Goal: Transaction & Acquisition: Purchase product/service

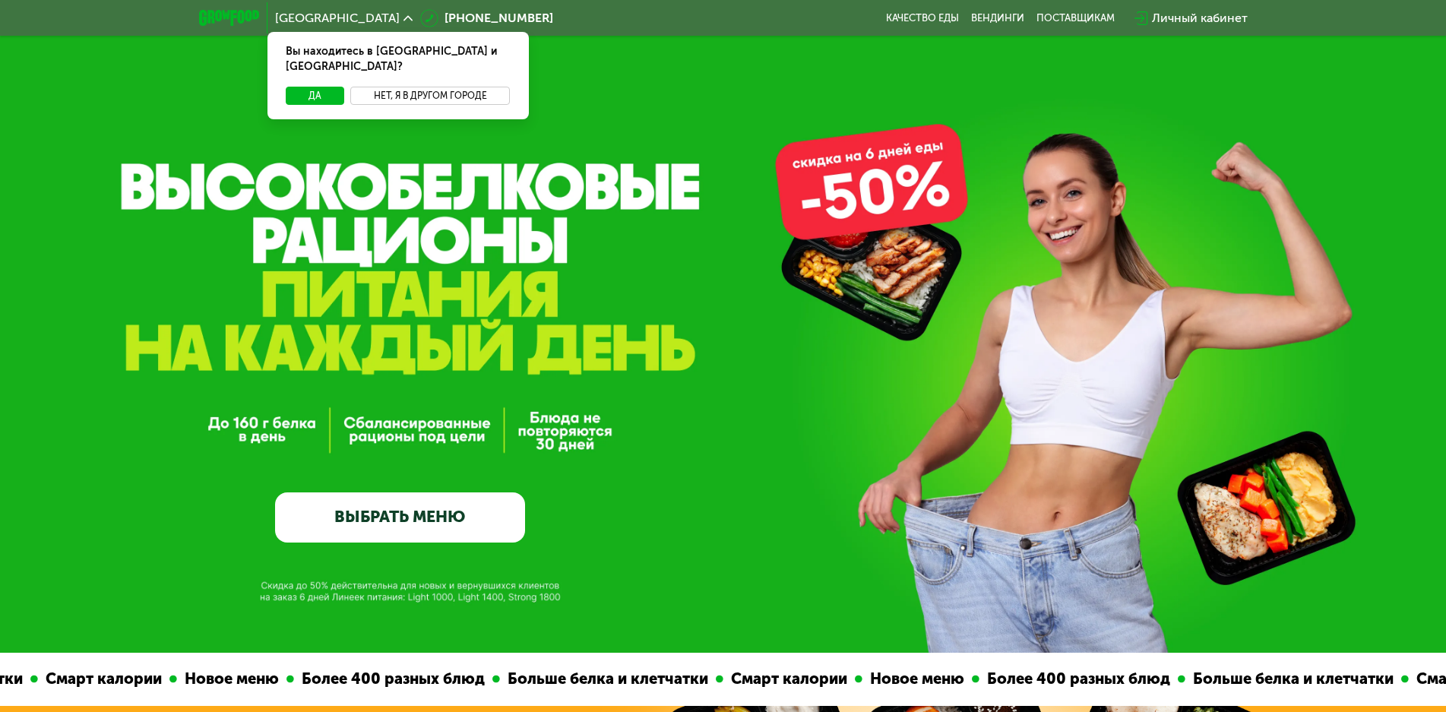
click at [425, 87] on button "Нет, я в другом городе" at bounding box center [430, 96] width 160 height 18
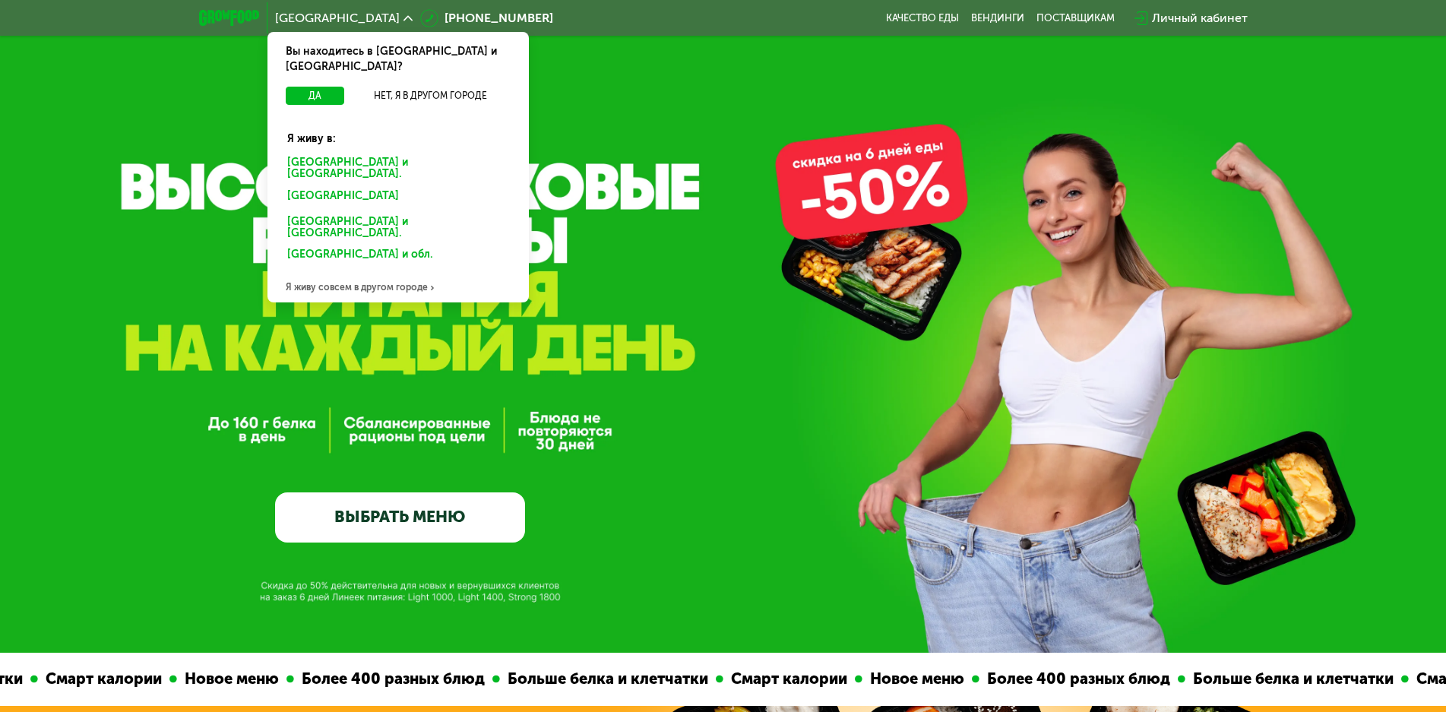
click at [372, 153] on div "Санкт-Петербурге и обл." at bounding box center [398, 169] width 243 height 32
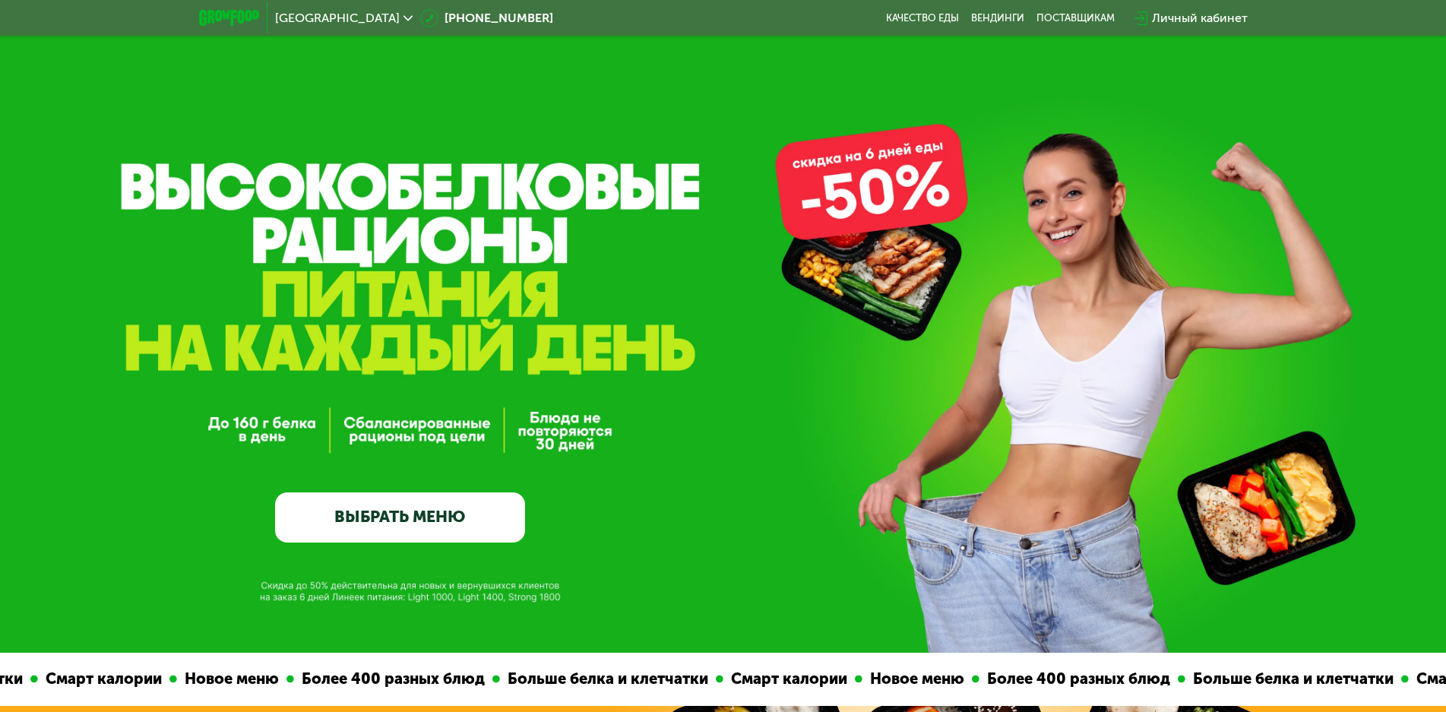
click at [1198, 21] on div "Личный кабинет" at bounding box center [1200, 18] width 96 height 18
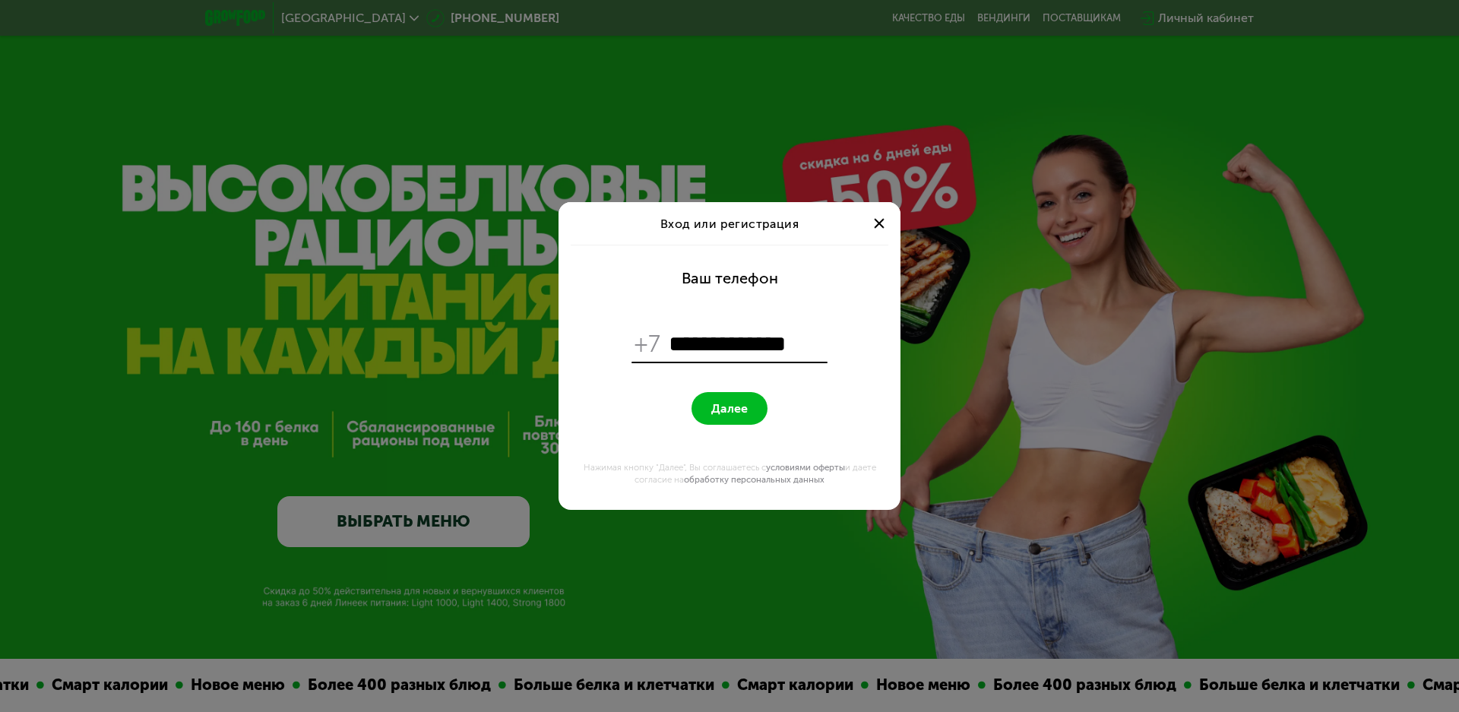
type input "**********"
click at [732, 410] on span "Далее" at bounding box center [729, 408] width 36 height 14
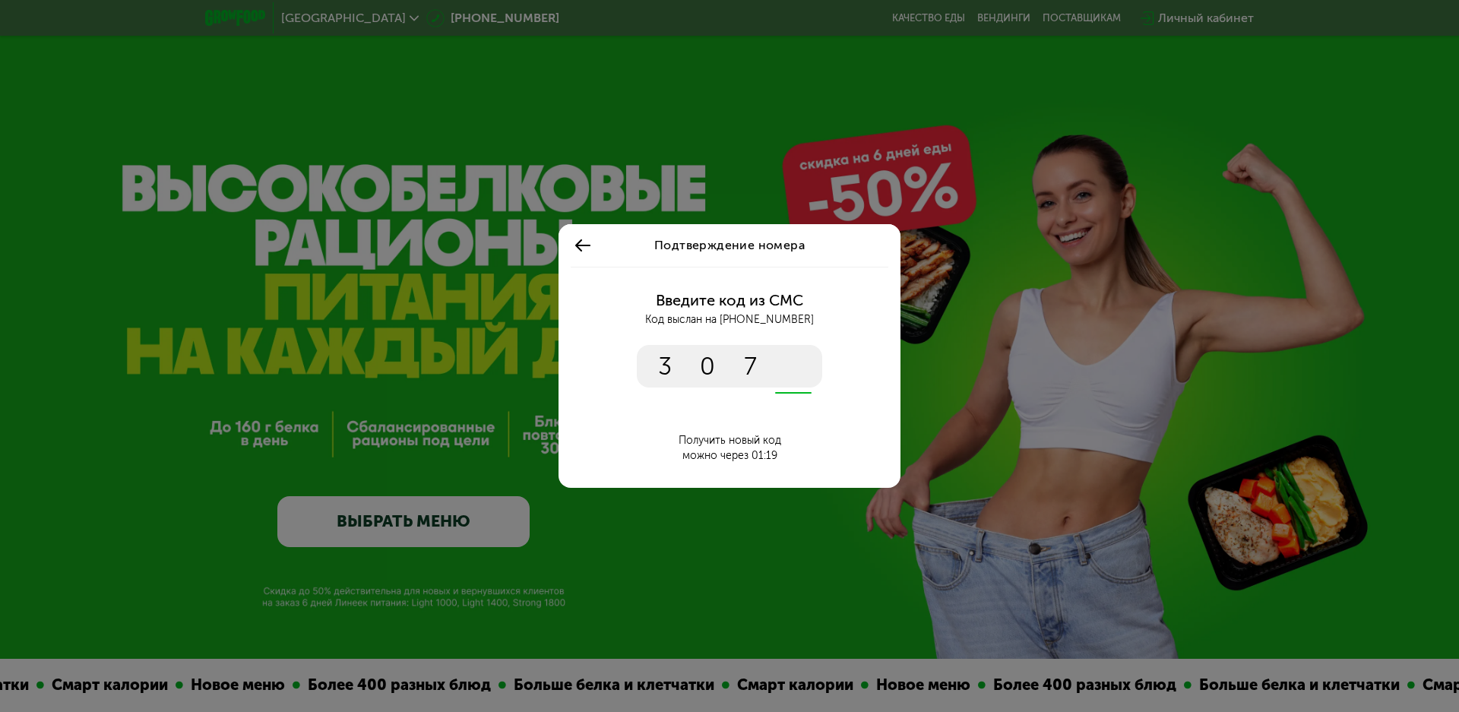
type input "****"
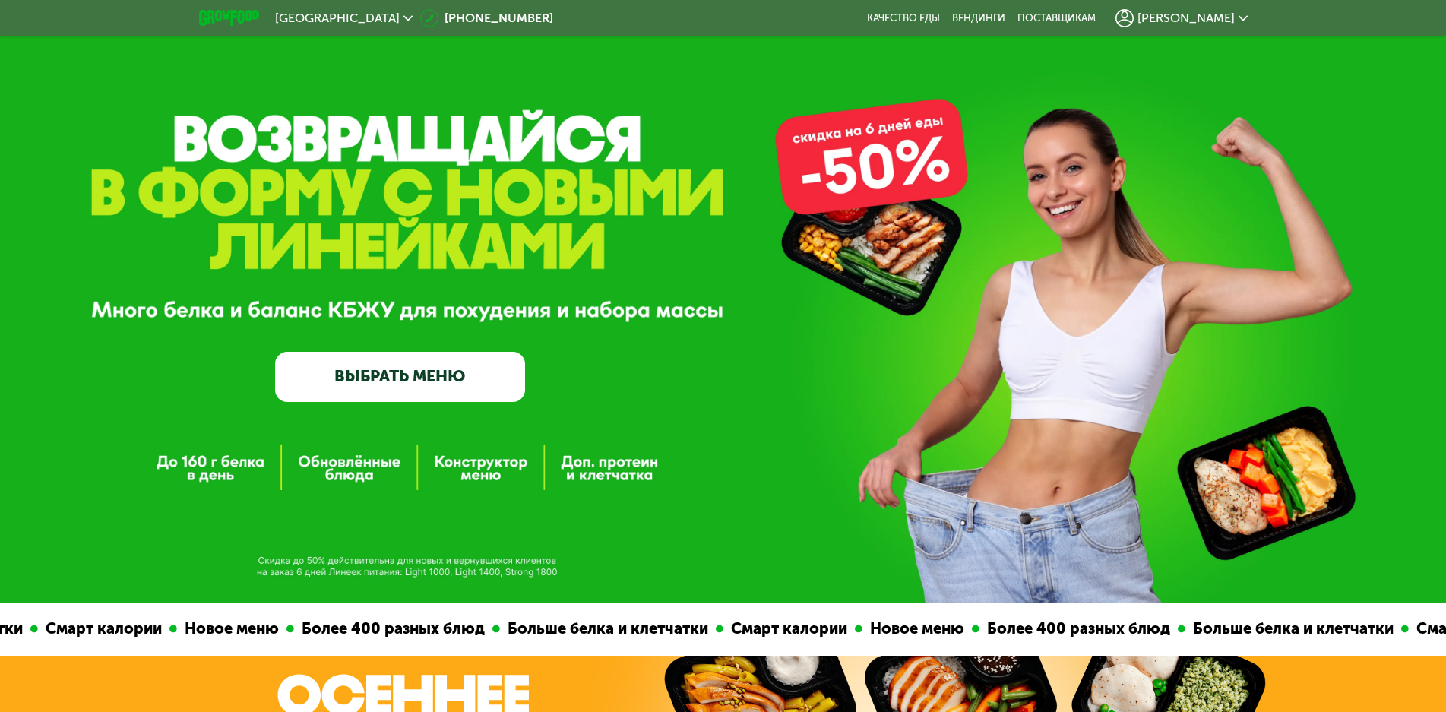
click at [1204, 21] on span "[PERSON_NAME]" at bounding box center [1185, 18] width 97 height 12
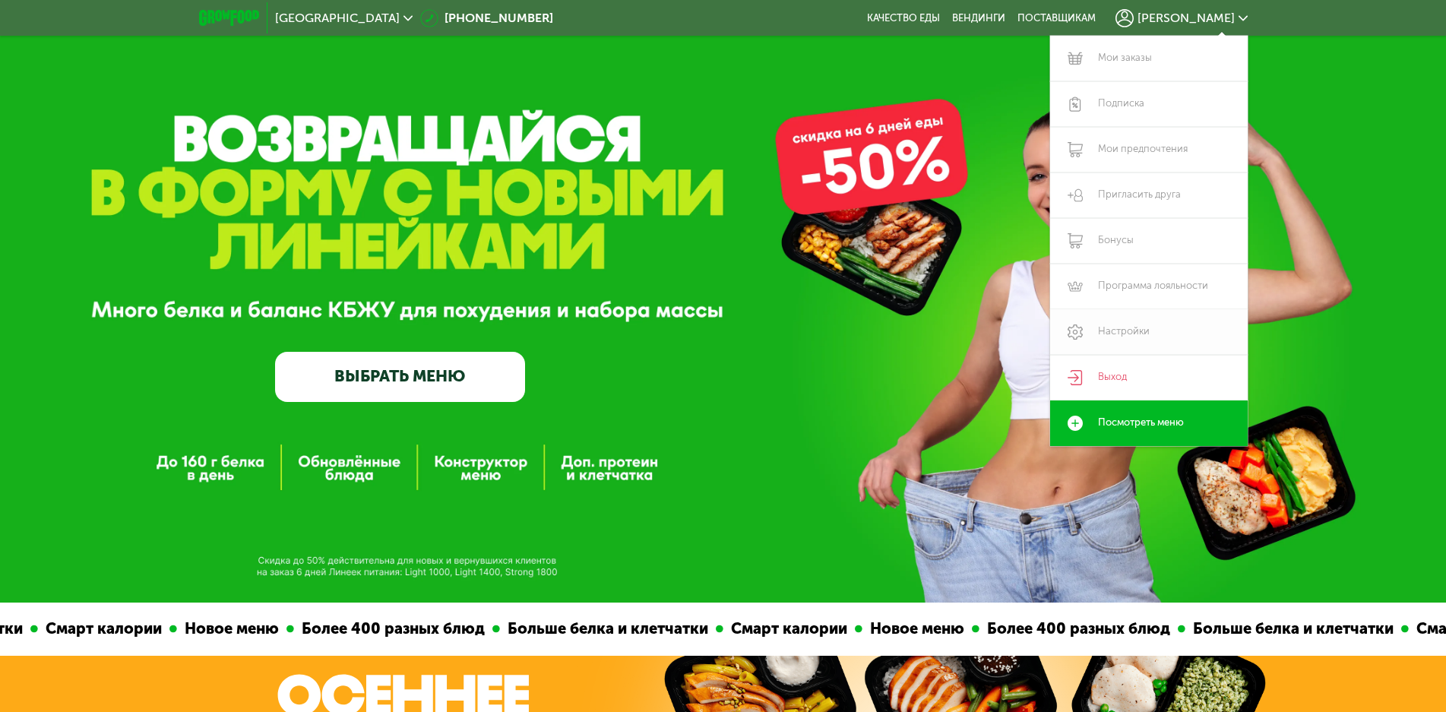
click at [1110, 331] on link "Настройки" at bounding box center [1149, 332] width 198 height 46
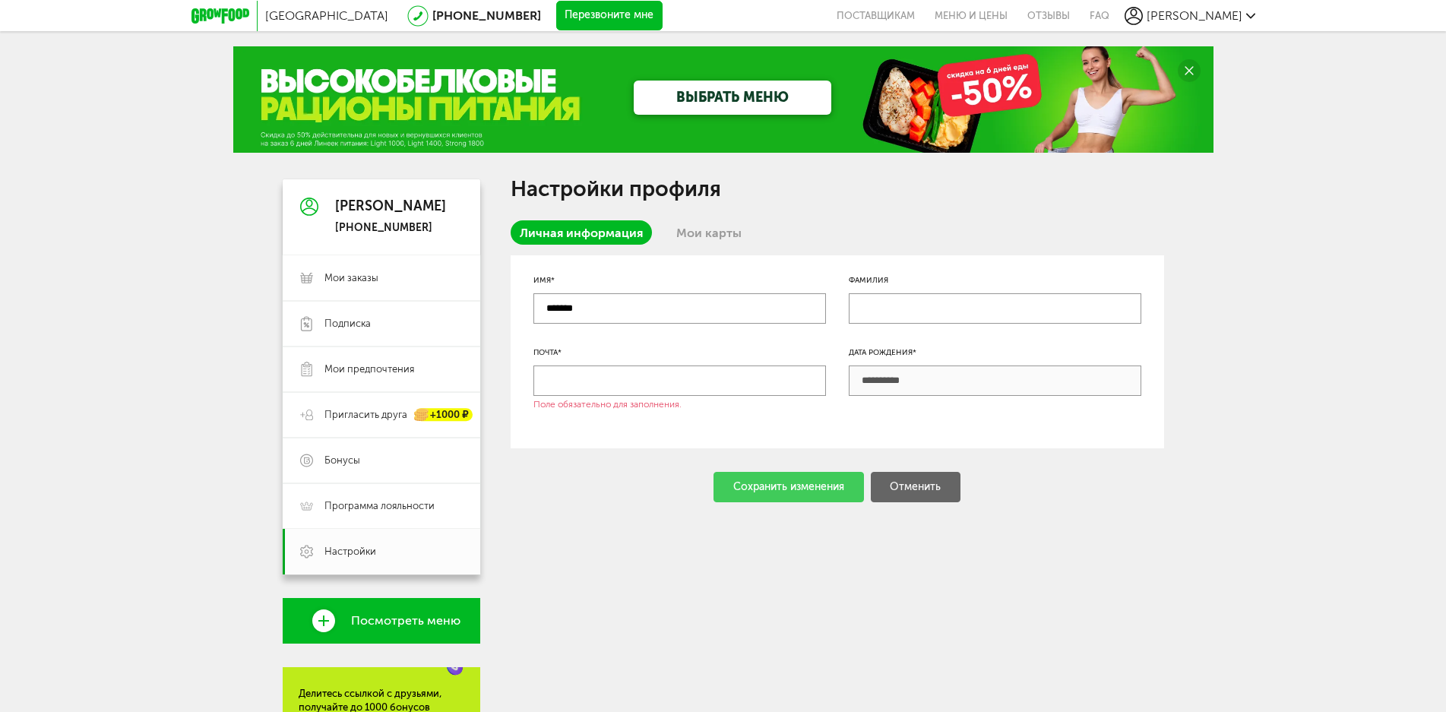
click at [350, 109] on div "ВЫБРАТЬ МЕНЮ" at bounding box center [723, 99] width 980 height 106
click at [739, 100] on link "ВЫБРАТЬ МЕНЮ" at bounding box center [733, 98] width 198 height 34
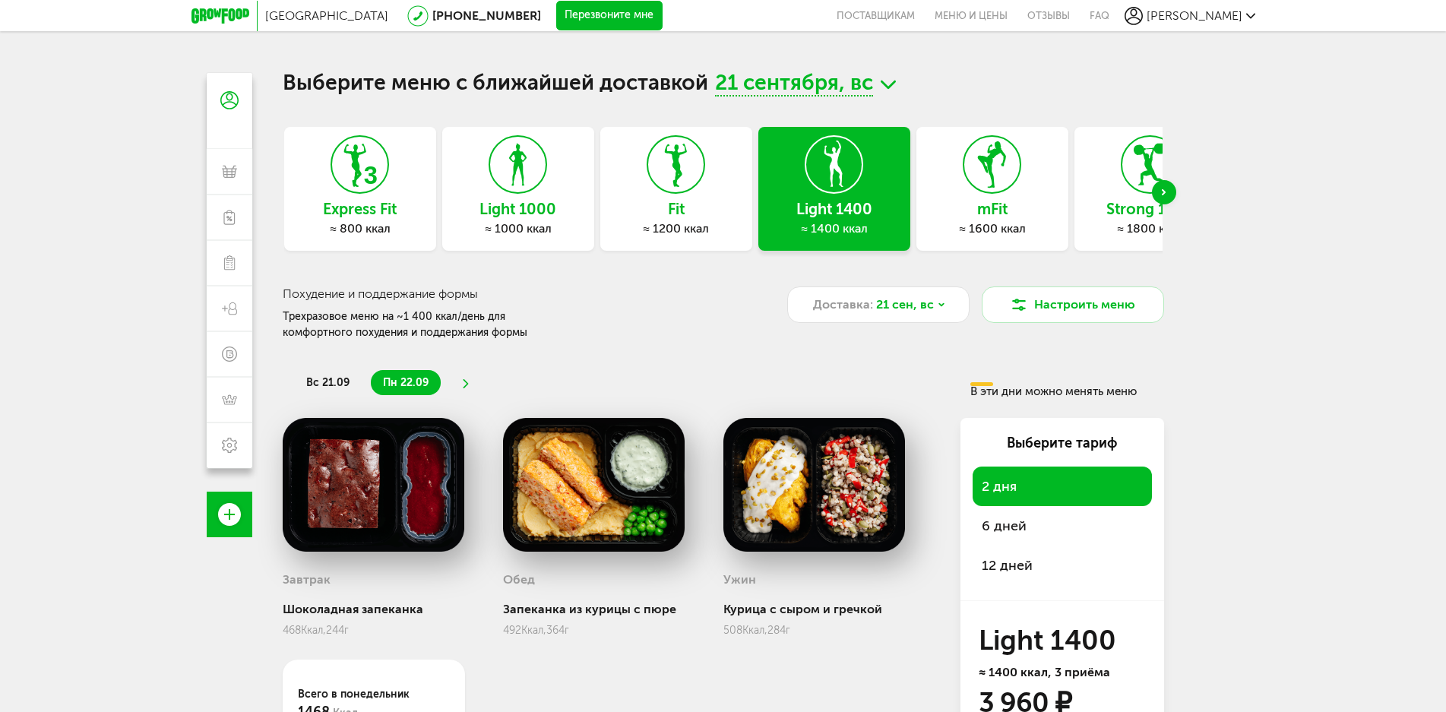
click at [1164, 191] on icon "Next slide" at bounding box center [1164, 192] width 4 height 6
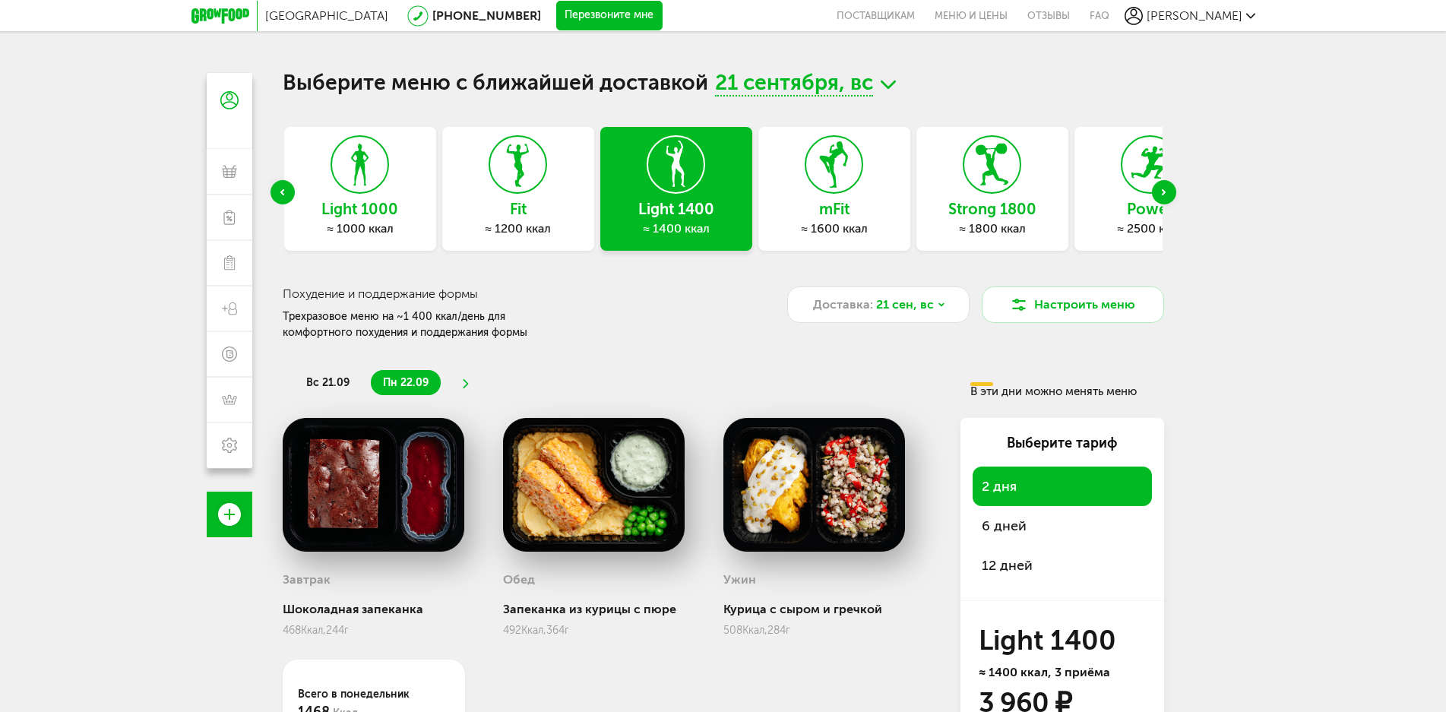
click at [833, 197] on div "mFit ≈ 1600 ккал" at bounding box center [834, 189] width 152 height 124
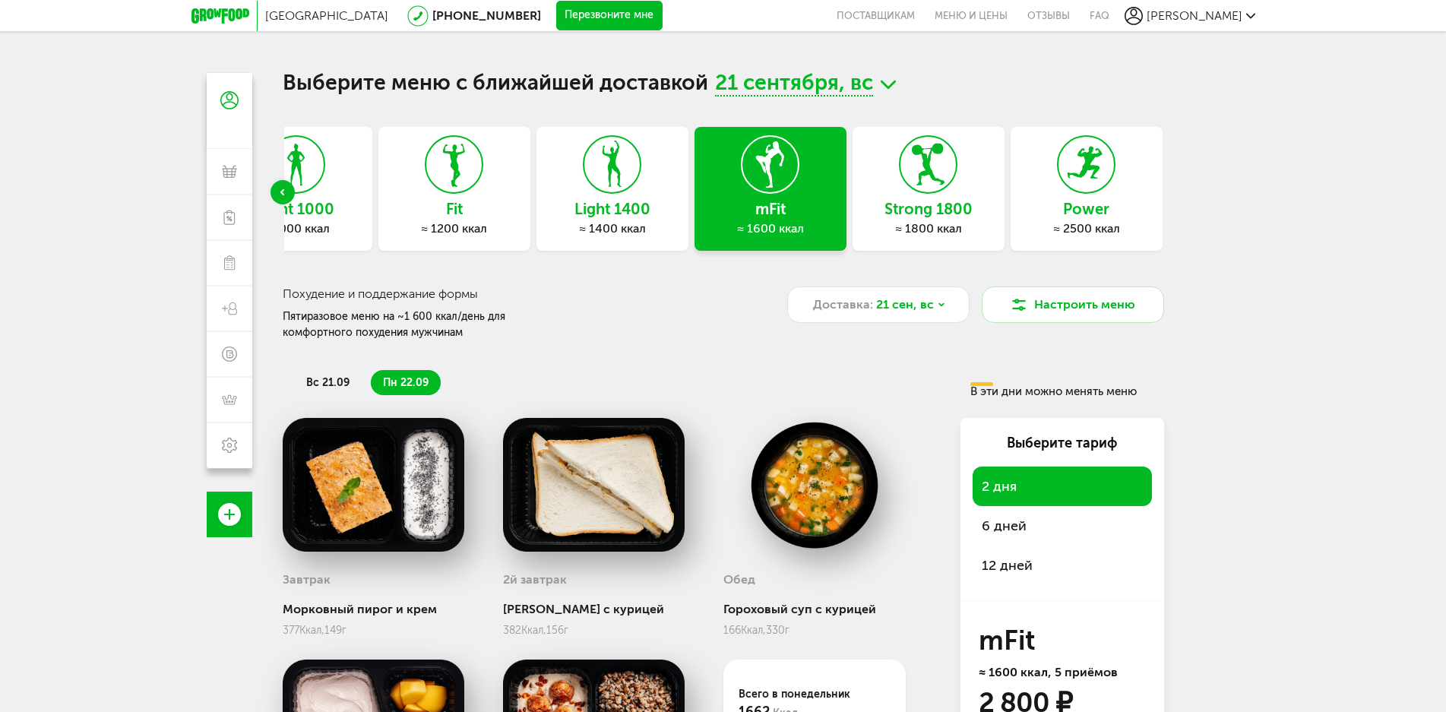
click at [914, 195] on div "Strong 1800 ≈ 1800 ккал" at bounding box center [928, 189] width 152 height 124
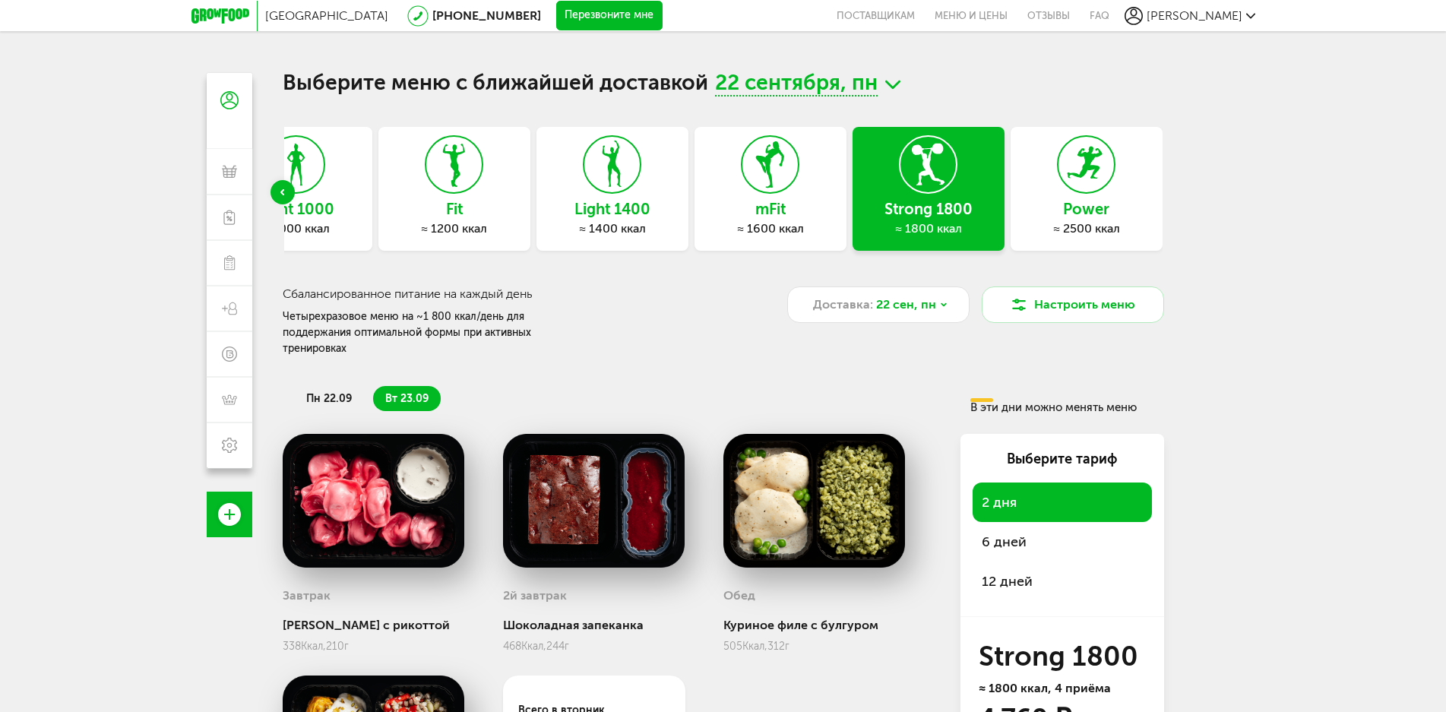
click at [780, 198] on div "mFit ≈ 1600 ккал" at bounding box center [770, 189] width 152 height 124
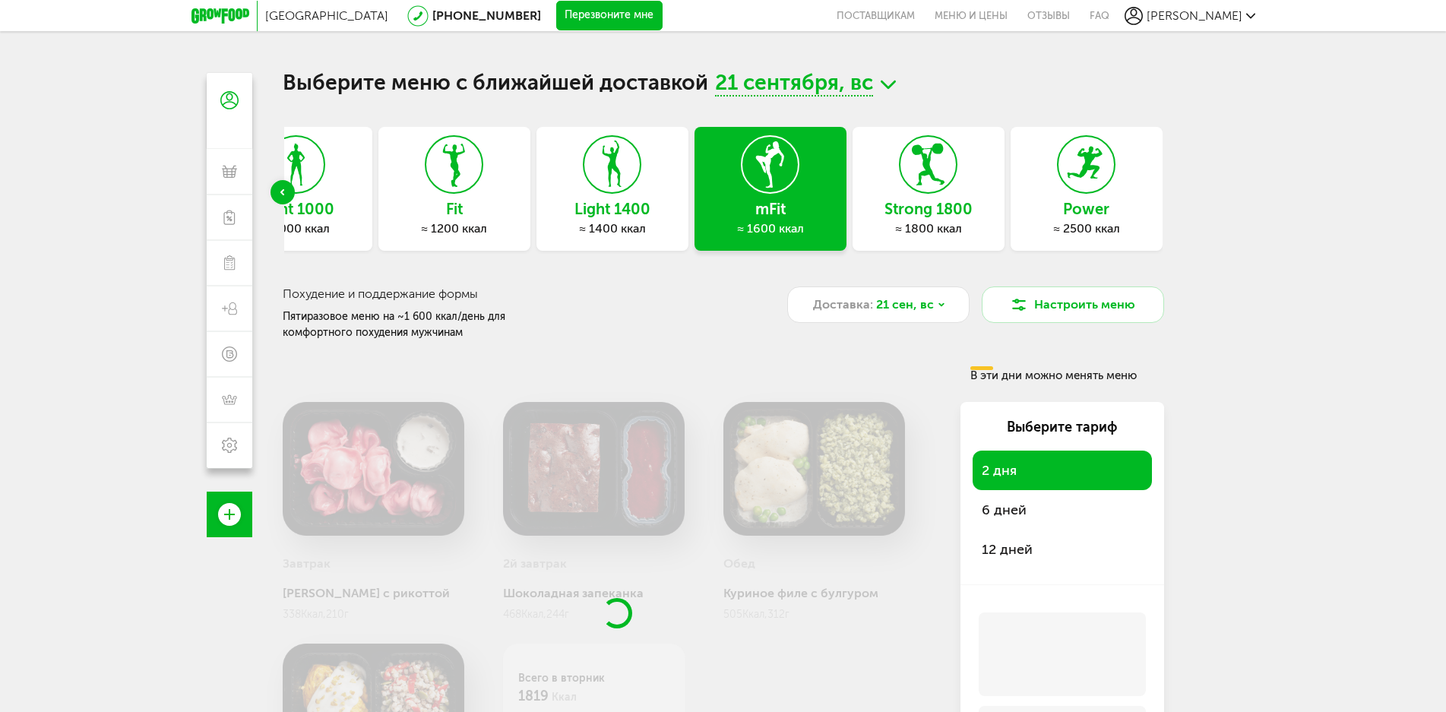
click at [598, 224] on div "Express Fit ≈ 800 ккал Light 1000 ≈ 1000 ккал Fit ≈ 1200 ккал Light 1400 ≈ 1400…" at bounding box center [723, 192] width 881 height 131
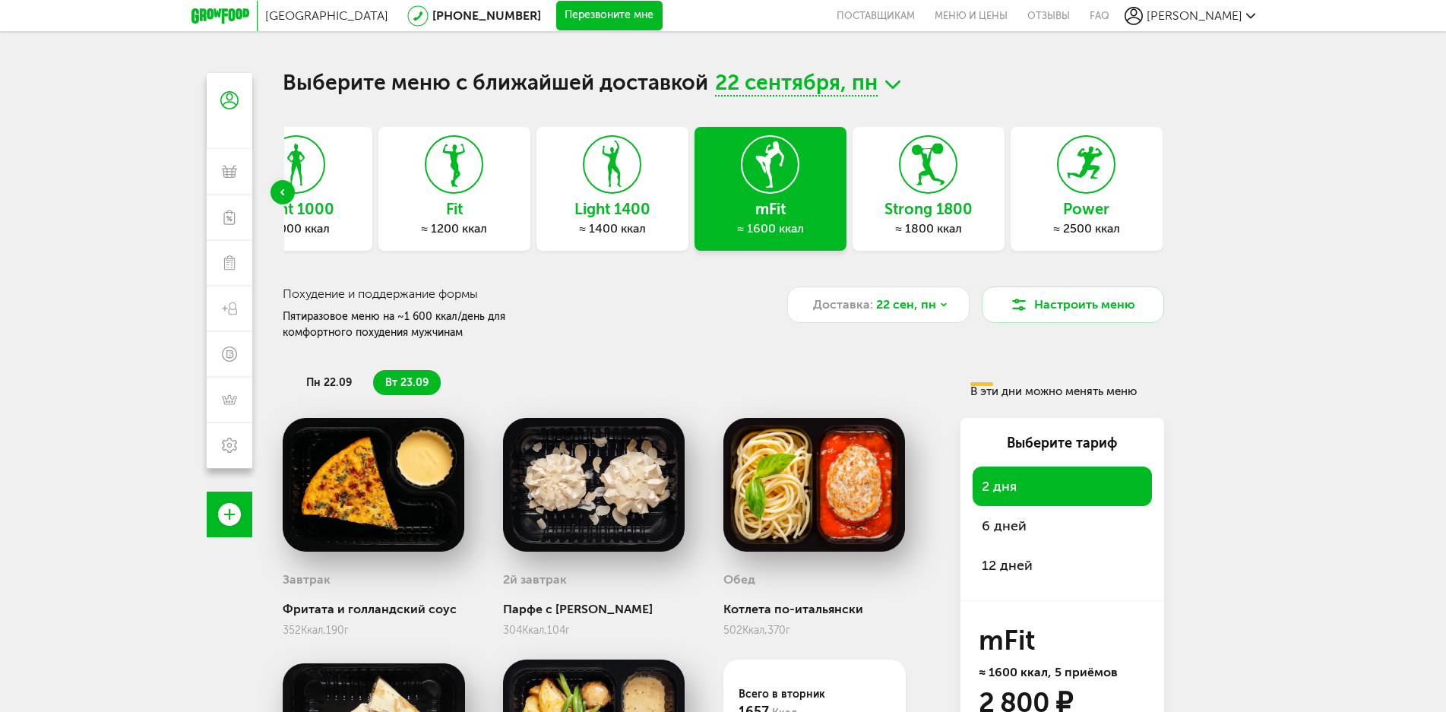
click at [589, 229] on div "≈ 1400 ккал" at bounding box center [612, 228] width 152 height 15
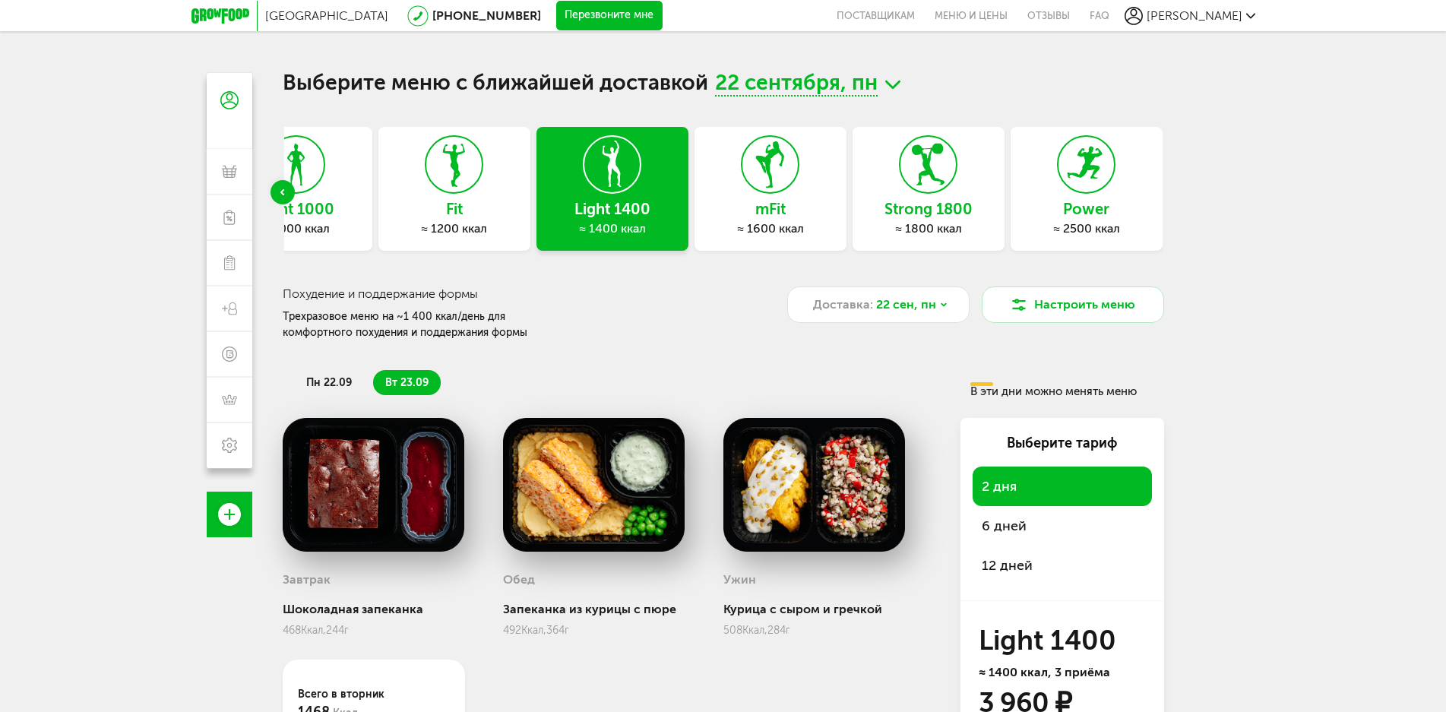
click at [748, 204] on h3 "mFit" at bounding box center [770, 209] width 152 height 17
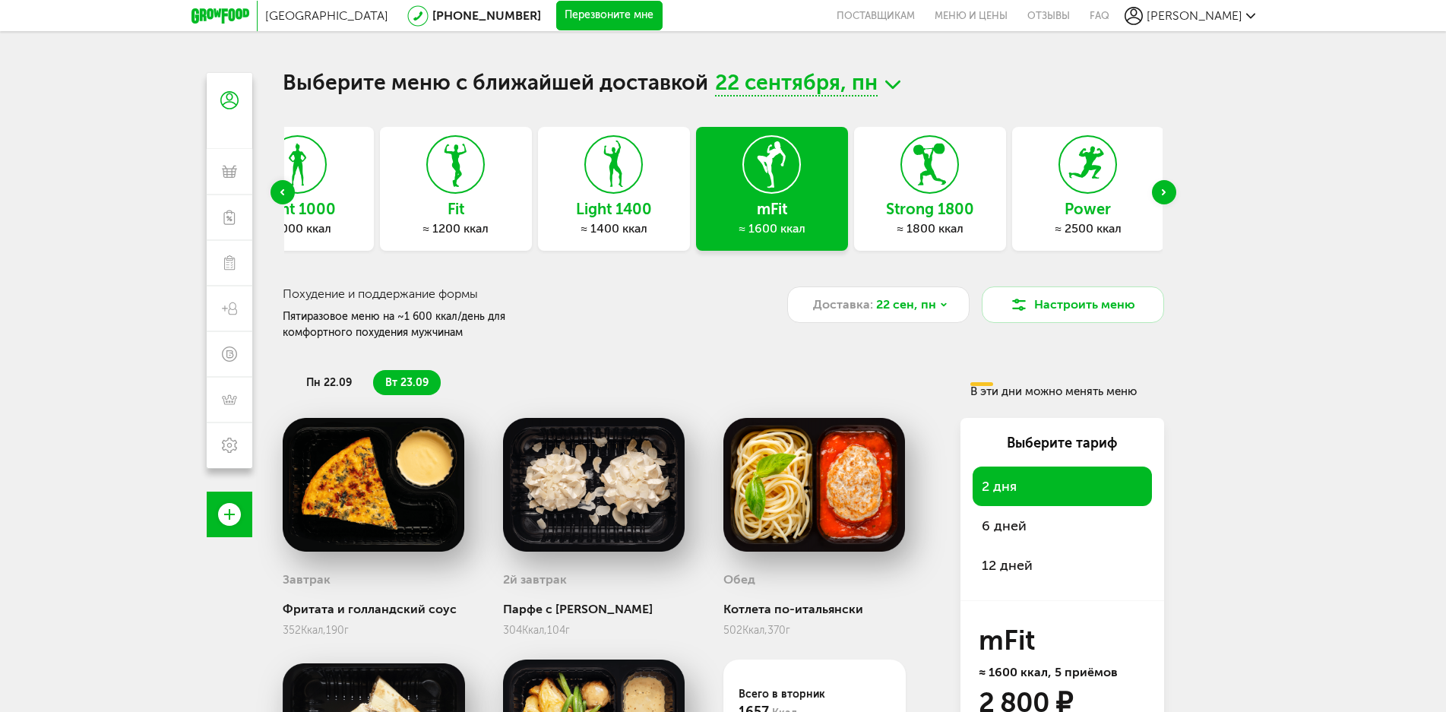
click at [902, 201] on div "Strong 1800 ≈ 1800 ккал" at bounding box center [930, 189] width 152 height 124
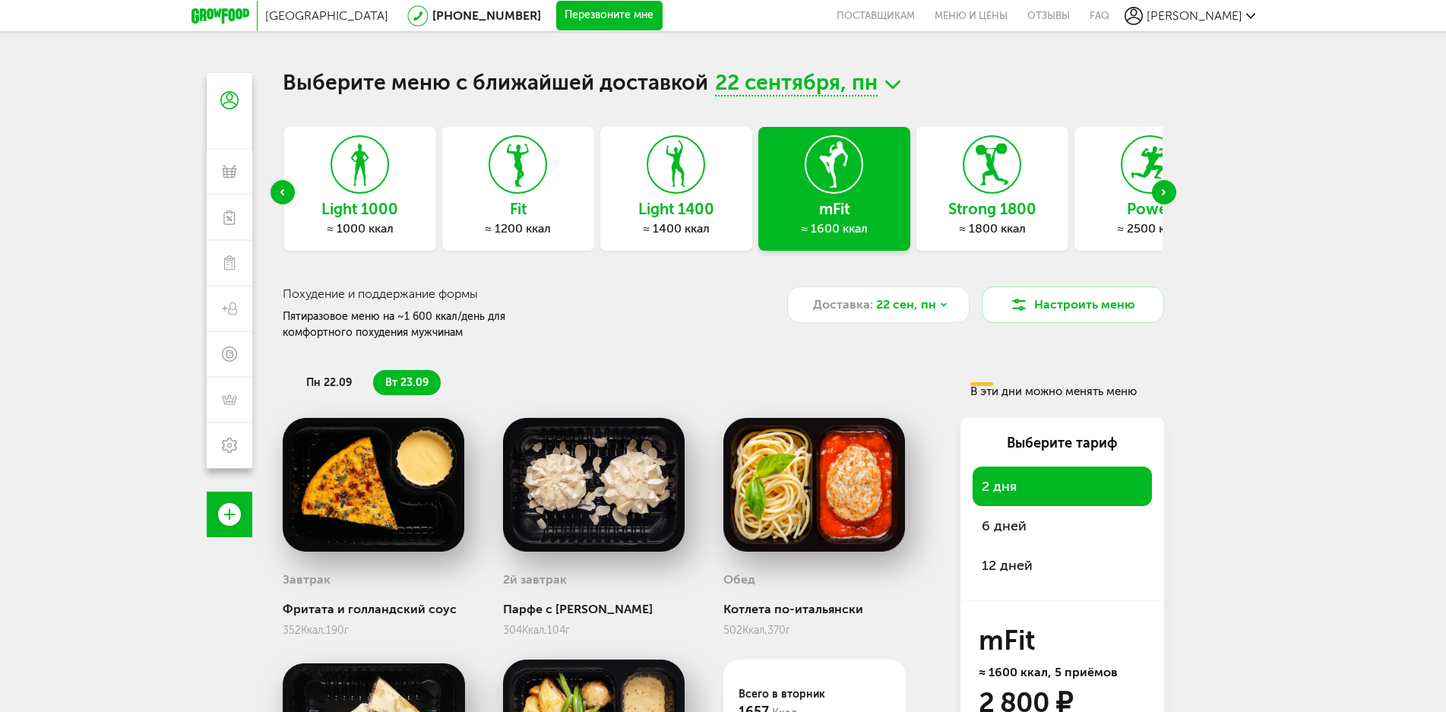
click at [1008, 191] on icon at bounding box center [991, 164] width 55 height 57
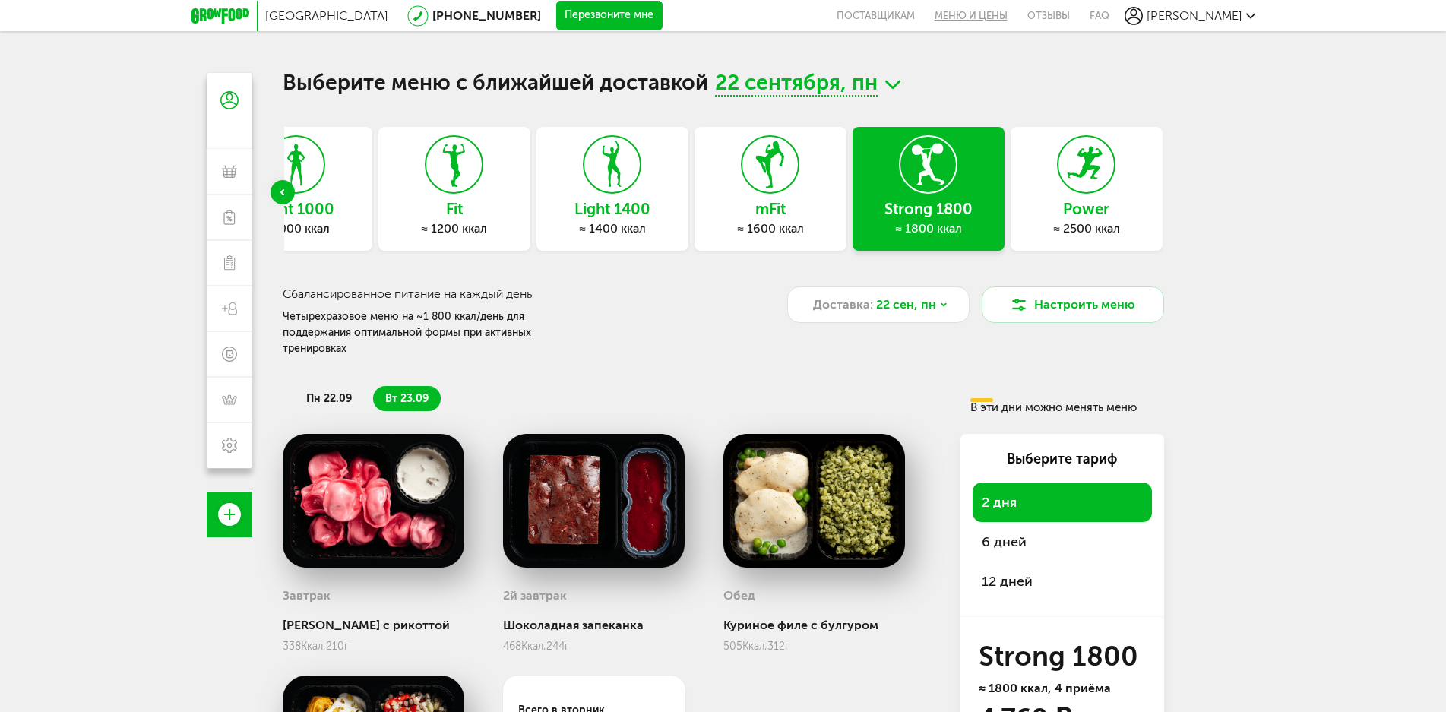
click at [1017, 17] on link "Меню и цены" at bounding box center [971, 15] width 93 height 31
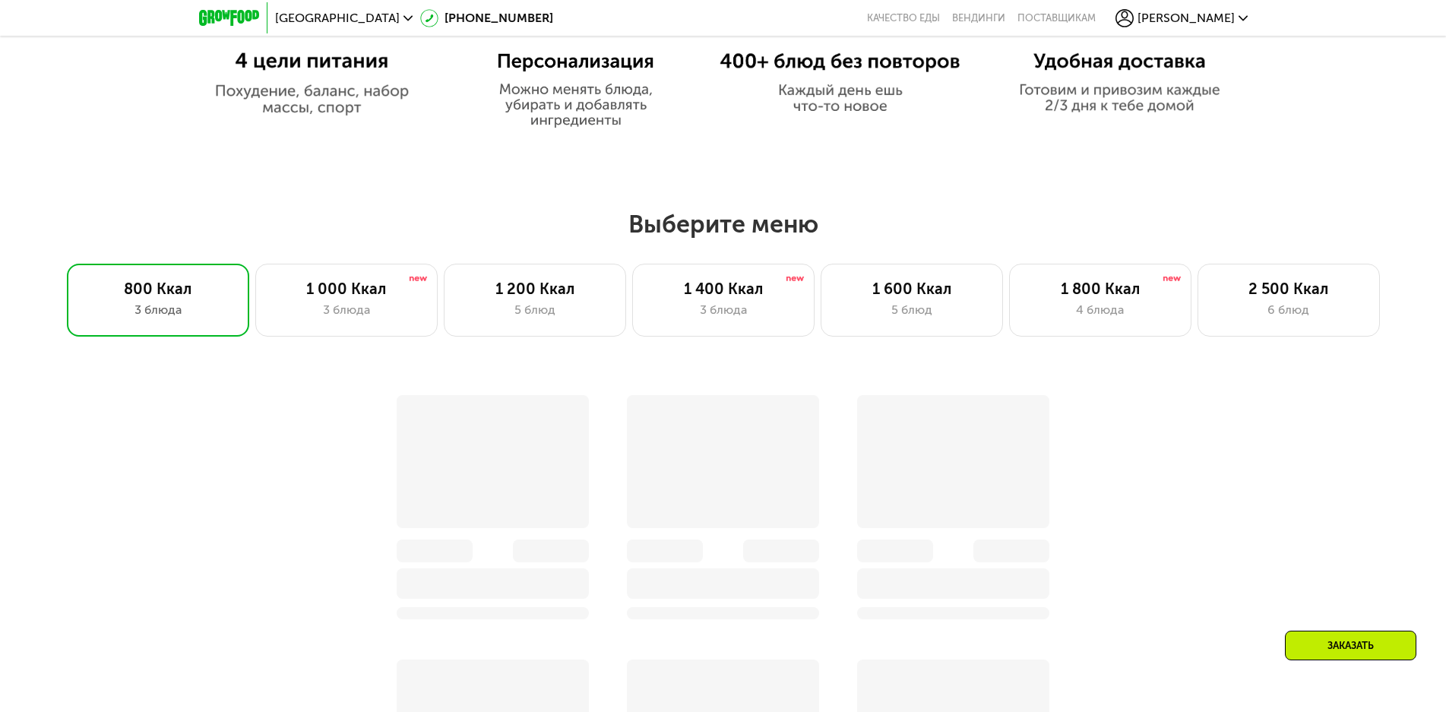
scroll to position [1207, 0]
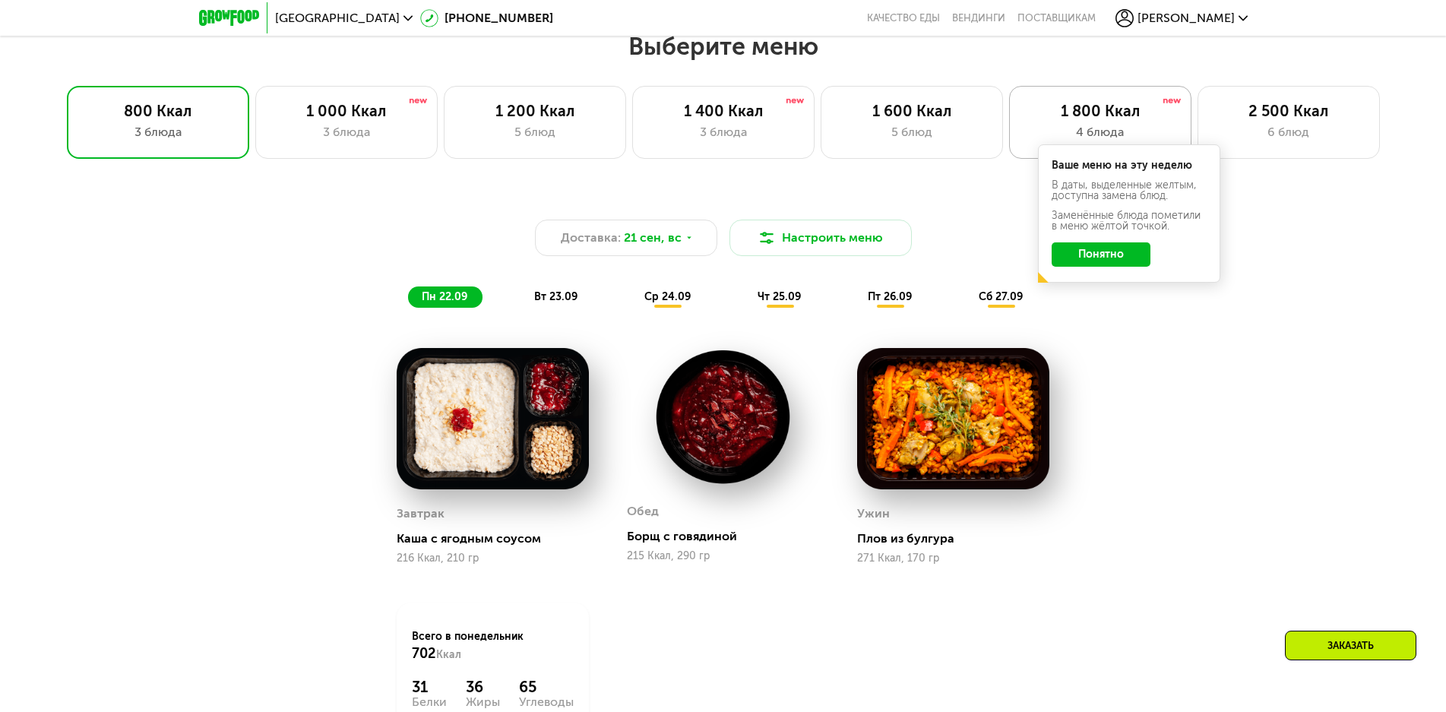
click at [1091, 115] on div "1 800 Ккал" at bounding box center [1100, 111] width 150 height 18
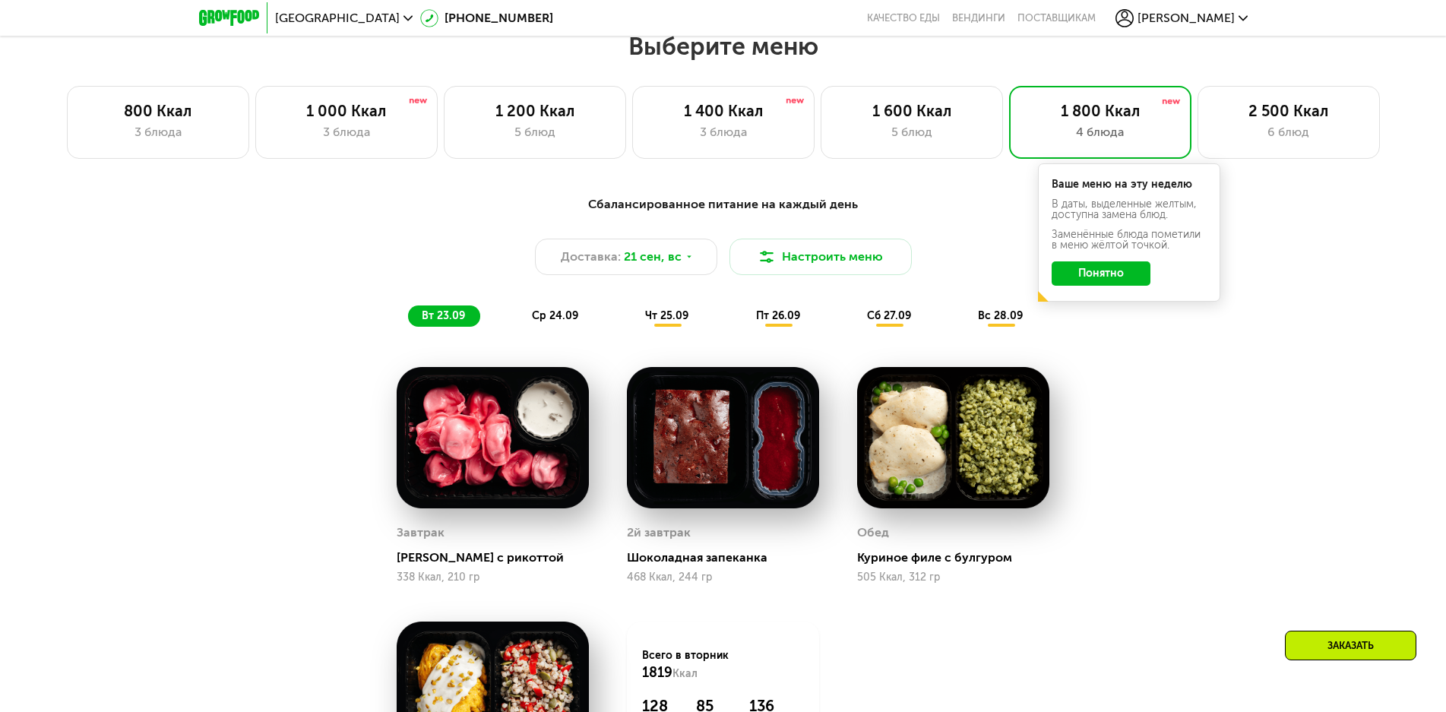
click at [1093, 280] on button "Понятно" at bounding box center [1101, 273] width 99 height 24
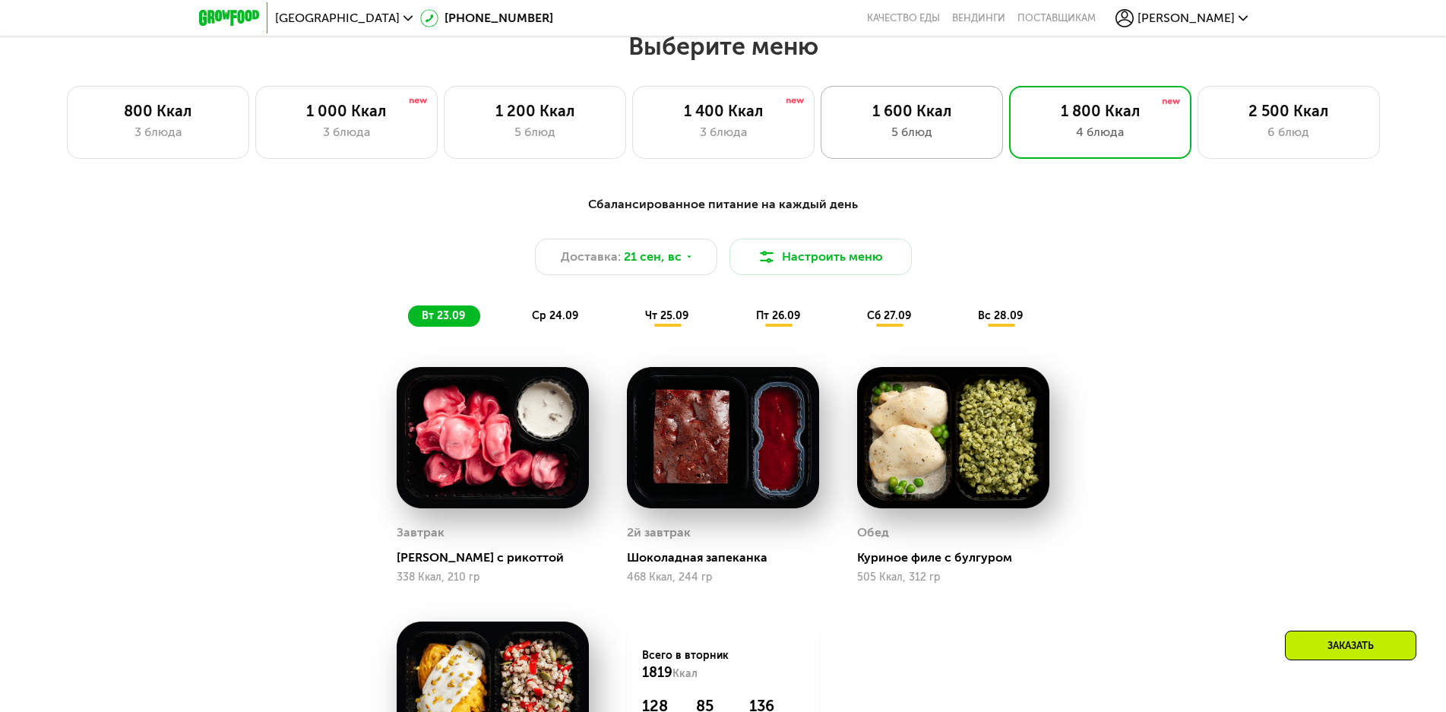
click at [895, 138] on div "5 блюд" at bounding box center [912, 132] width 150 height 18
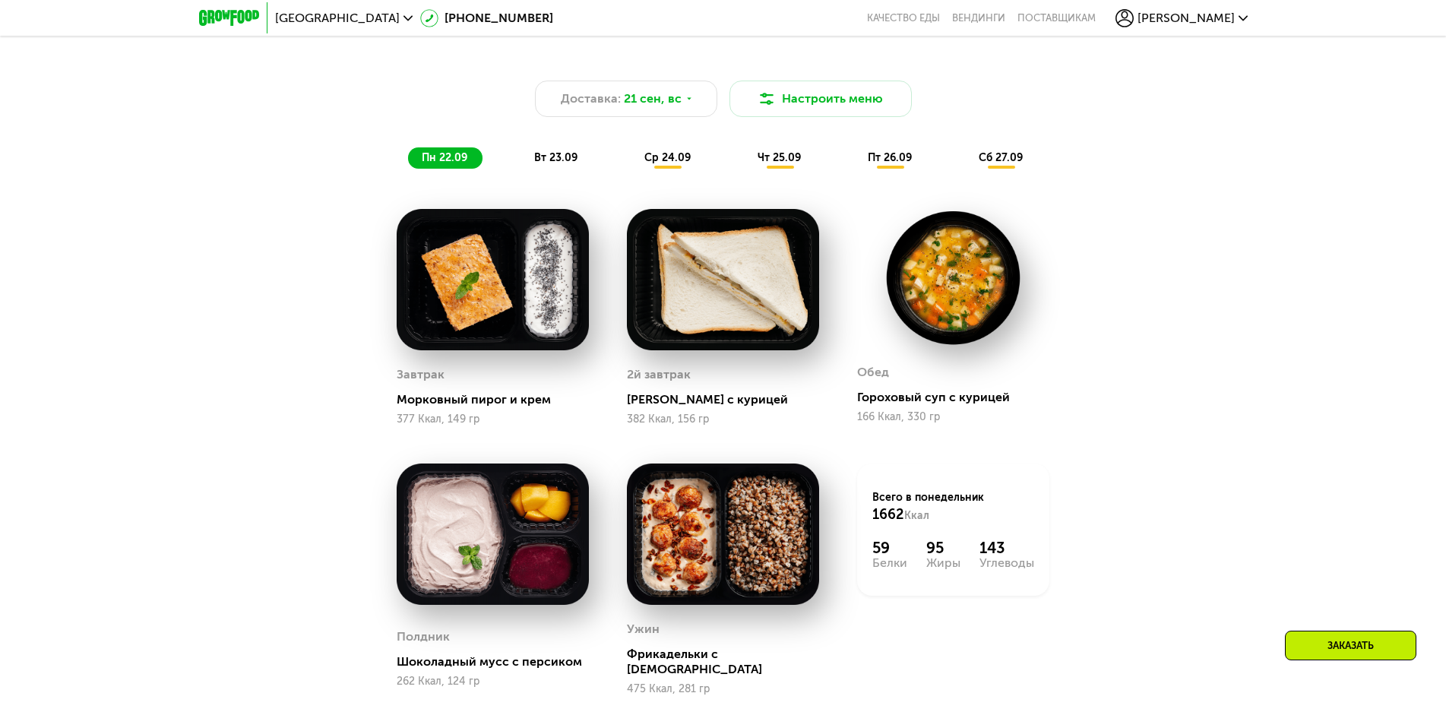
scroll to position [1131, 0]
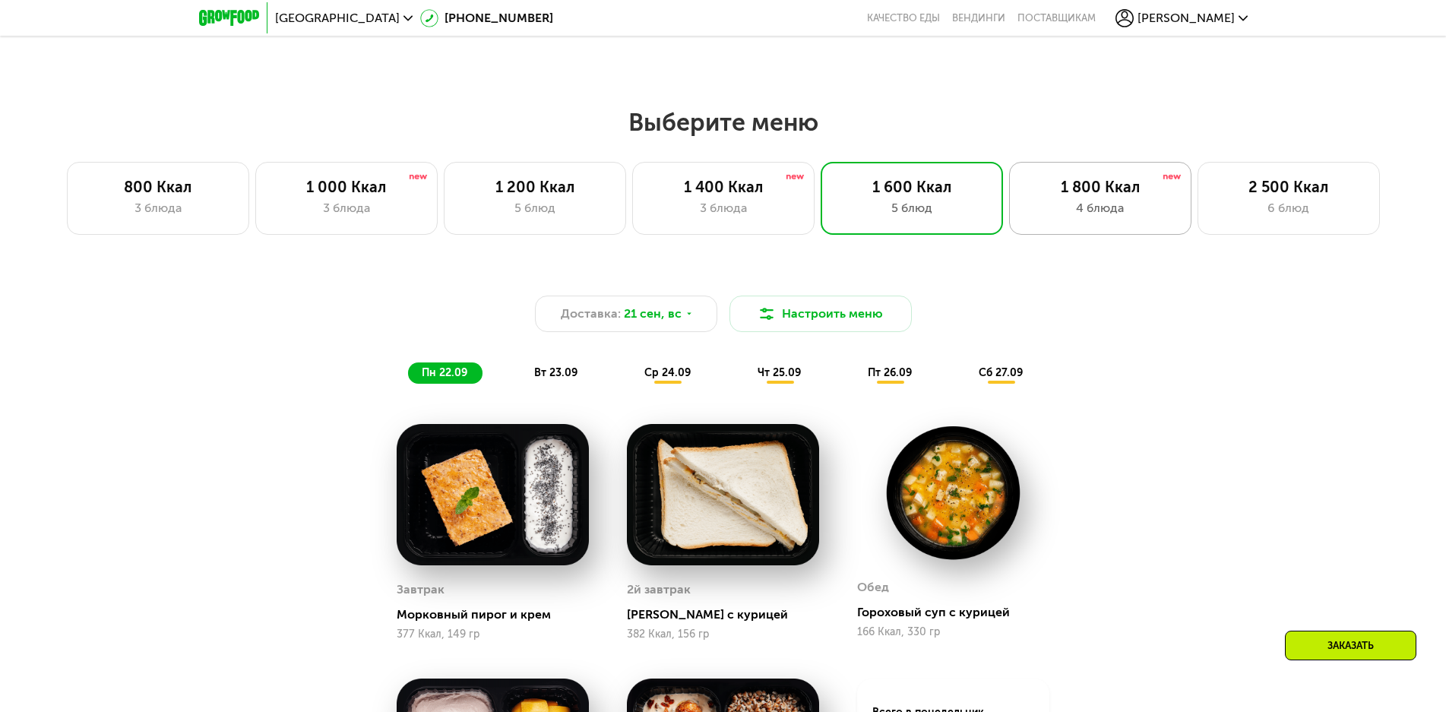
click at [1112, 195] on div "1 800 Ккал" at bounding box center [1100, 187] width 150 height 18
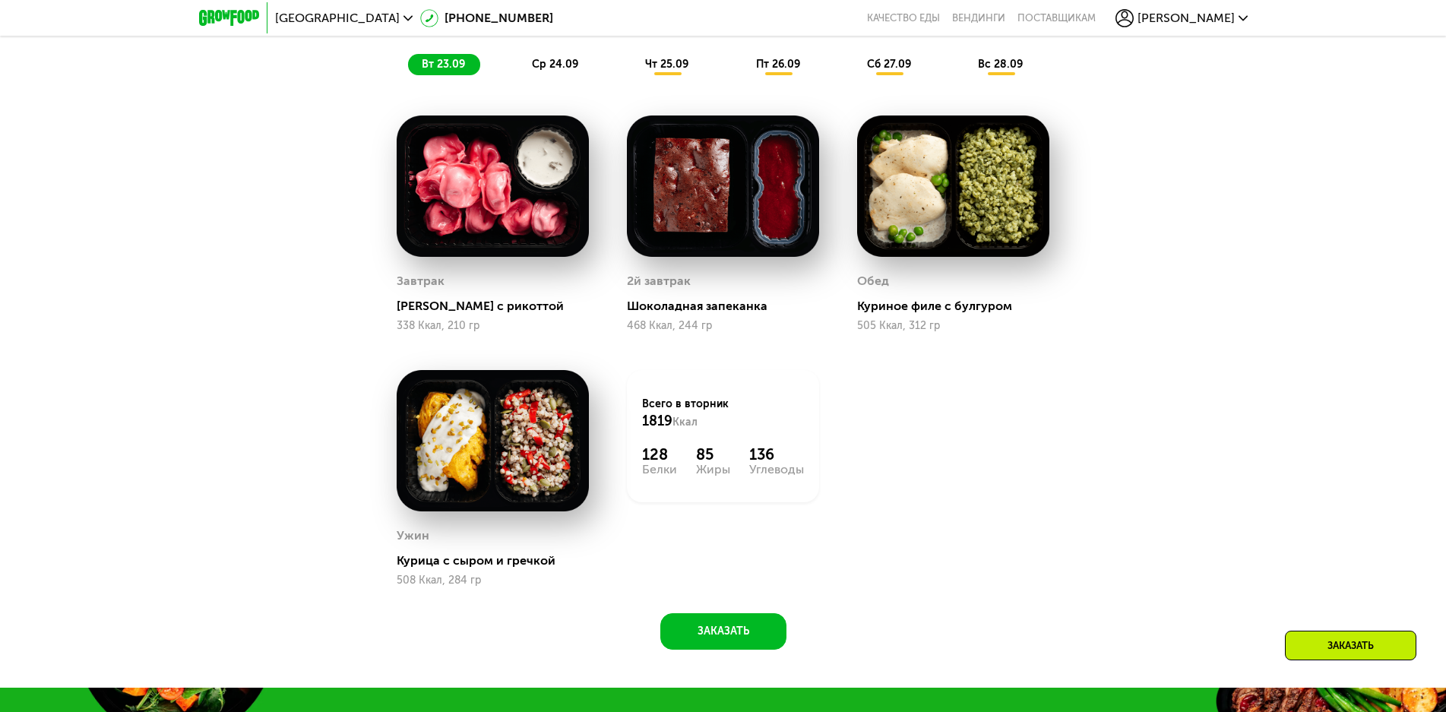
scroll to position [1510, 0]
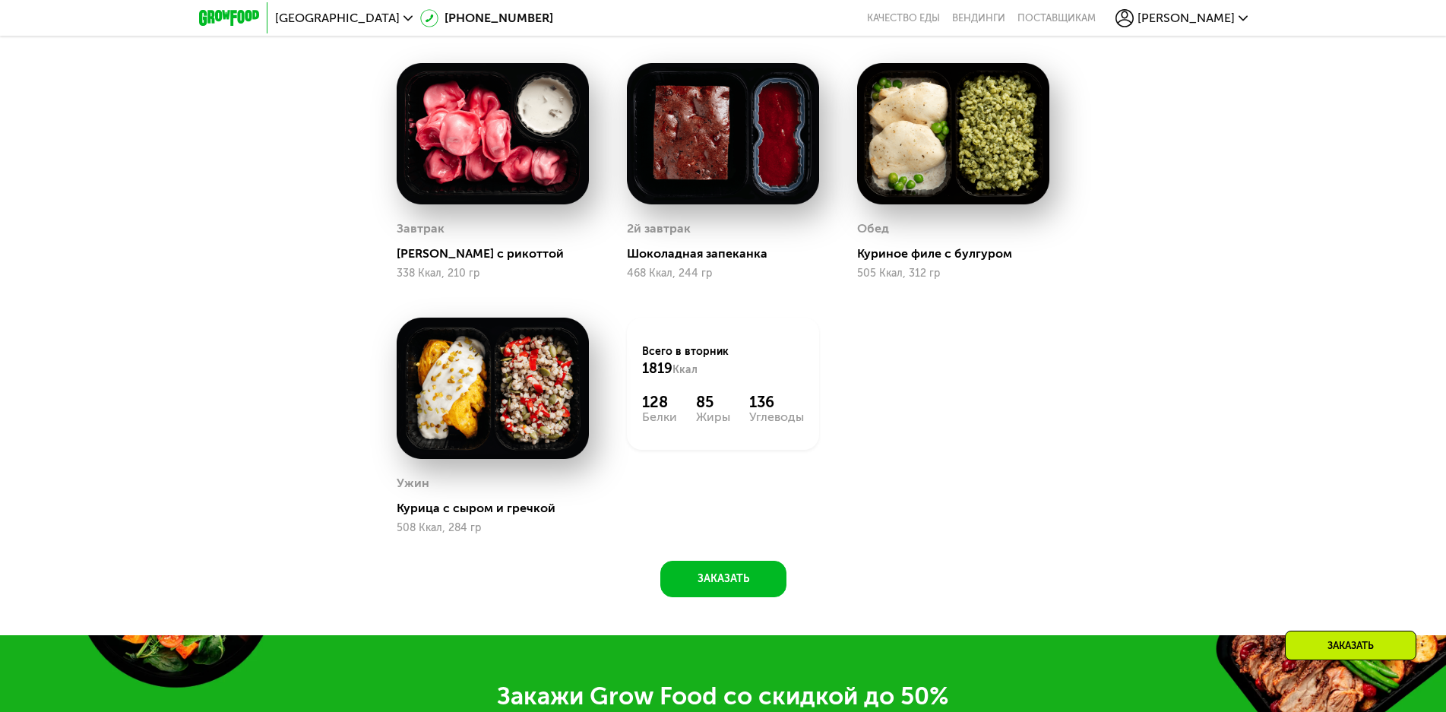
click at [463, 141] on img at bounding box center [493, 133] width 192 height 141
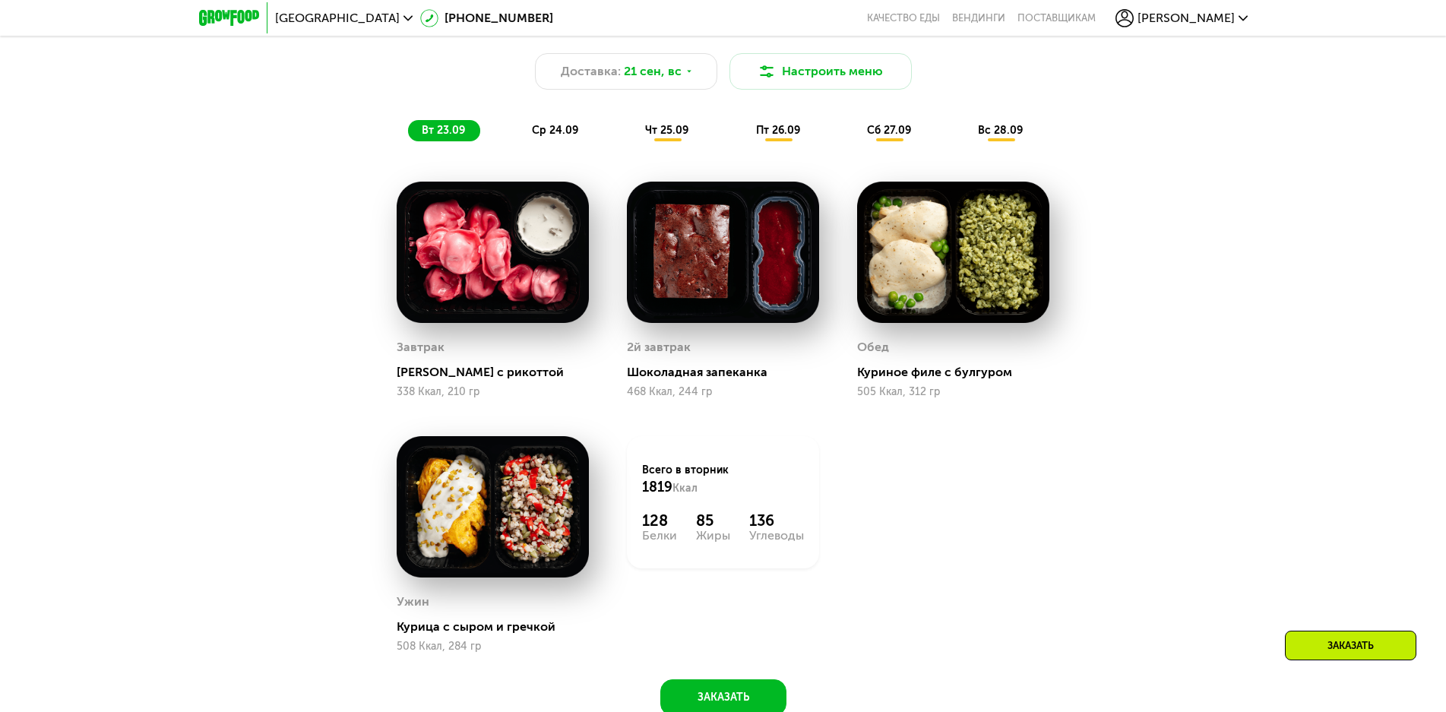
scroll to position [1283, 0]
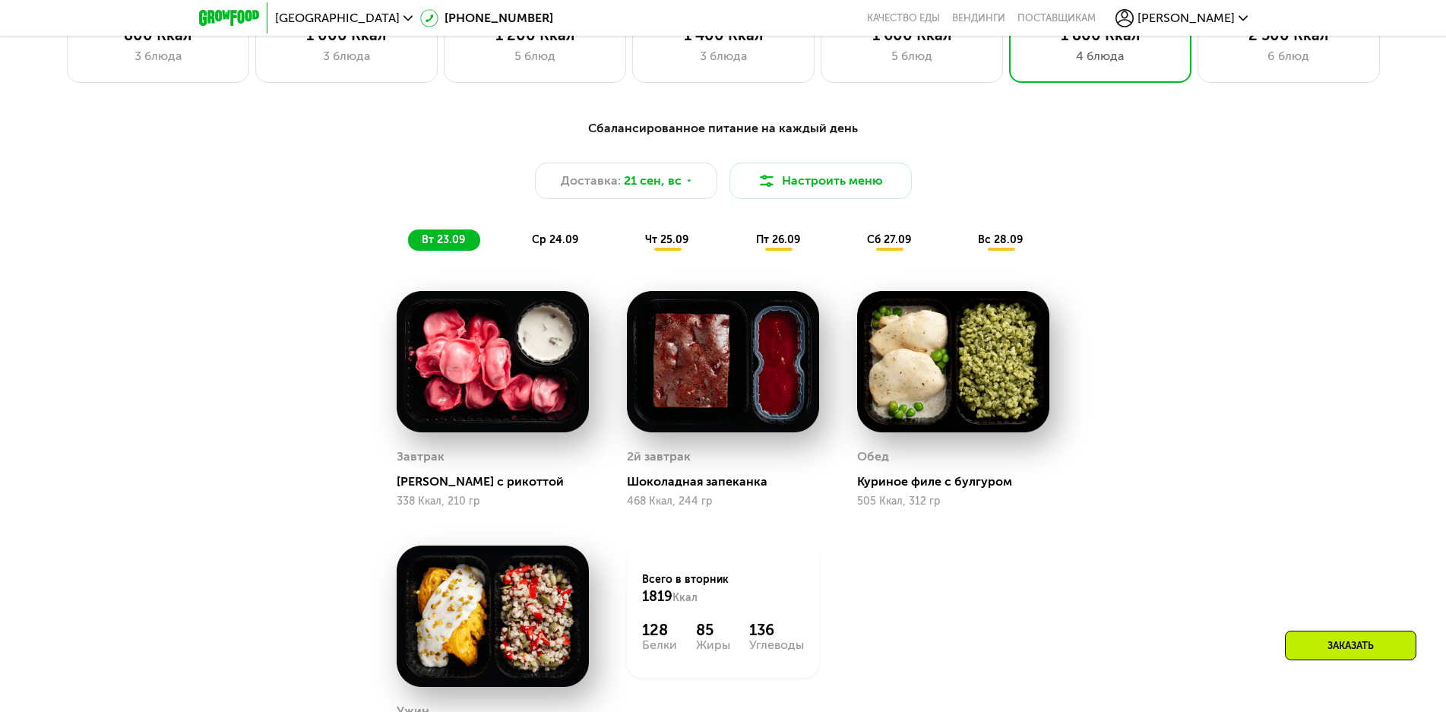
click at [548, 246] on span "ср 24.09" at bounding box center [555, 239] width 46 height 13
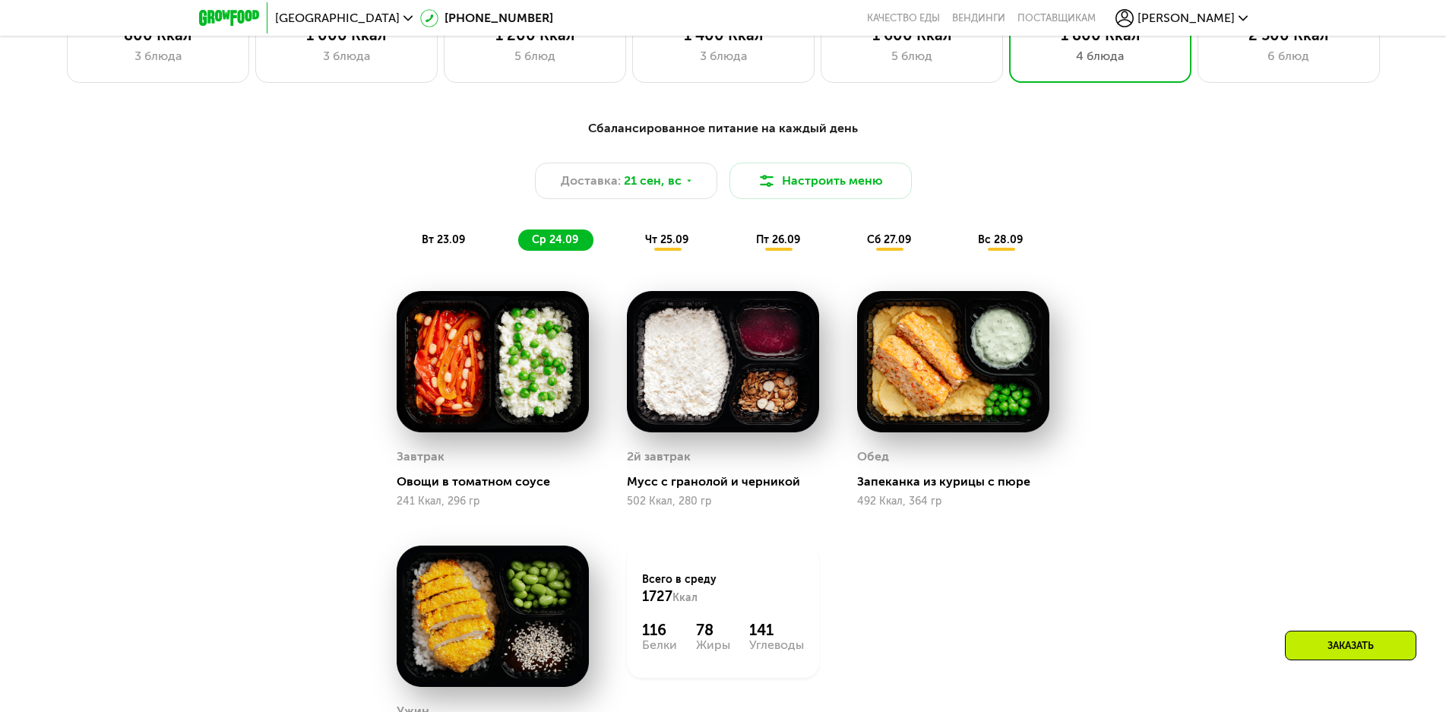
click at [660, 244] on span "чт 25.09" at bounding box center [666, 239] width 43 height 13
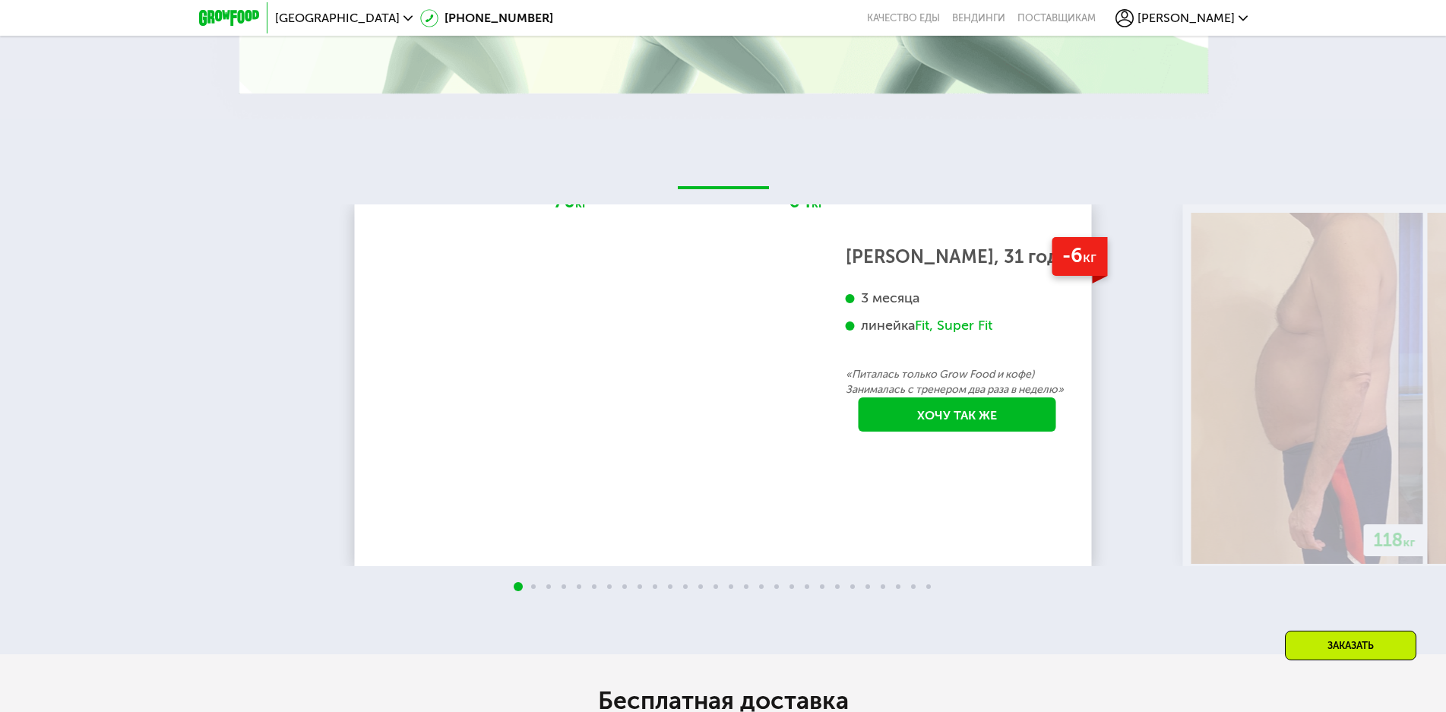
scroll to position [3486, 0]
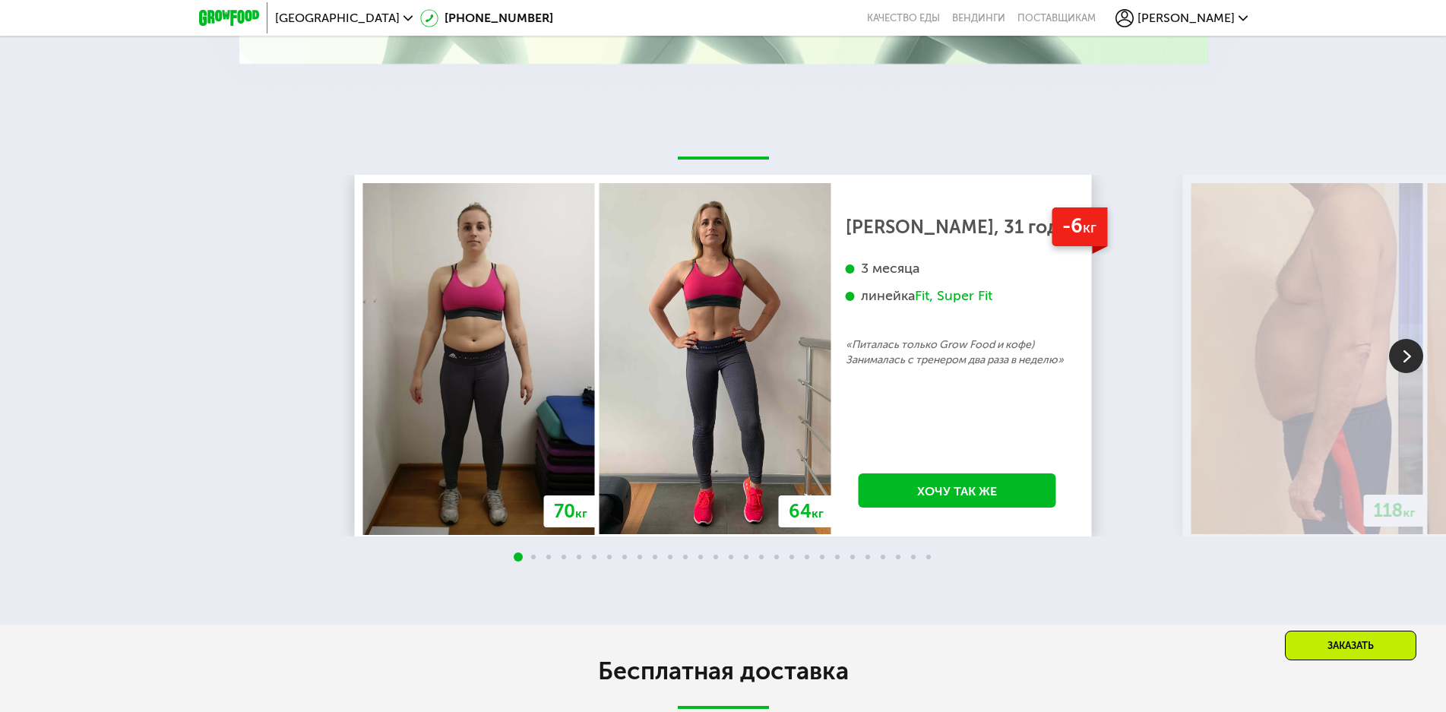
click at [1400, 347] on img at bounding box center [1406, 356] width 34 height 34
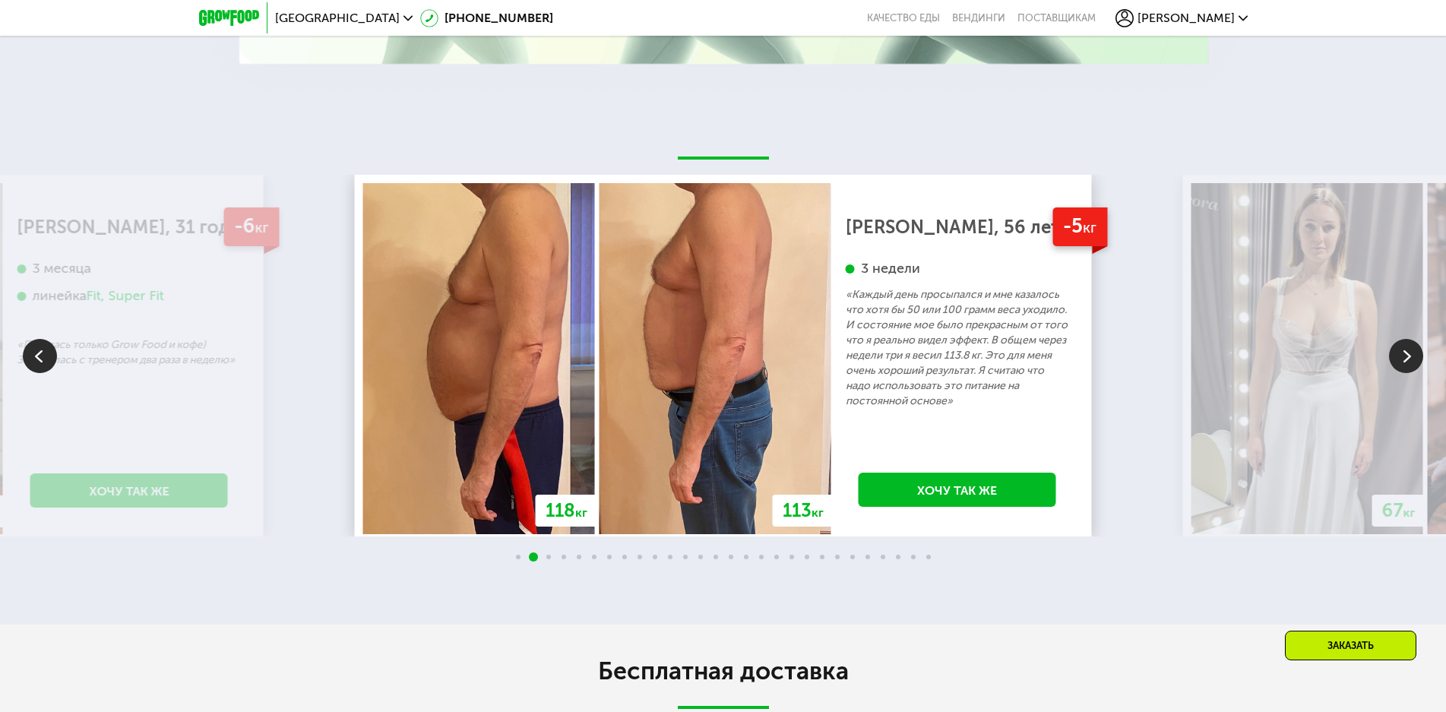
click at [1400, 347] on img at bounding box center [1406, 356] width 34 height 34
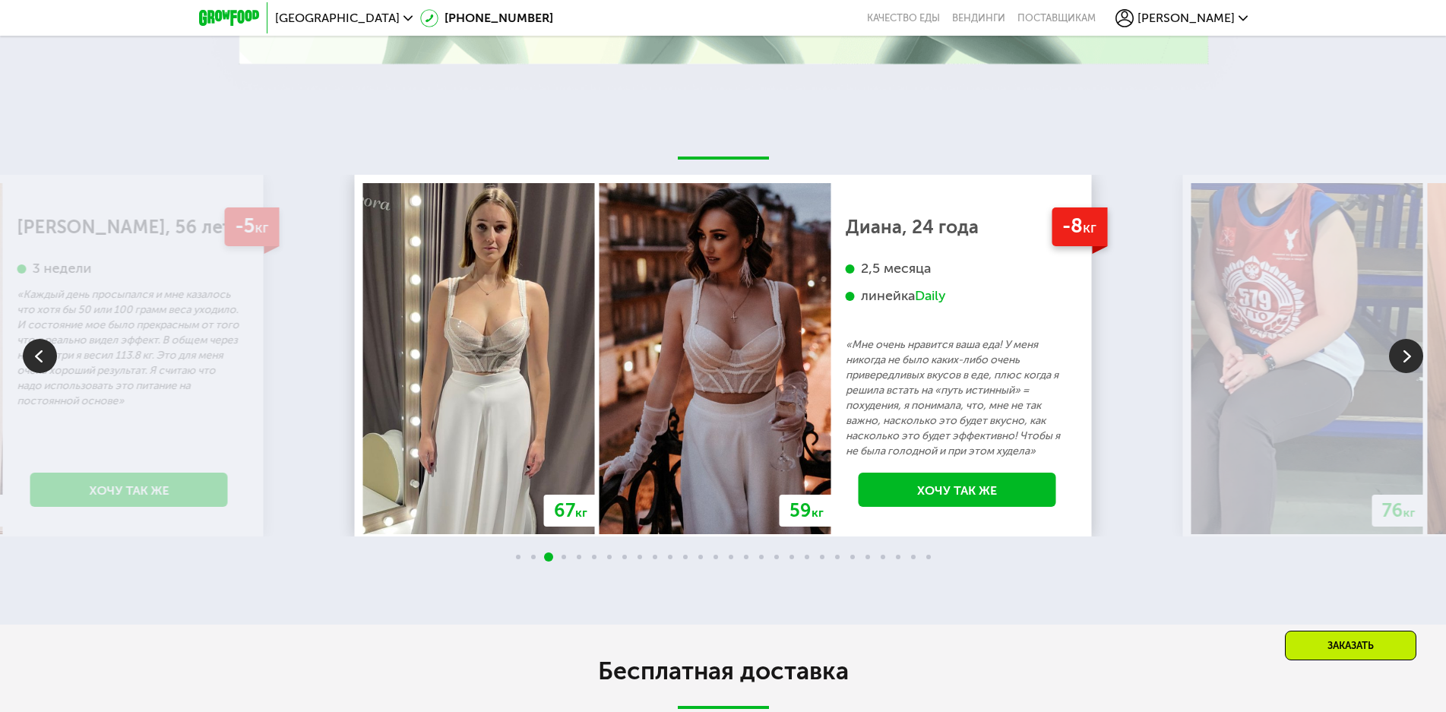
click at [1400, 347] on img at bounding box center [1406, 356] width 34 height 34
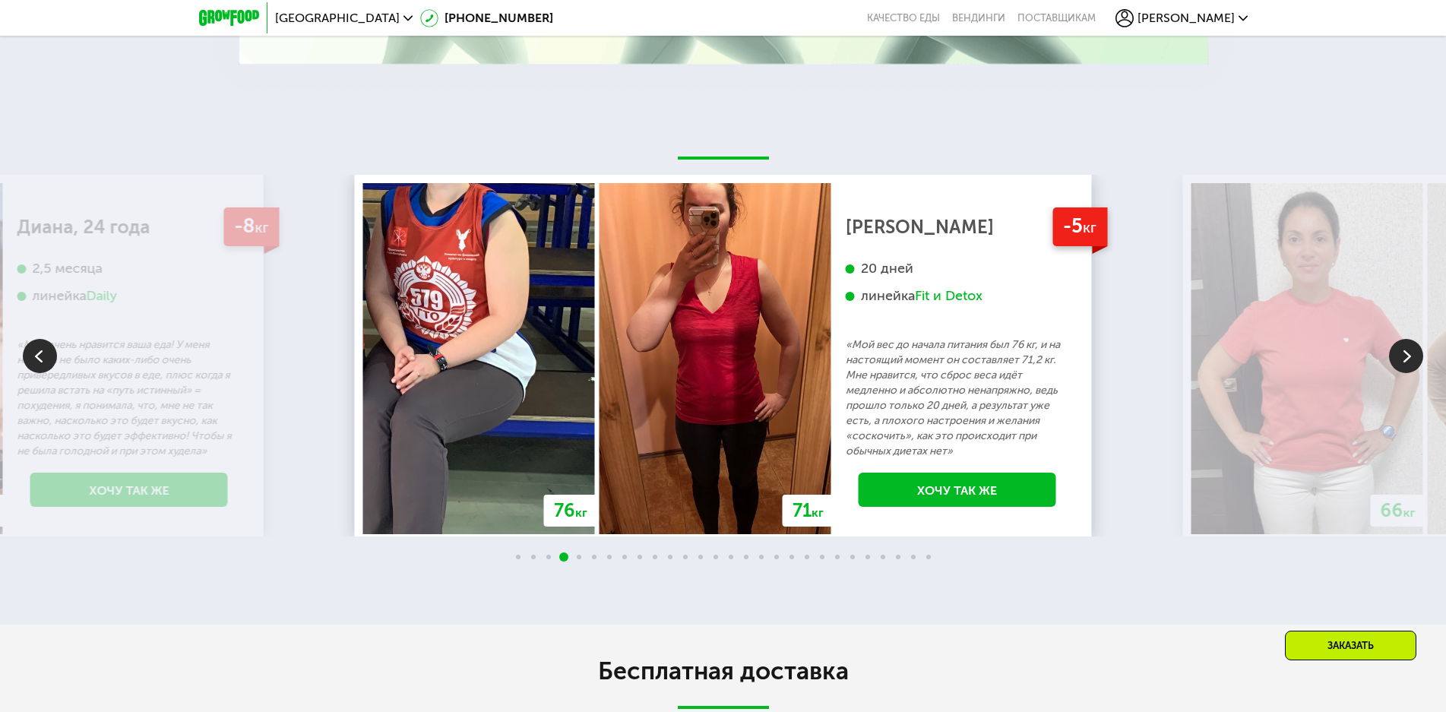
click at [1400, 347] on img at bounding box center [1406, 356] width 34 height 34
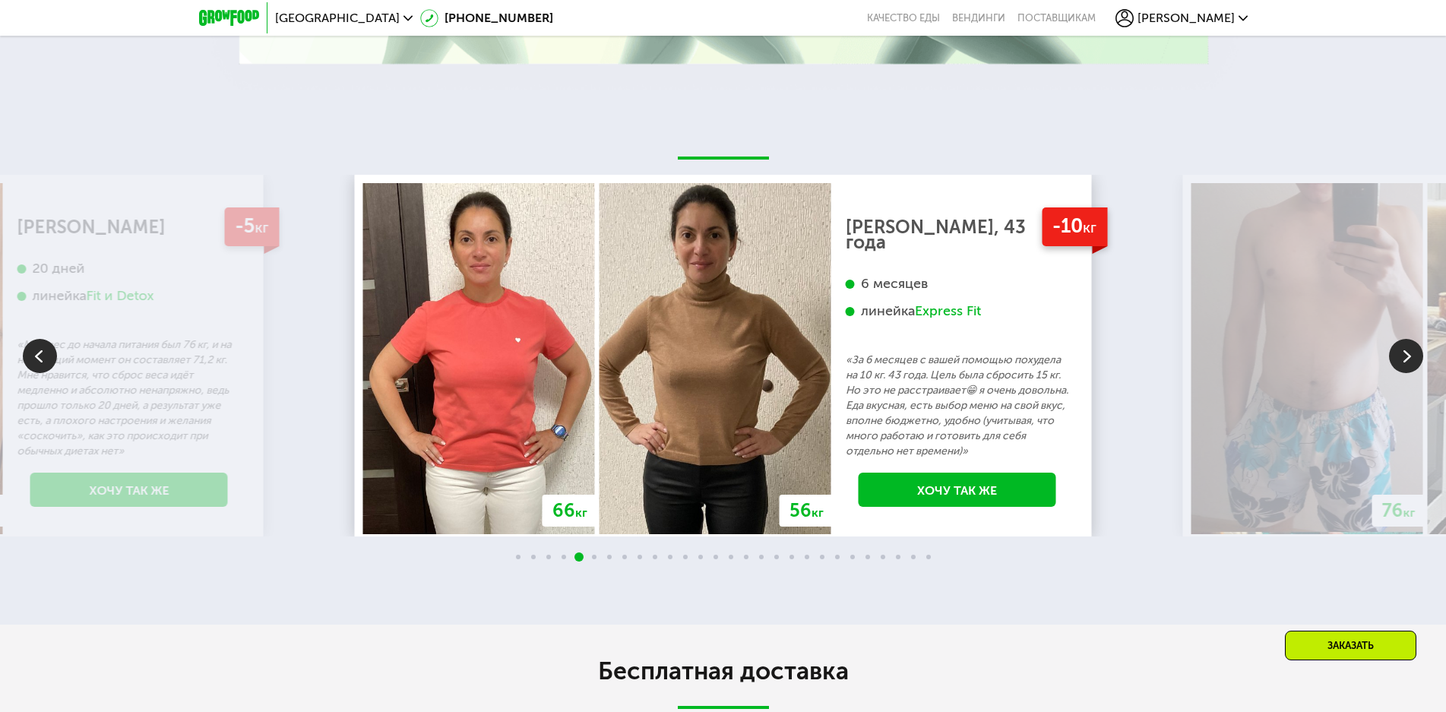
click at [1397, 347] on img at bounding box center [1406, 356] width 34 height 34
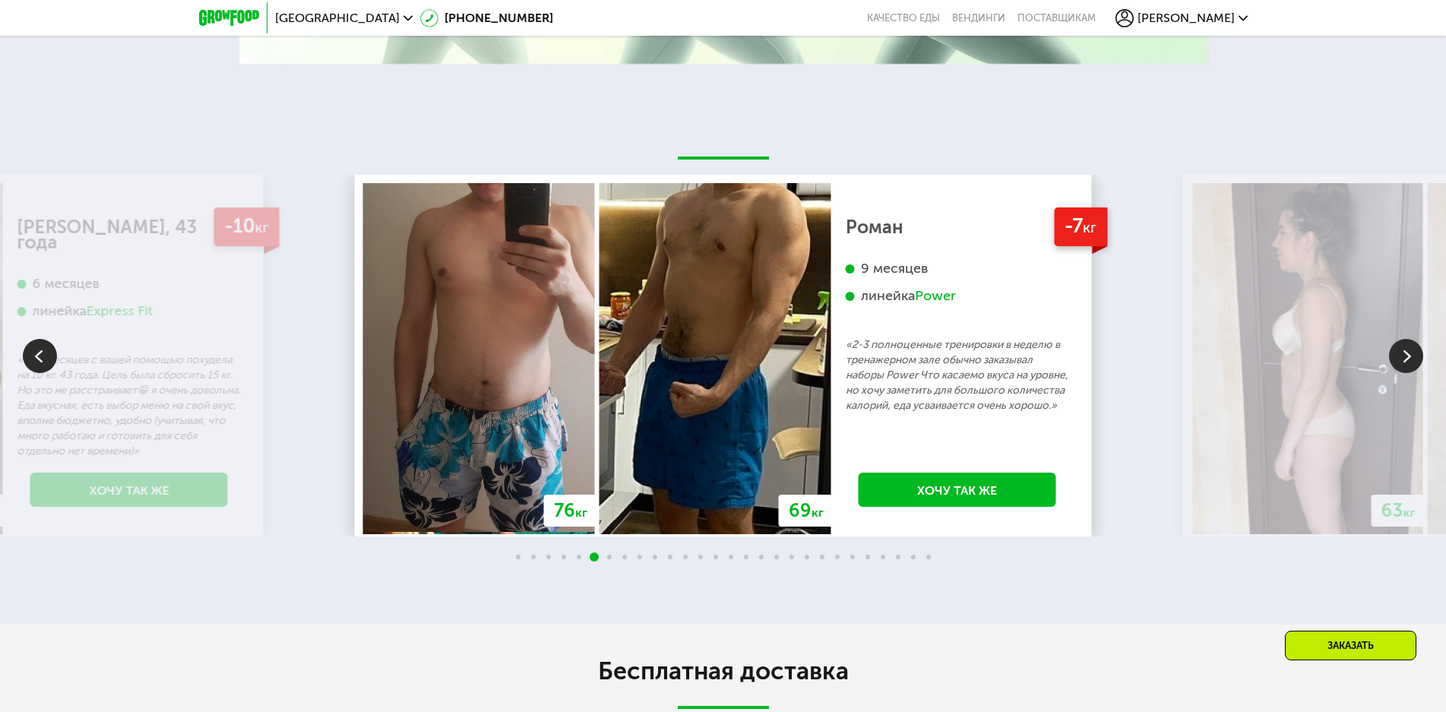
click at [1397, 347] on img at bounding box center [1406, 356] width 34 height 34
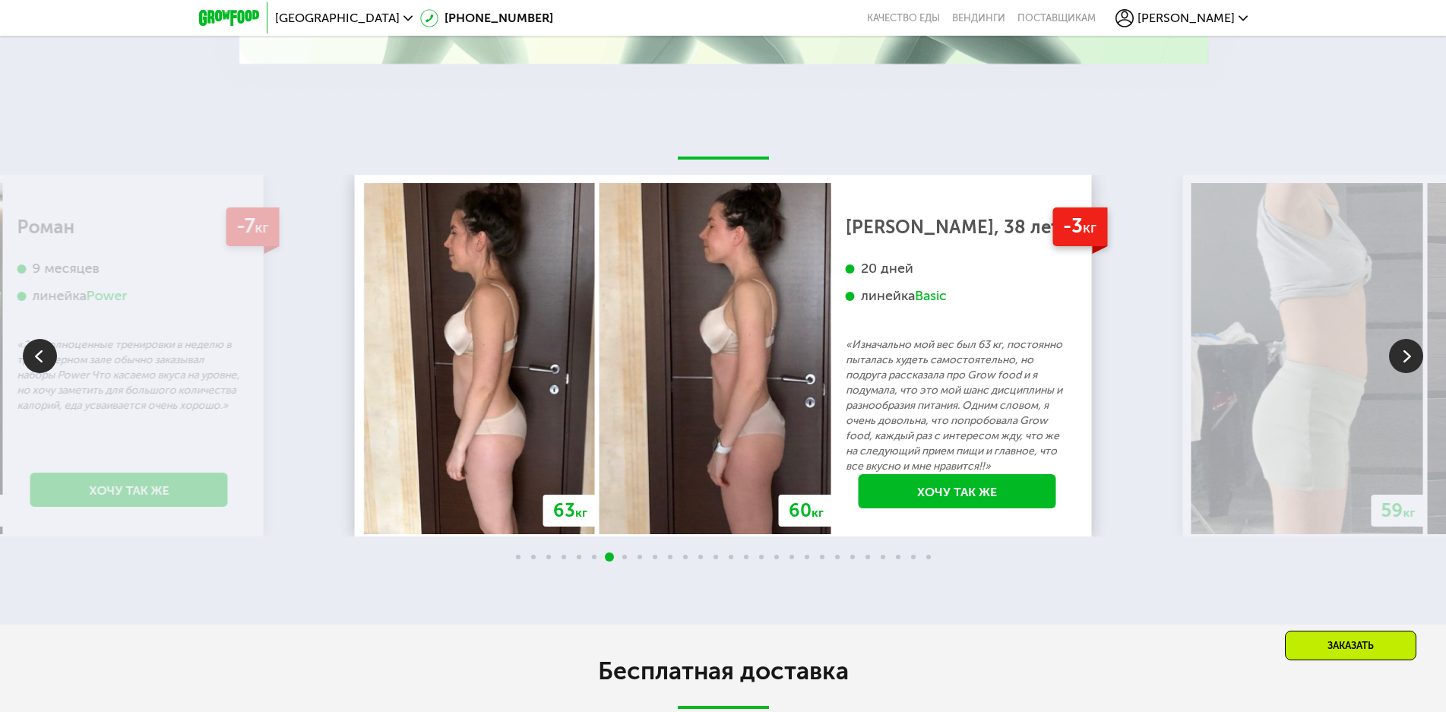
click at [1397, 347] on img at bounding box center [1406, 356] width 34 height 34
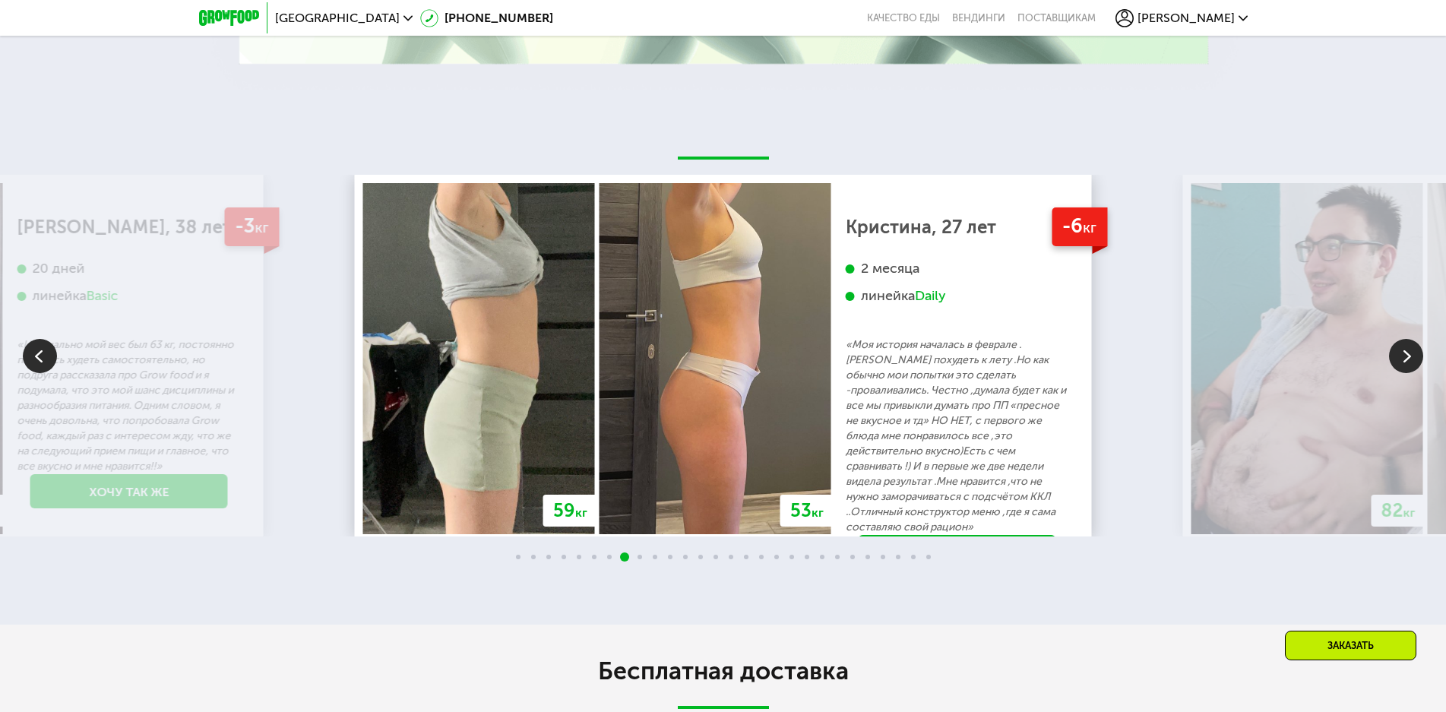
click at [45, 348] on img at bounding box center [40, 356] width 34 height 34
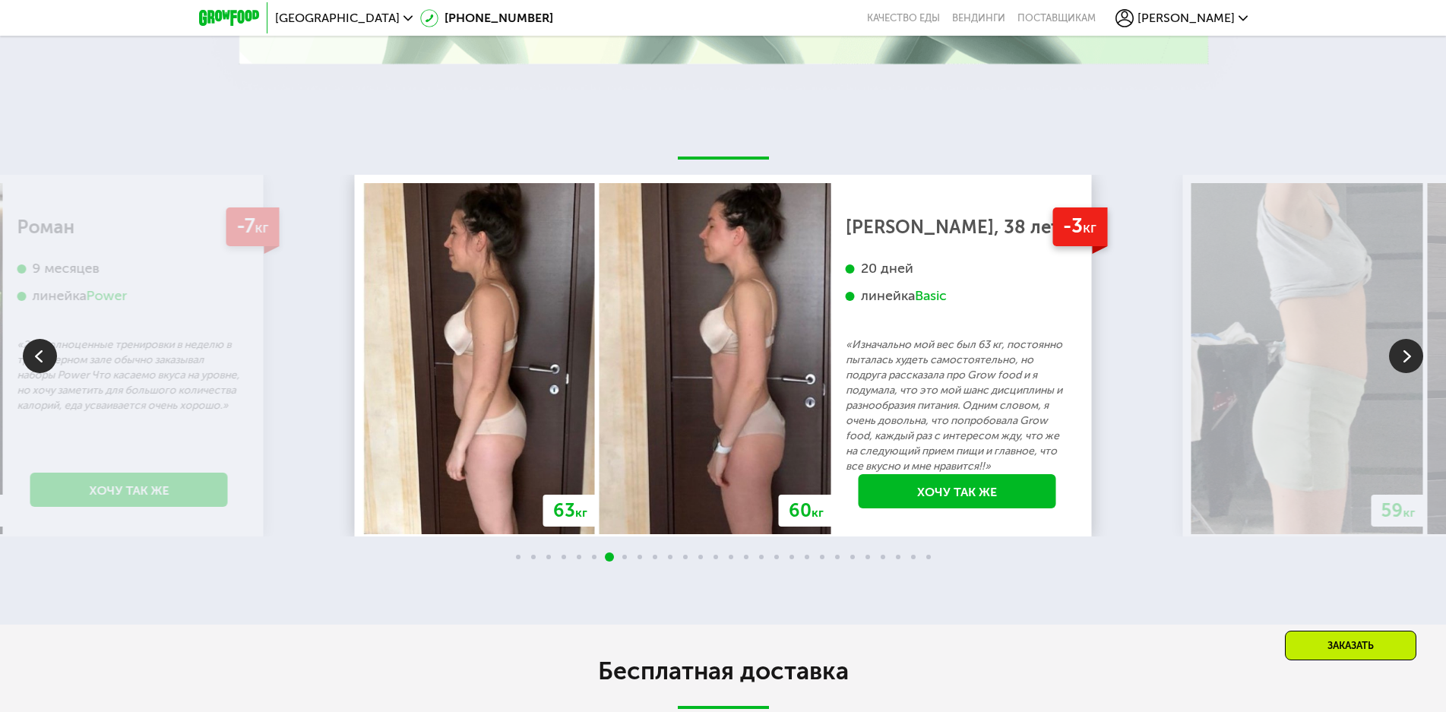
click at [1403, 349] on img at bounding box center [1406, 356] width 34 height 34
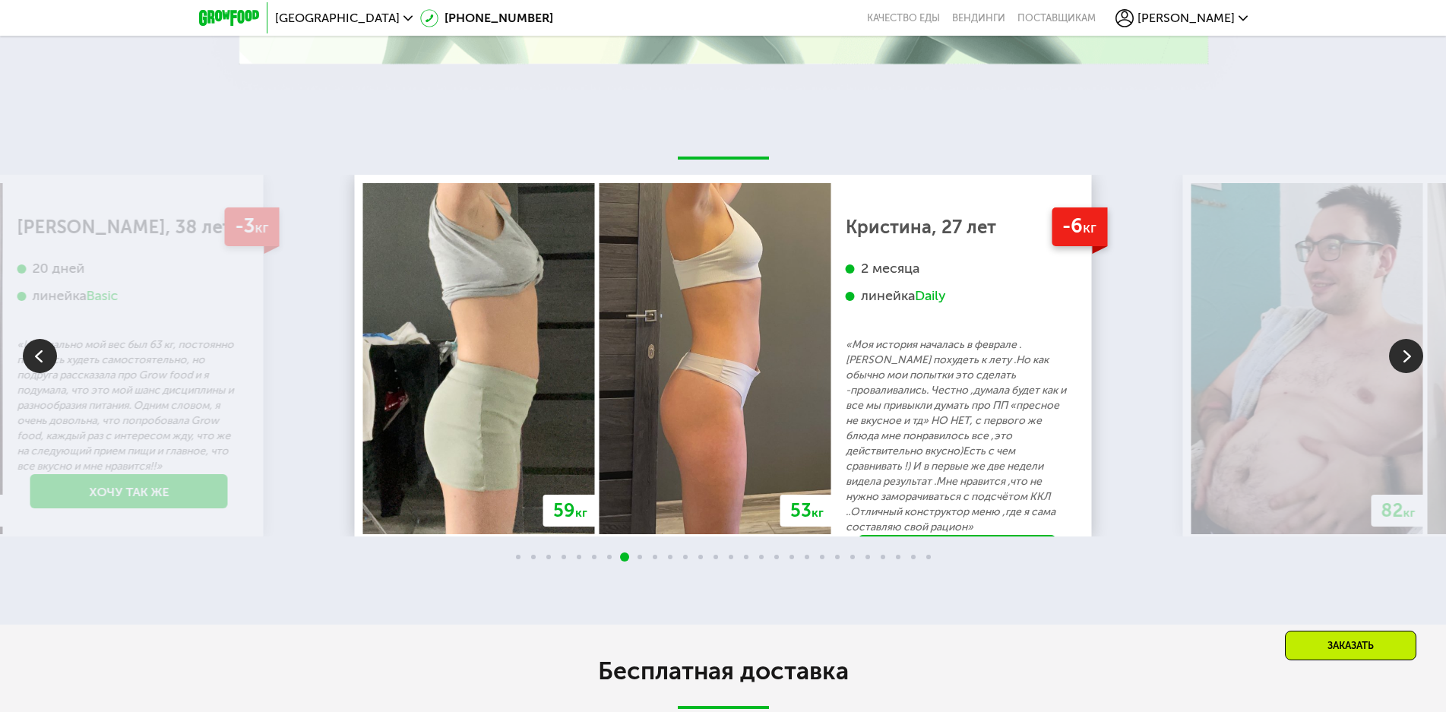
click at [1403, 349] on img at bounding box center [1406, 356] width 34 height 34
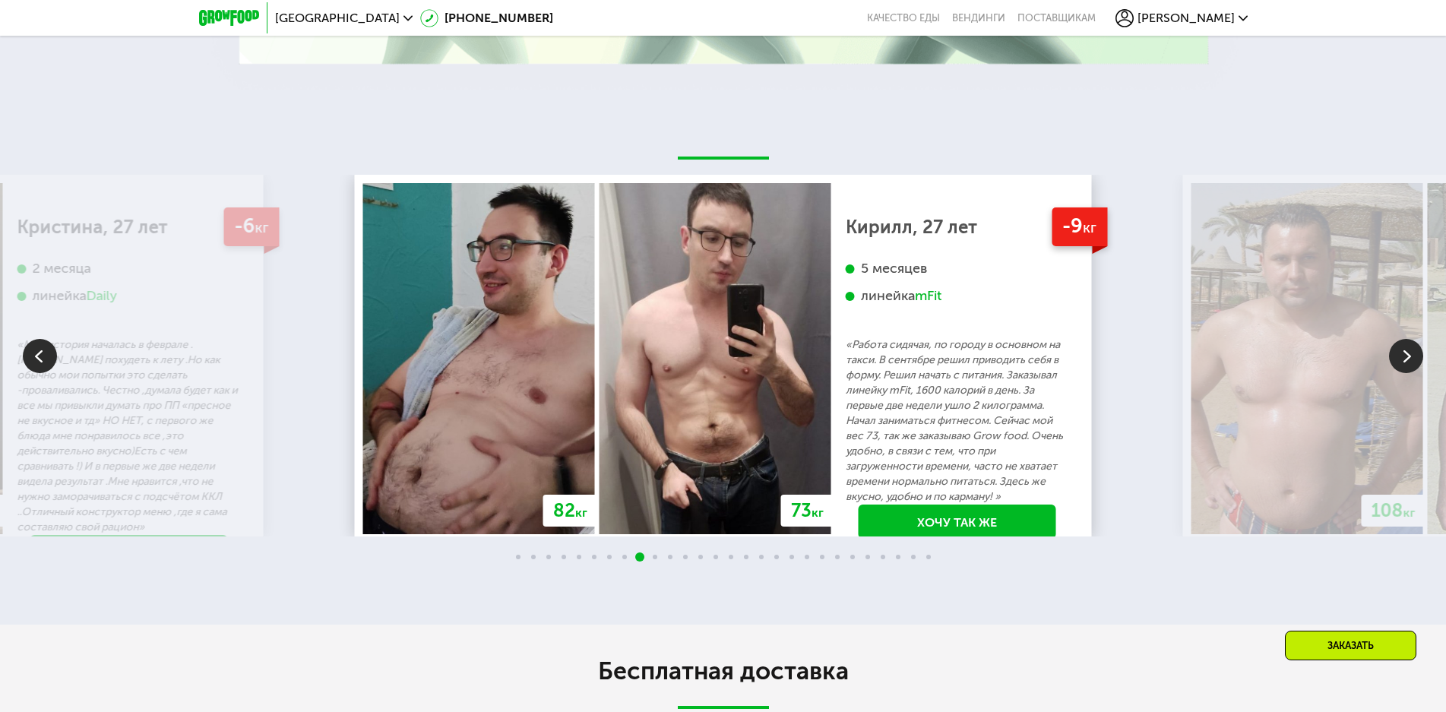
click at [1403, 349] on img at bounding box center [1406, 356] width 34 height 34
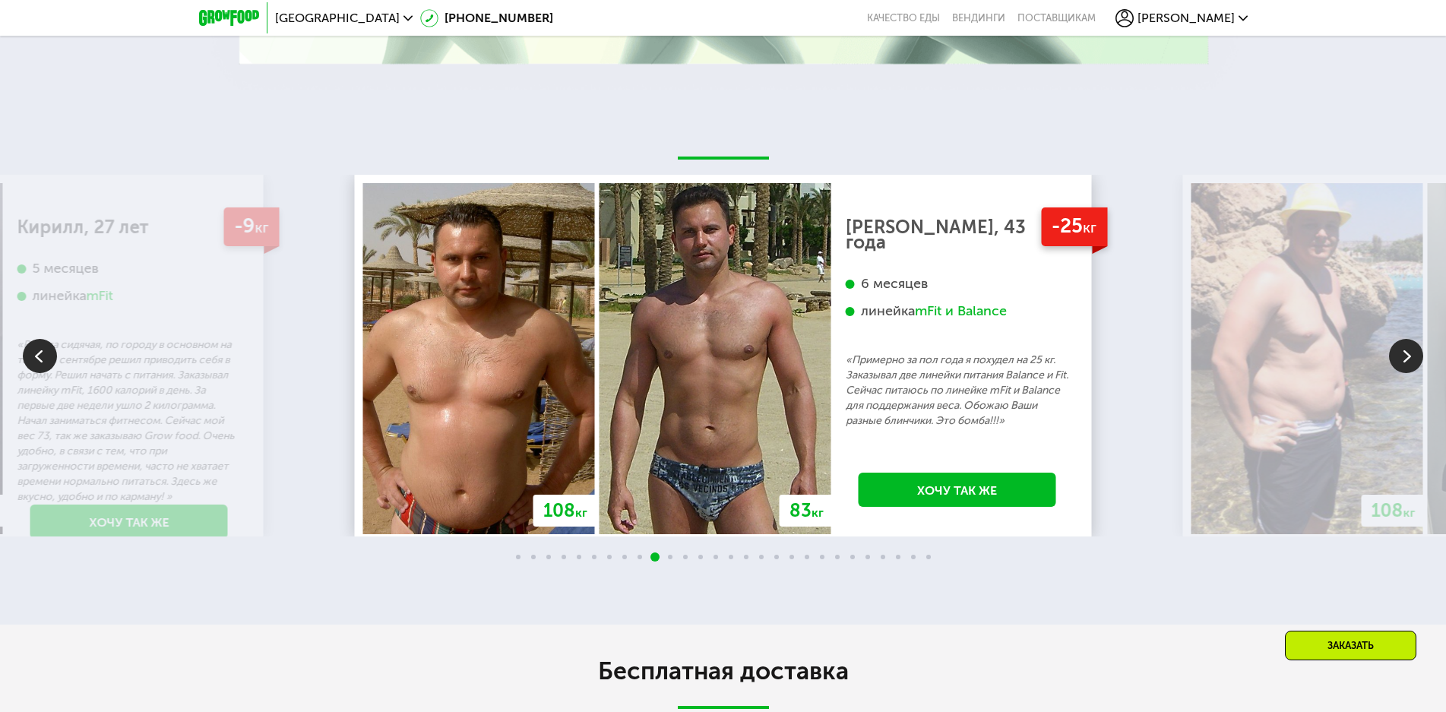
click at [1403, 349] on img at bounding box center [1406, 356] width 34 height 34
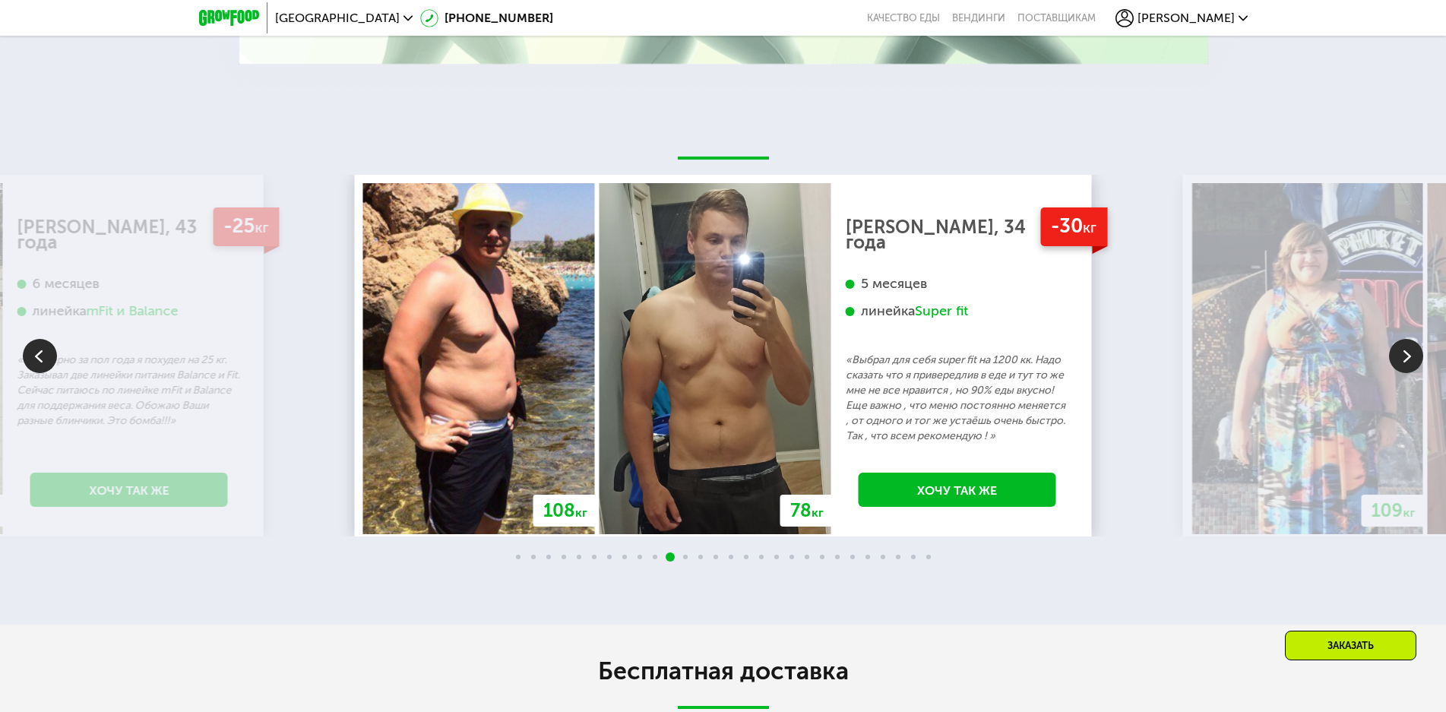
click at [1403, 349] on img at bounding box center [1406, 356] width 34 height 34
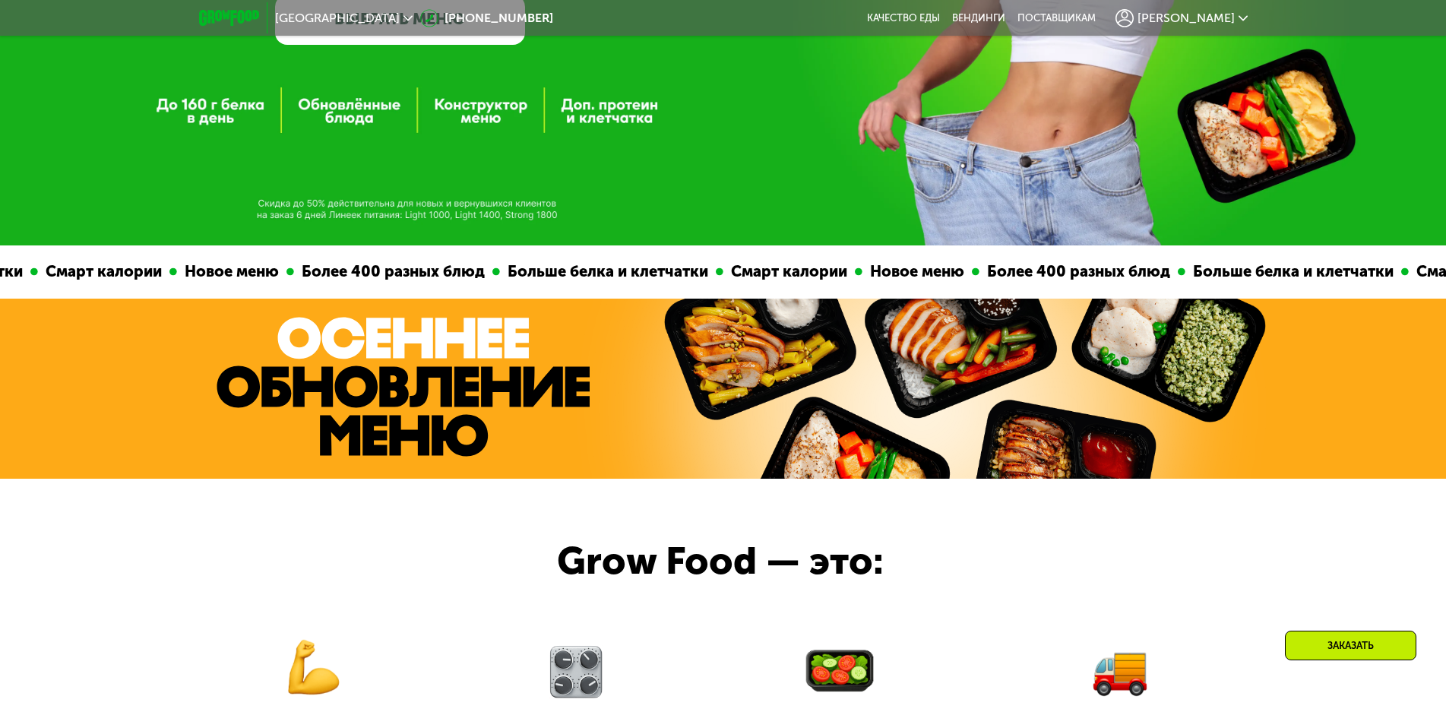
scroll to position [67, 0]
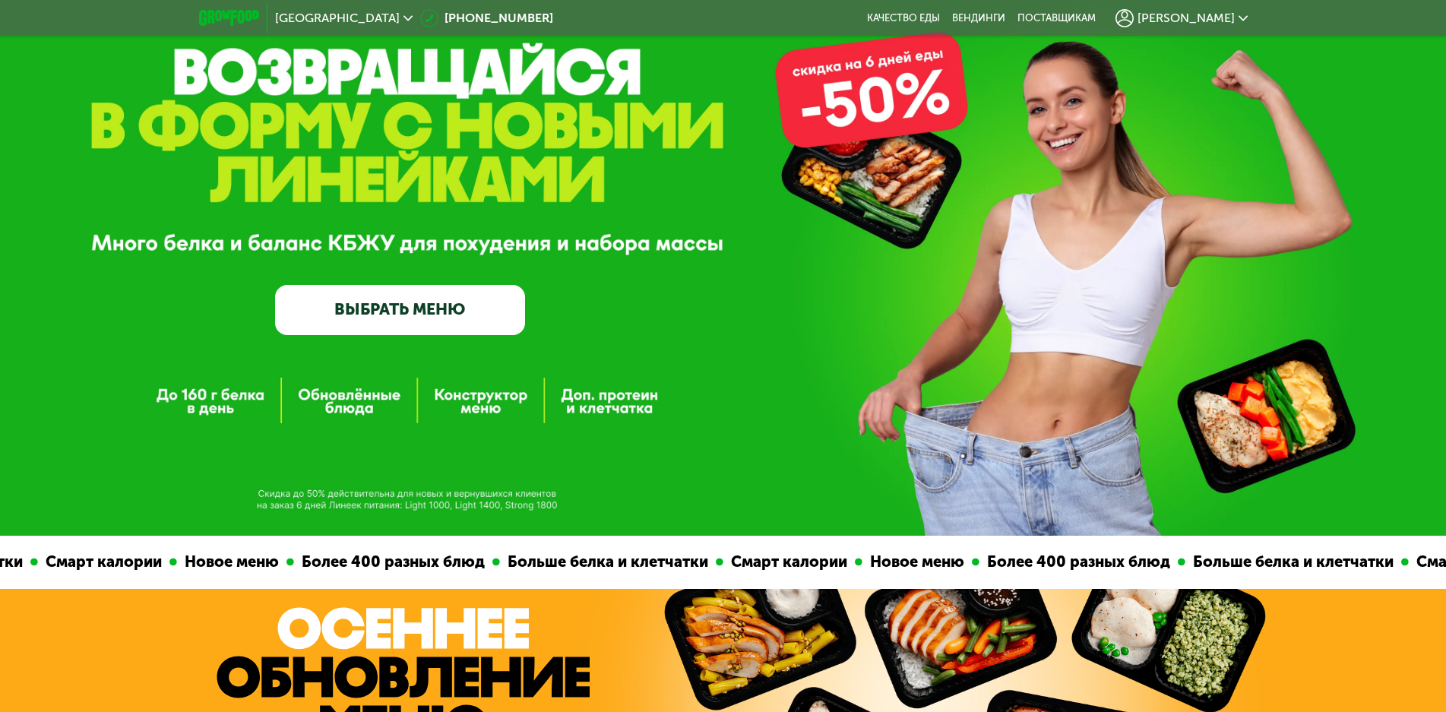
click at [403, 313] on link "ВЫБРАТЬ МЕНЮ" at bounding box center [400, 310] width 250 height 50
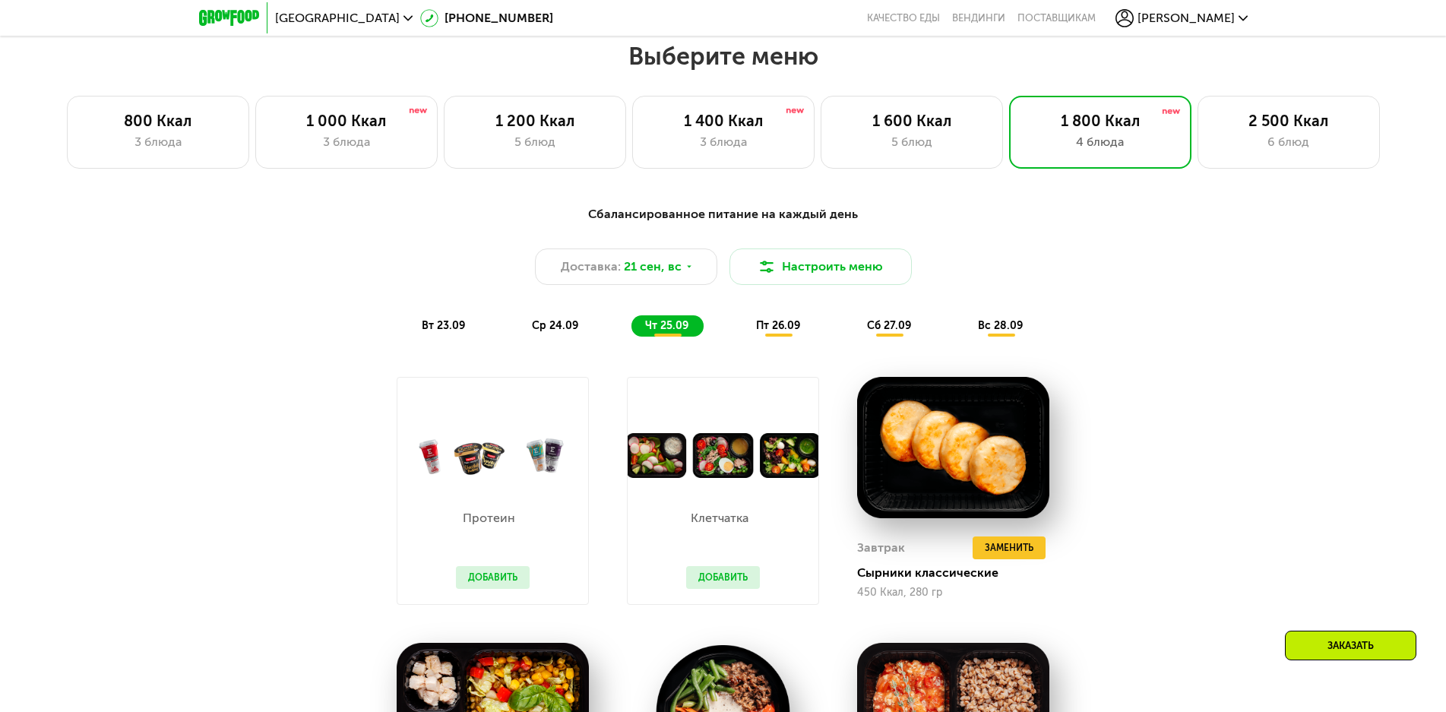
scroll to position [1207, 0]
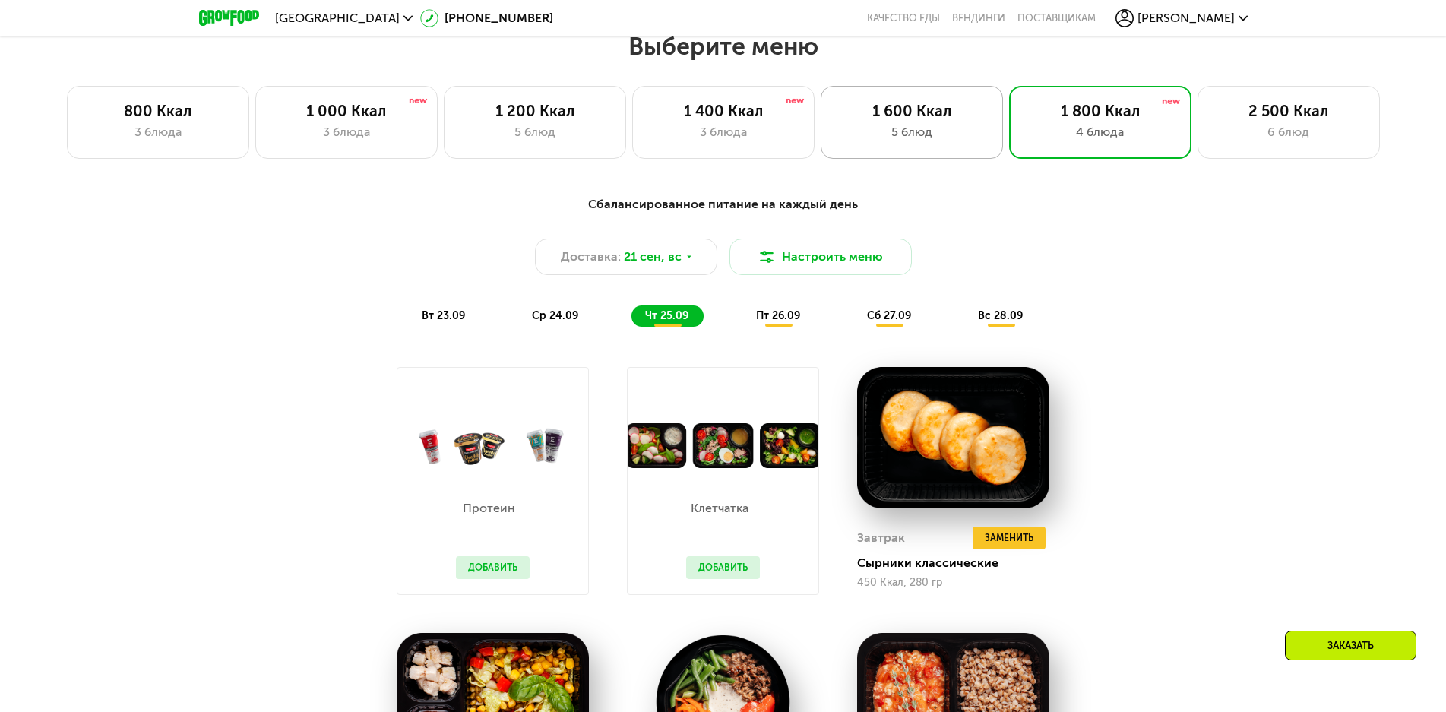
click at [898, 140] on div "5 блюд" at bounding box center [912, 132] width 150 height 18
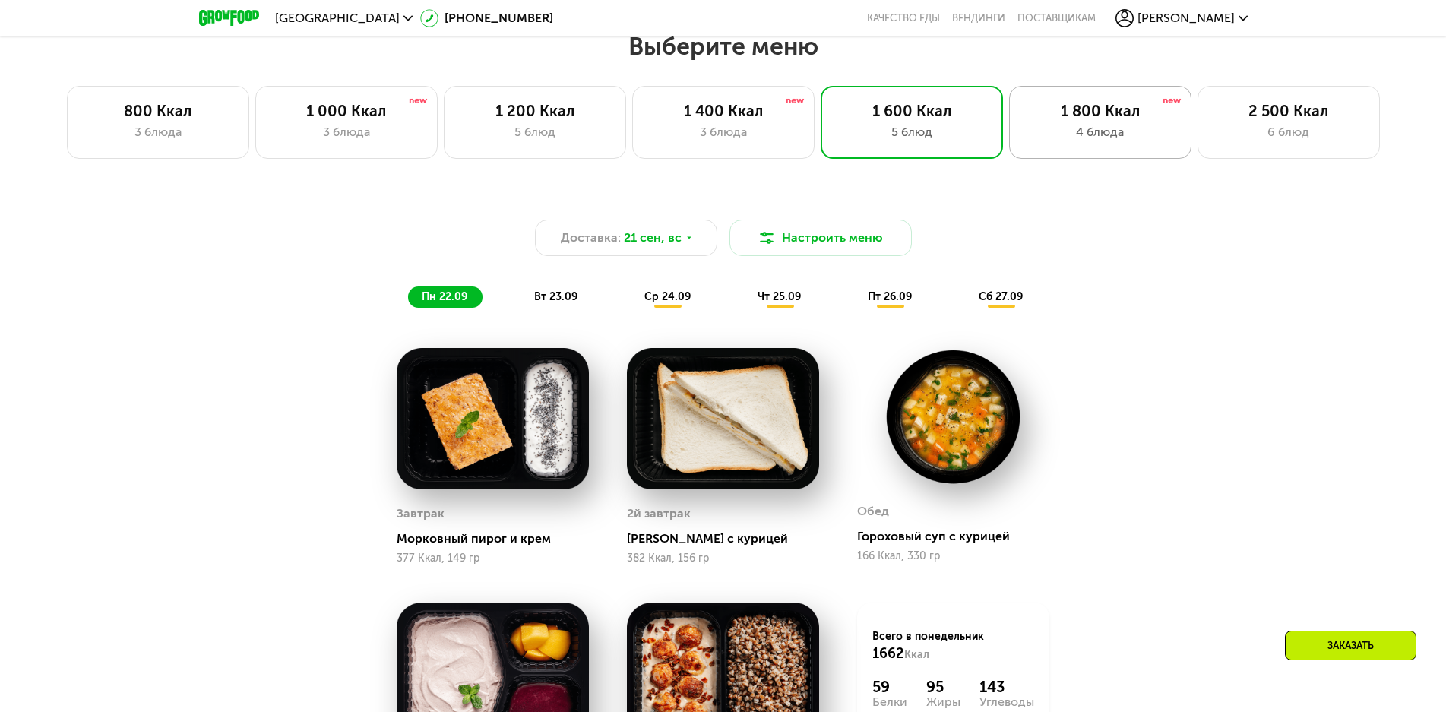
click at [1106, 141] on div "4 блюда" at bounding box center [1100, 132] width 150 height 18
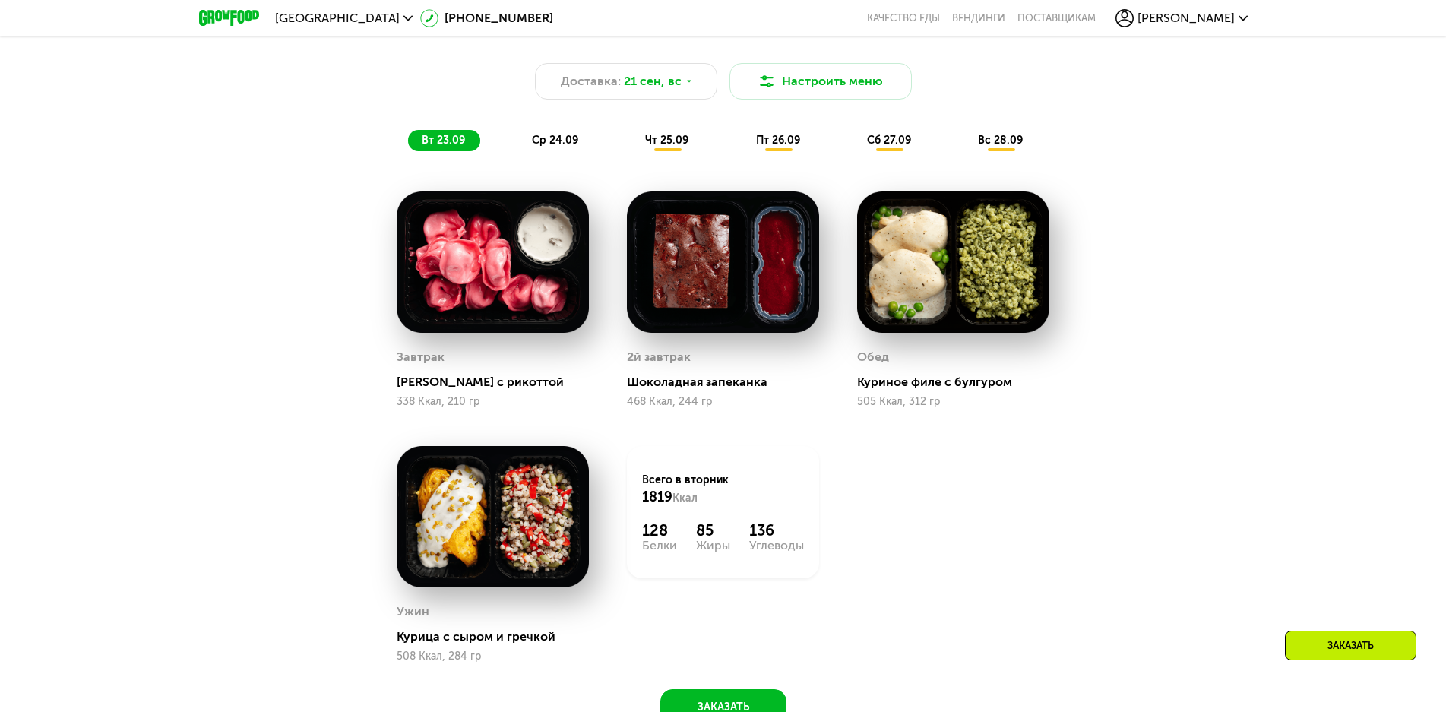
scroll to position [1283, 0]
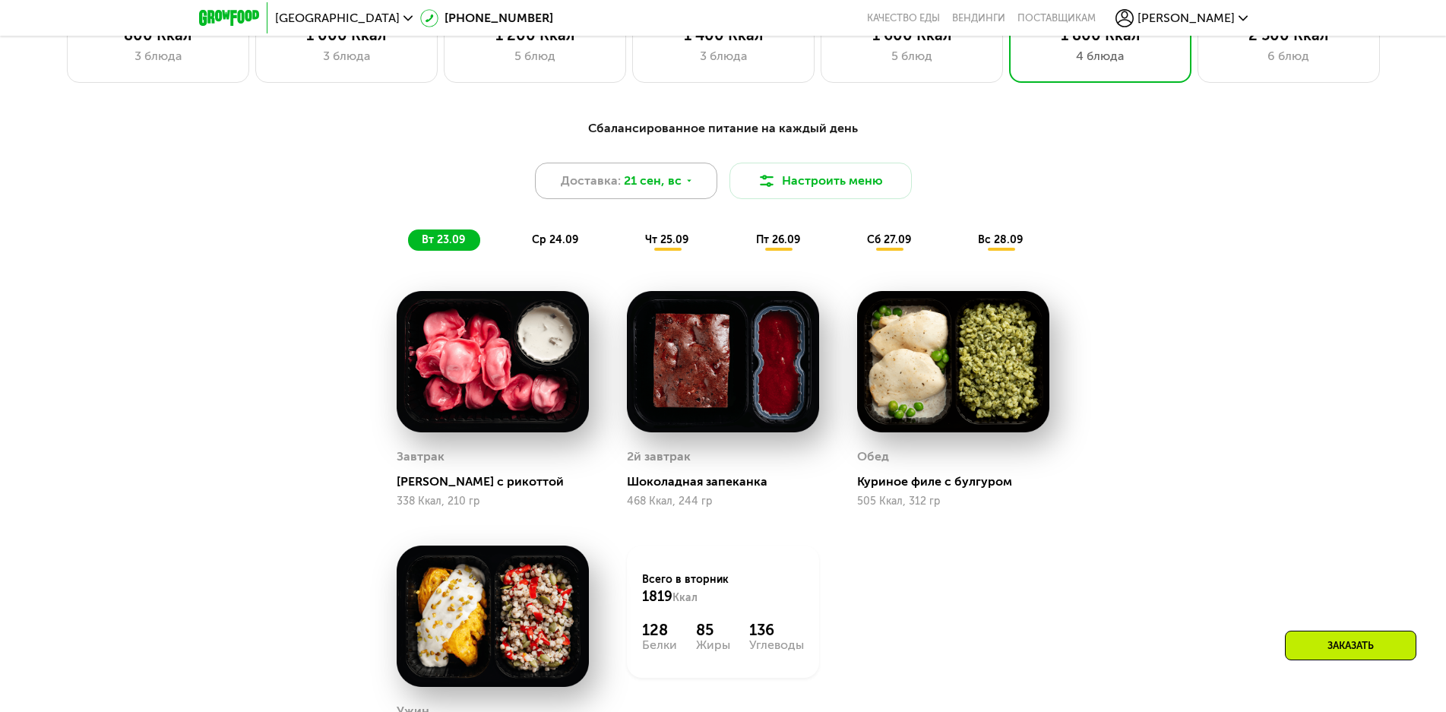
click at [660, 189] on span "21 сен, вс" at bounding box center [653, 181] width 58 height 18
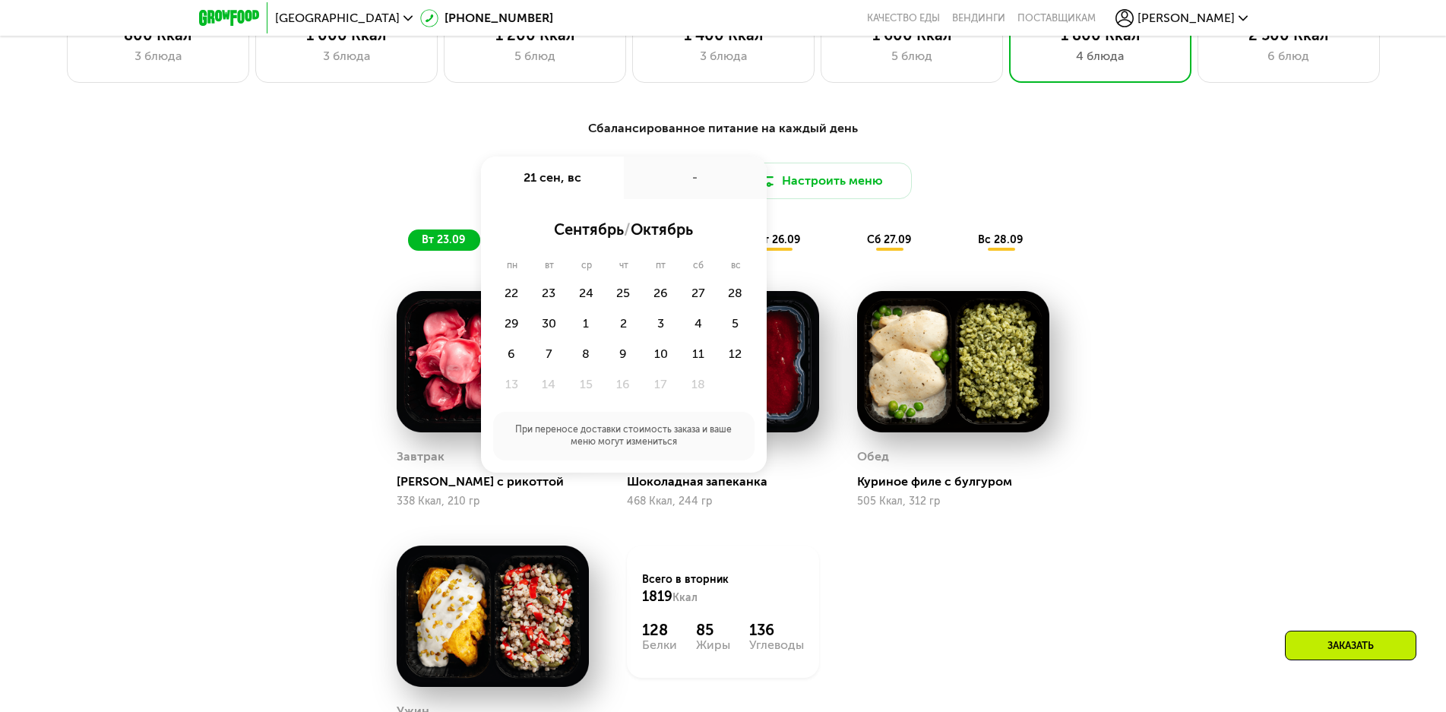
click at [660, 189] on div "-" at bounding box center [695, 178] width 143 height 43
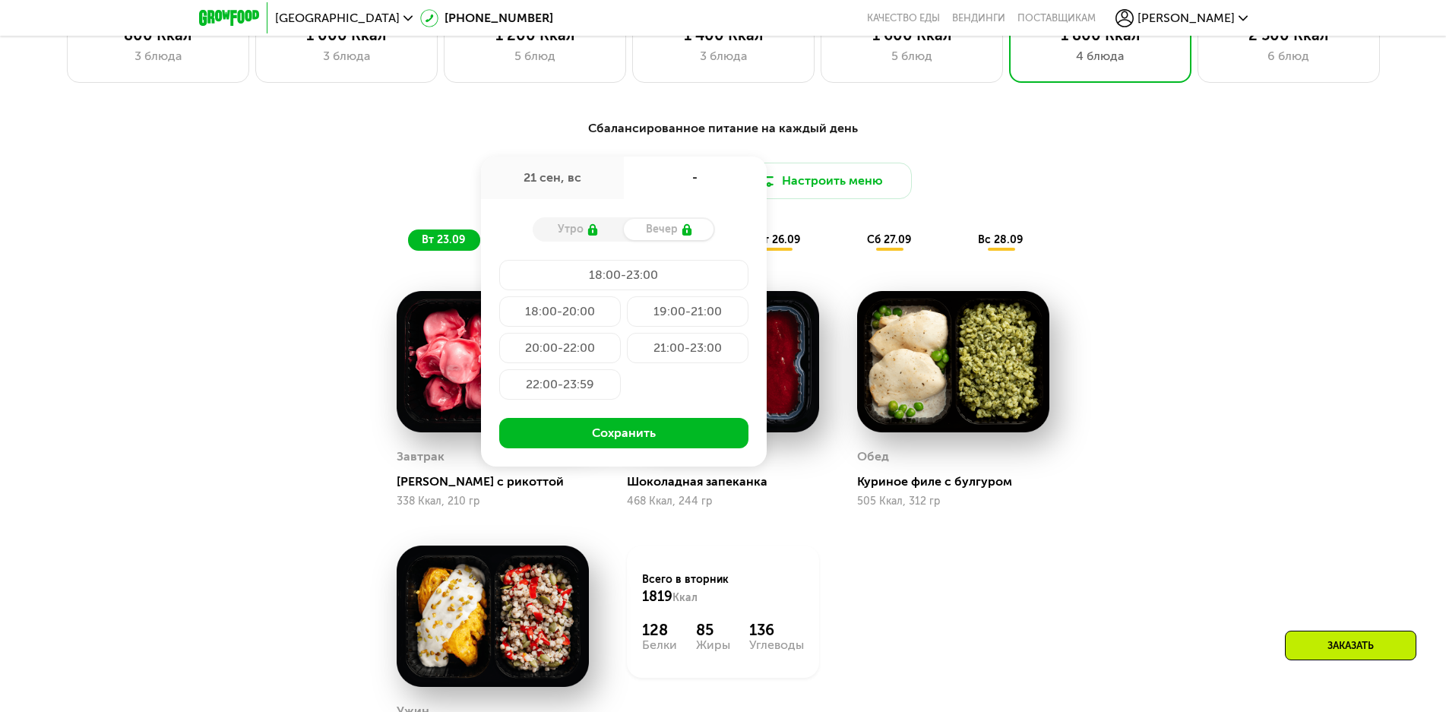
click at [1154, 178] on div "Доставка: 21 сен, вс 21 сен, вс - Утро Вечер 18:00-23:00 18:00-20:00 19:00-21:0…" at bounding box center [724, 181] width 900 height 36
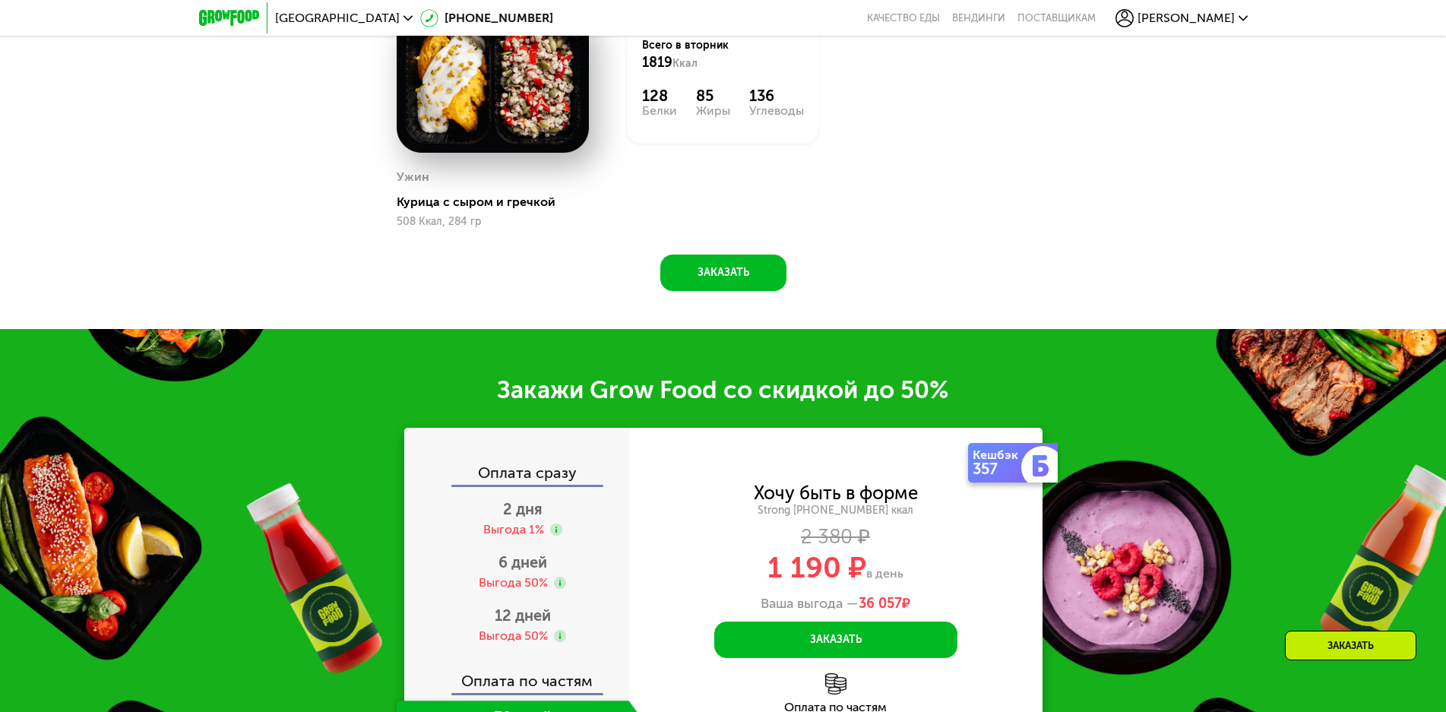
scroll to position [1738, 0]
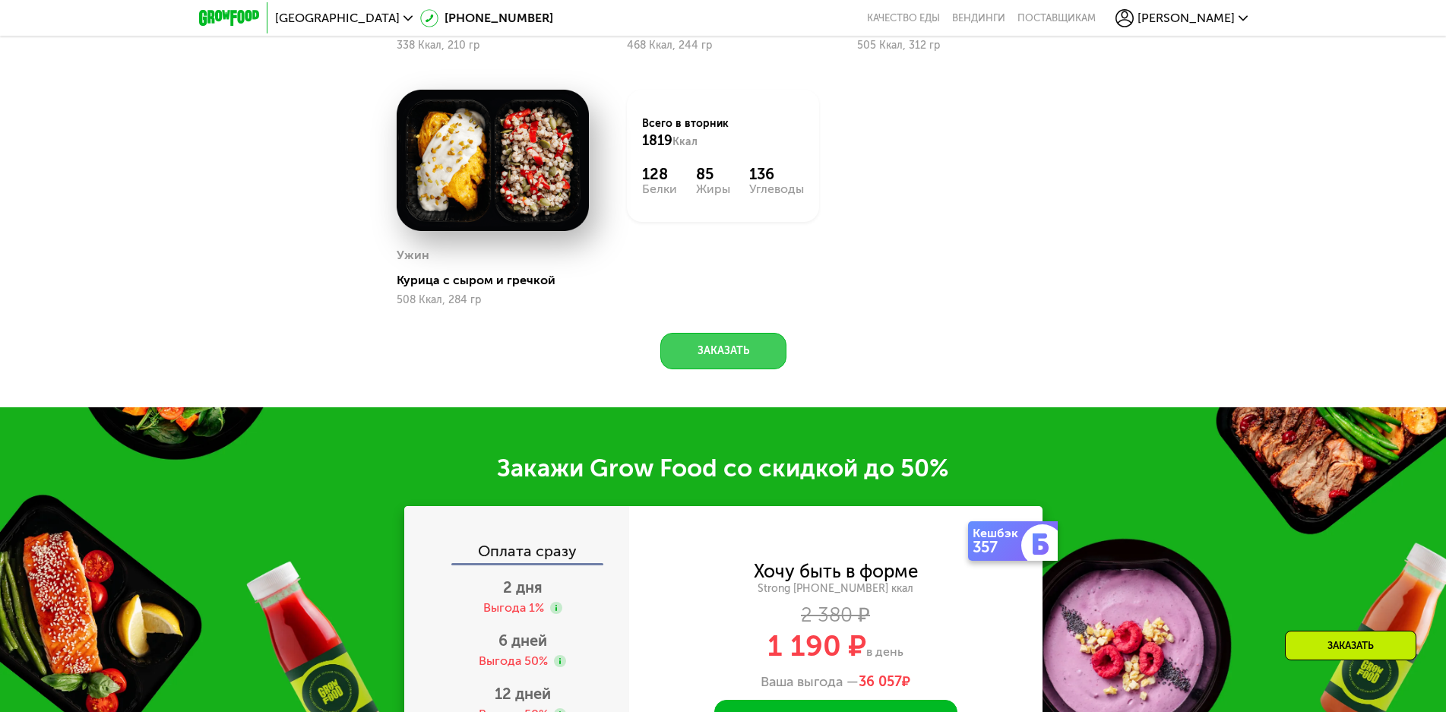
click at [709, 368] on button "Заказать" at bounding box center [723, 351] width 126 height 36
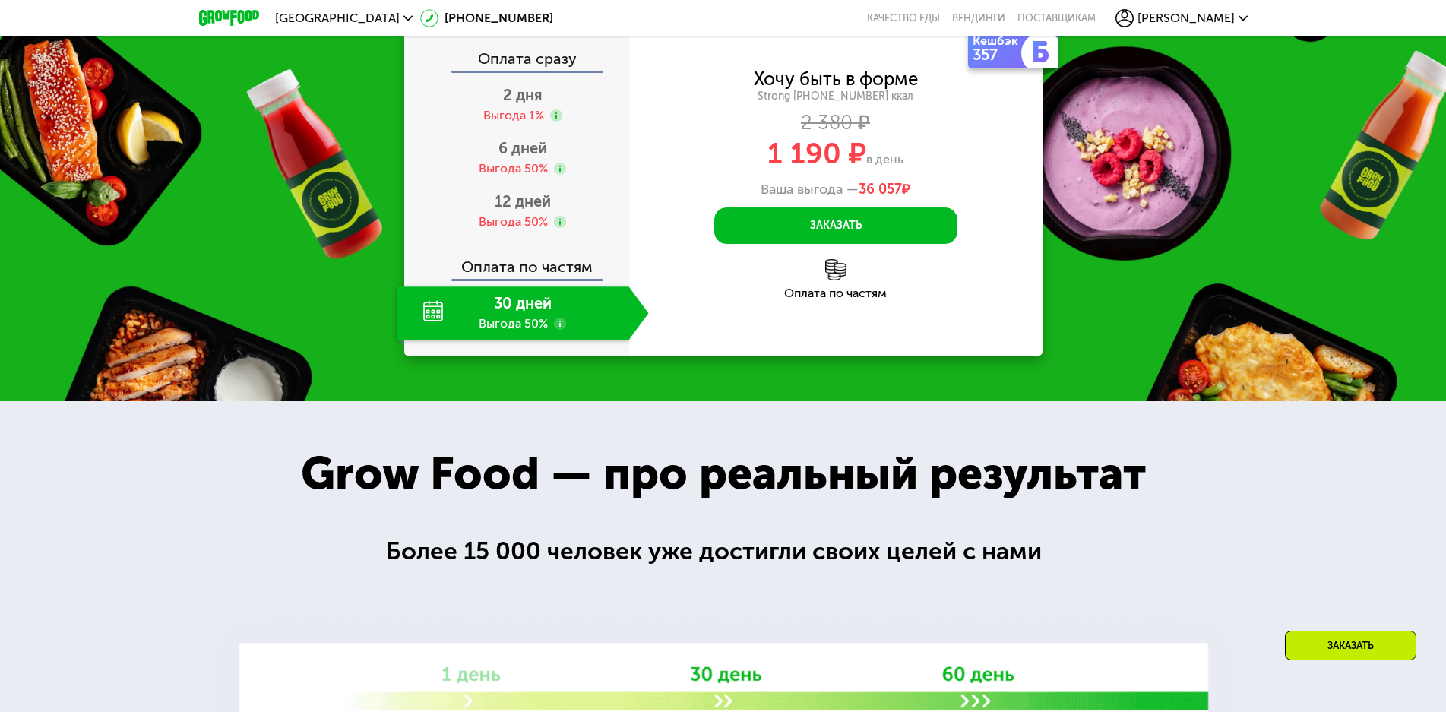
scroll to position [2151, 0]
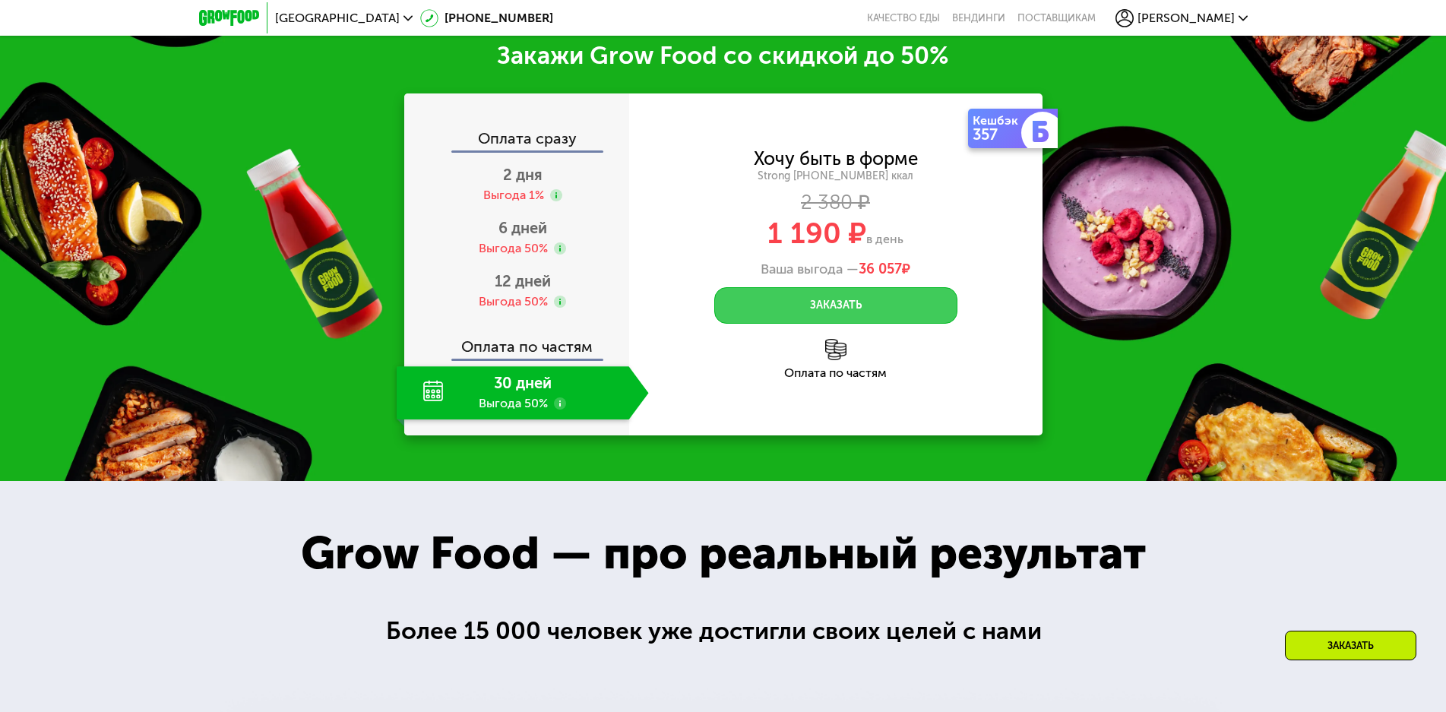
click at [819, 317] on button "Заказать" at bounding box center [835, 305] width 243 height 36
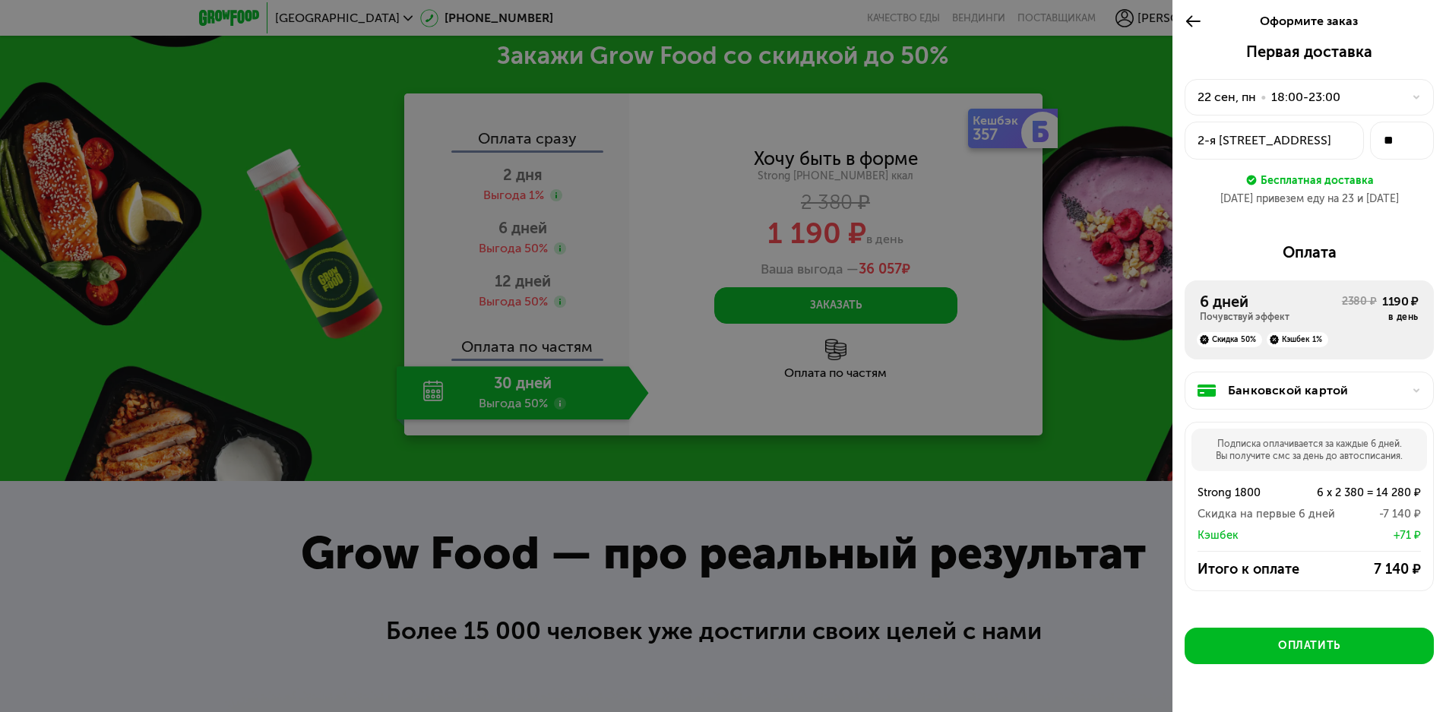
click at [1289, 142] on div "2-я Комсомольская улица, 57к.2" at bounding box center [1273, 140] width 153 height 18
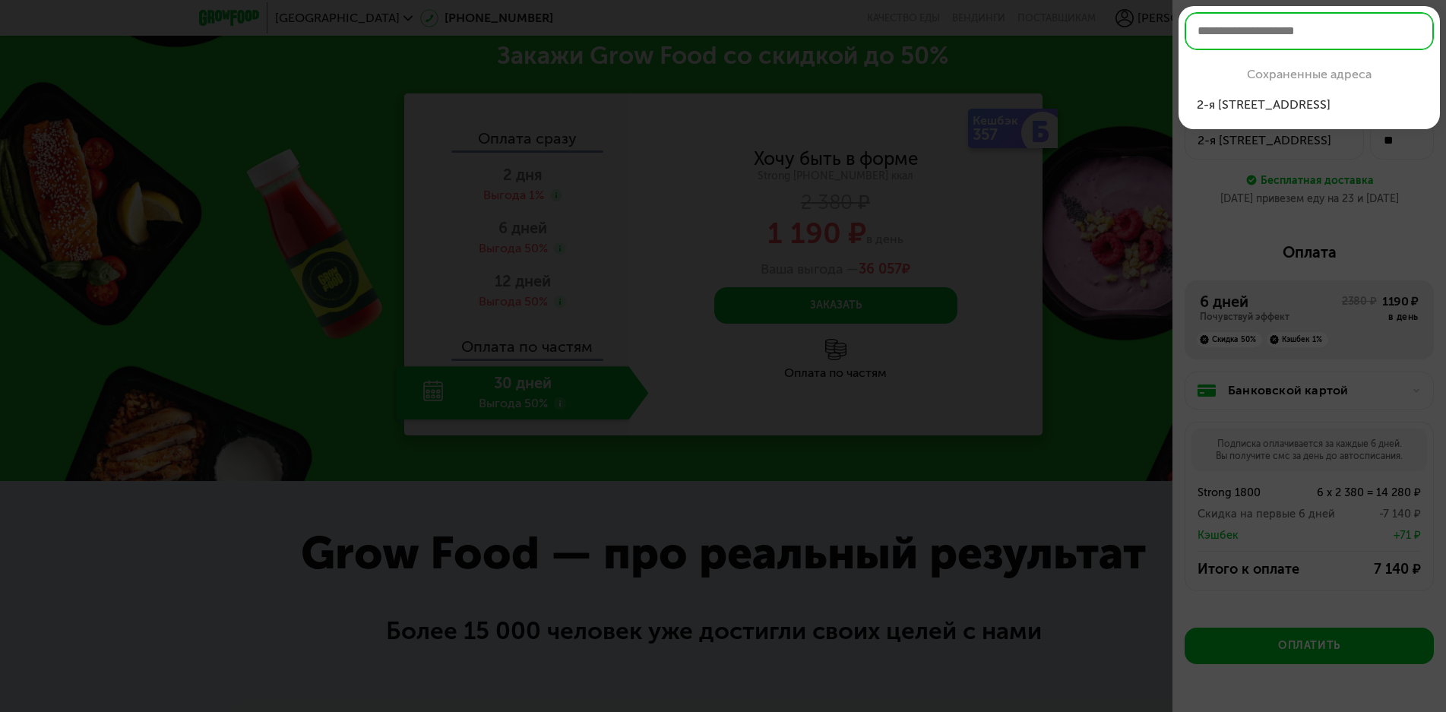
click at [1181, 232] on div at bounding box center [723, 356] width 1446 height 712
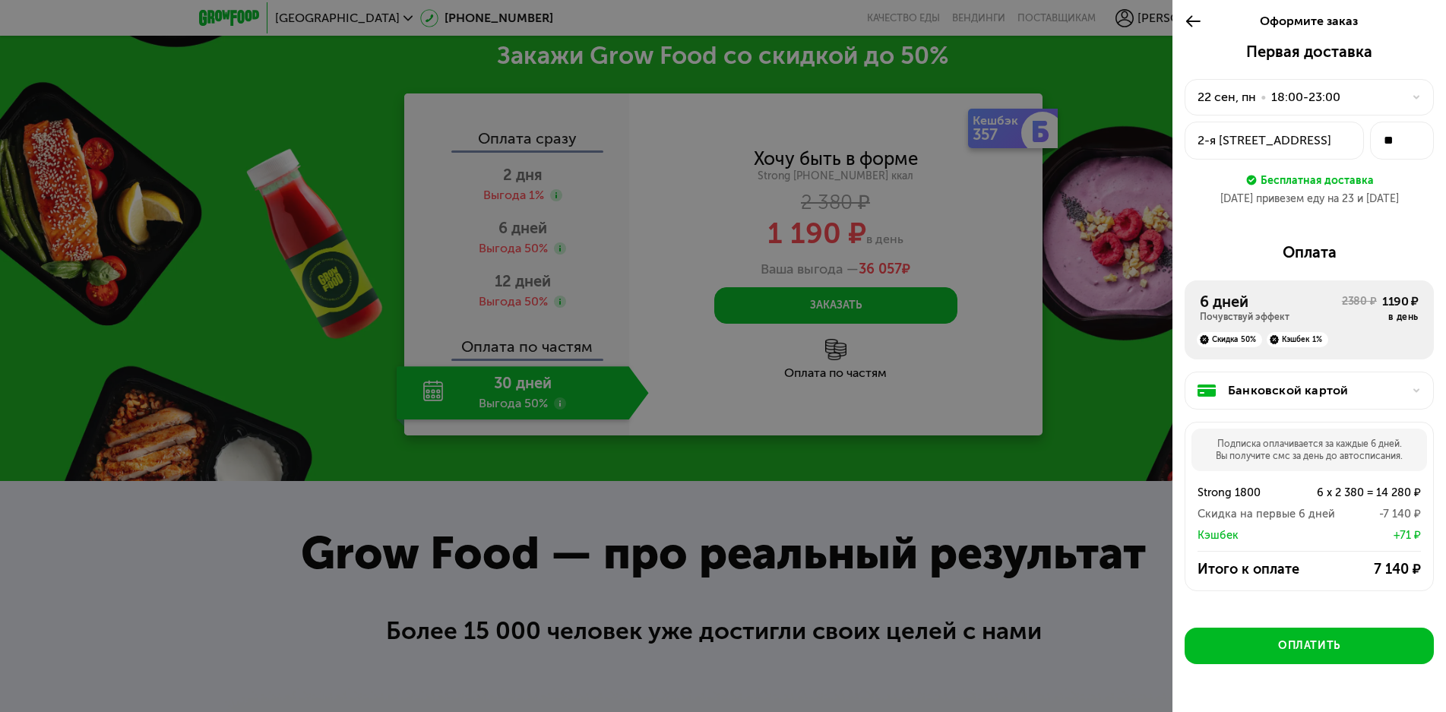
click at [1188, 17] on icon at bounding box center [1193, 21] width 17 height 18
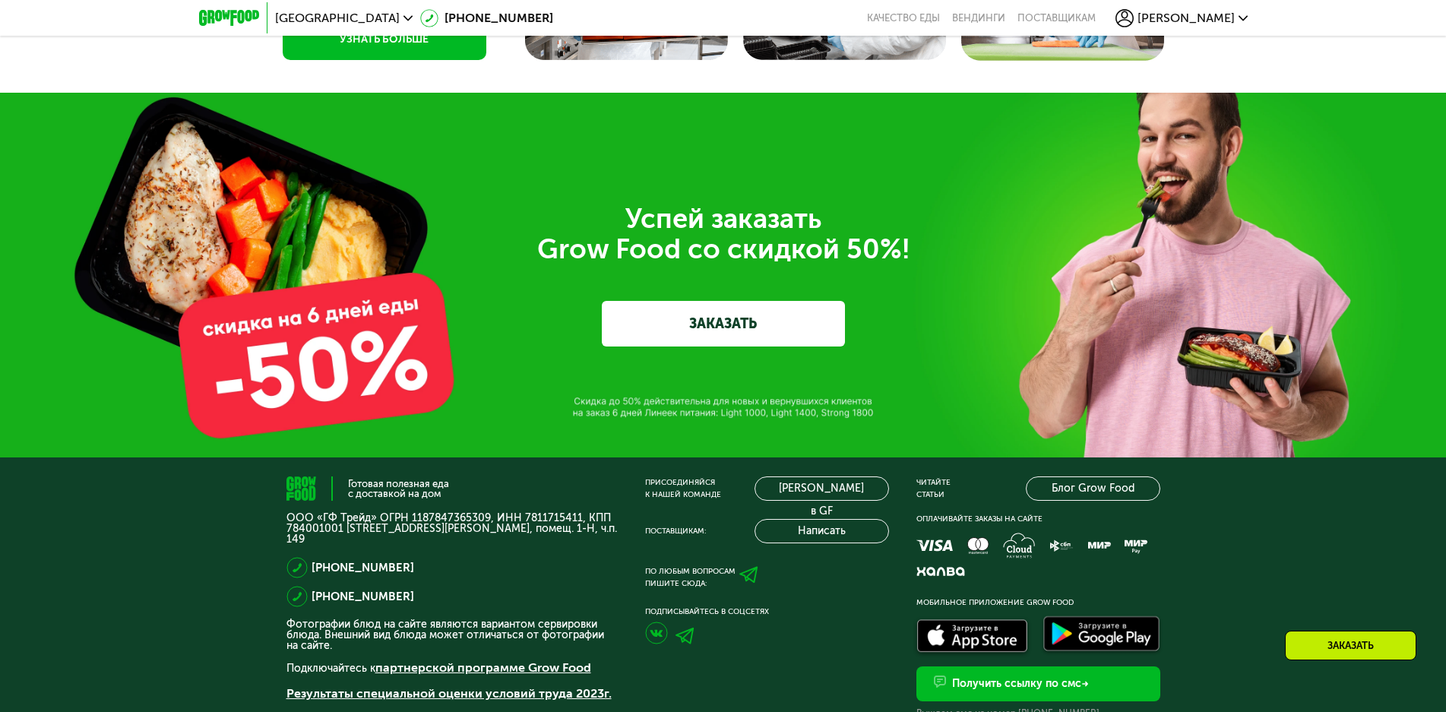
scroll to position [5233, 0]
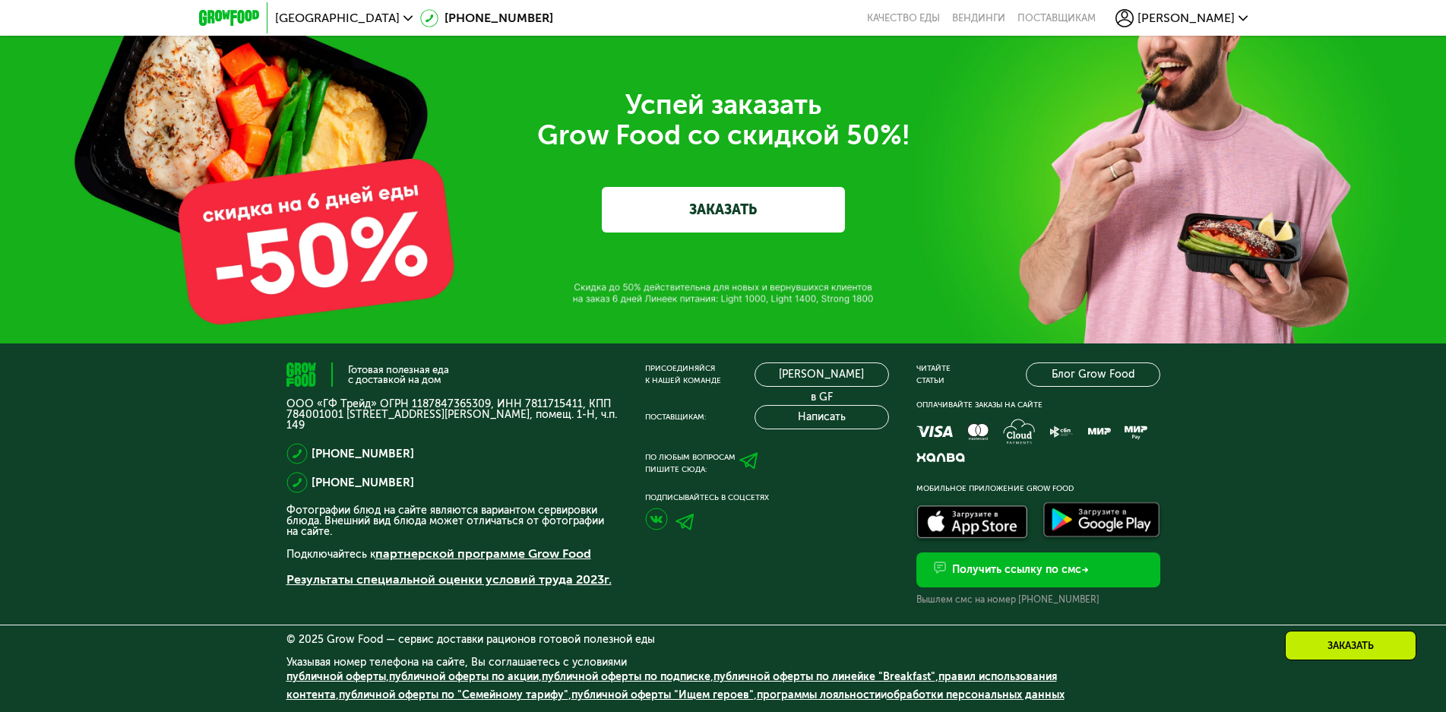
click at [696, 223] on link "ЗАКАЗАТЬ" at bounding box center [723, 210] width 243 height 46
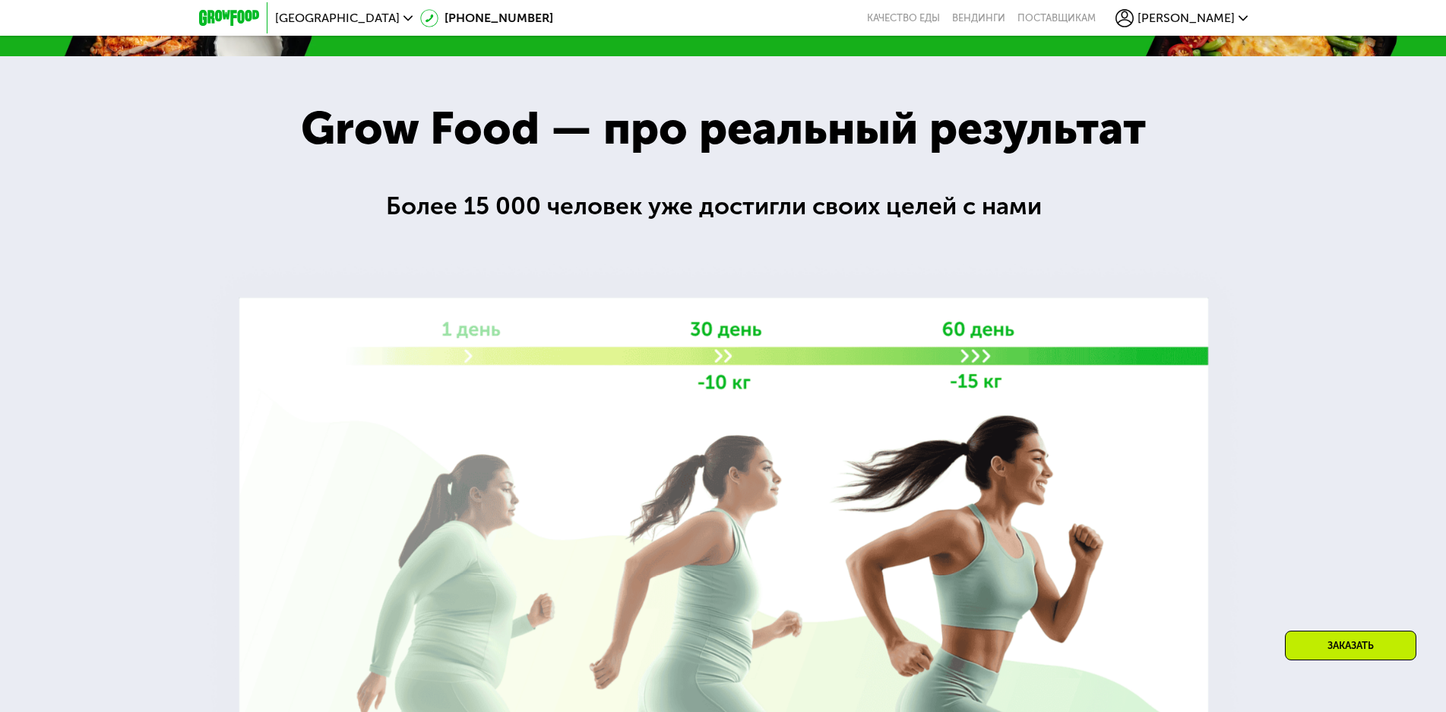
scroll to position [2115, 0]
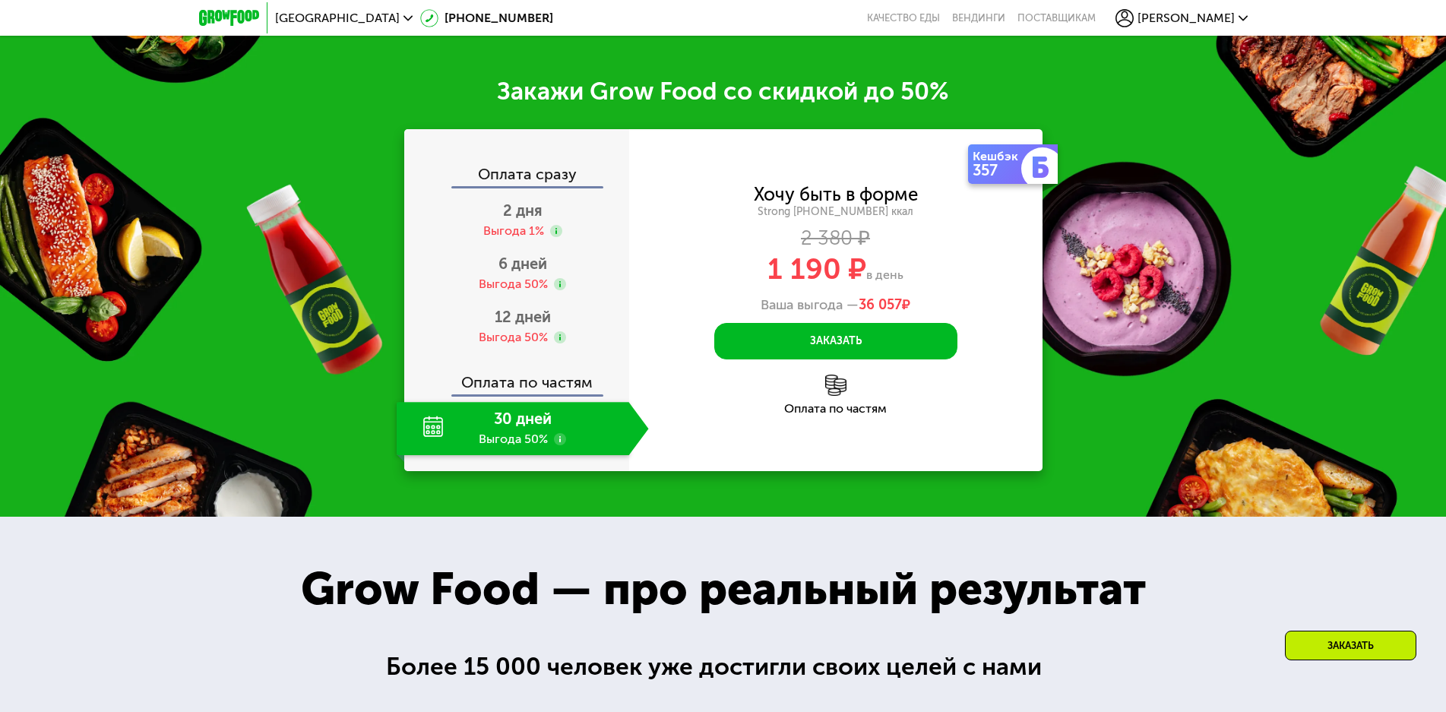
click at [1241, 19] on icon at bounding box center [1242, 18] width 9 height 9
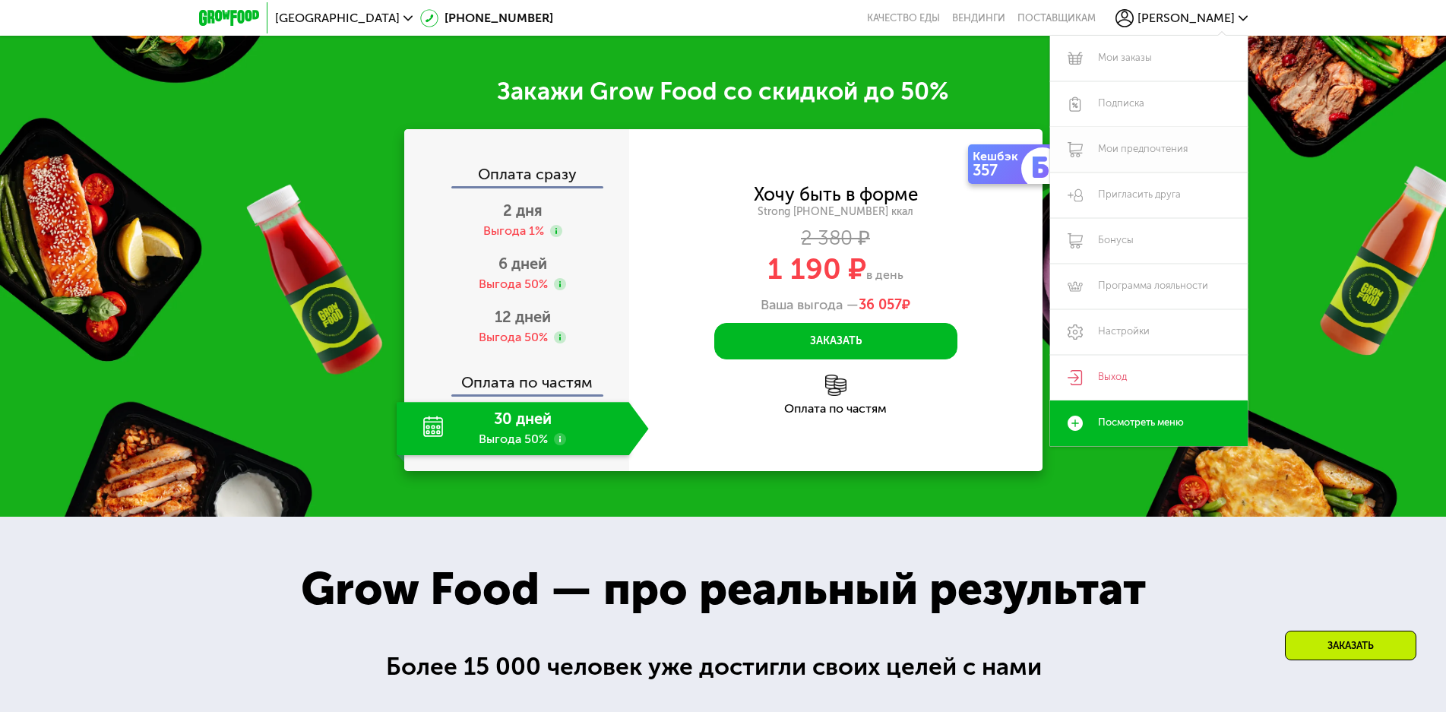
click at [1143, 151] on link "Мои предпочтения" at bounding box center [1149, 150] width 198 height 46
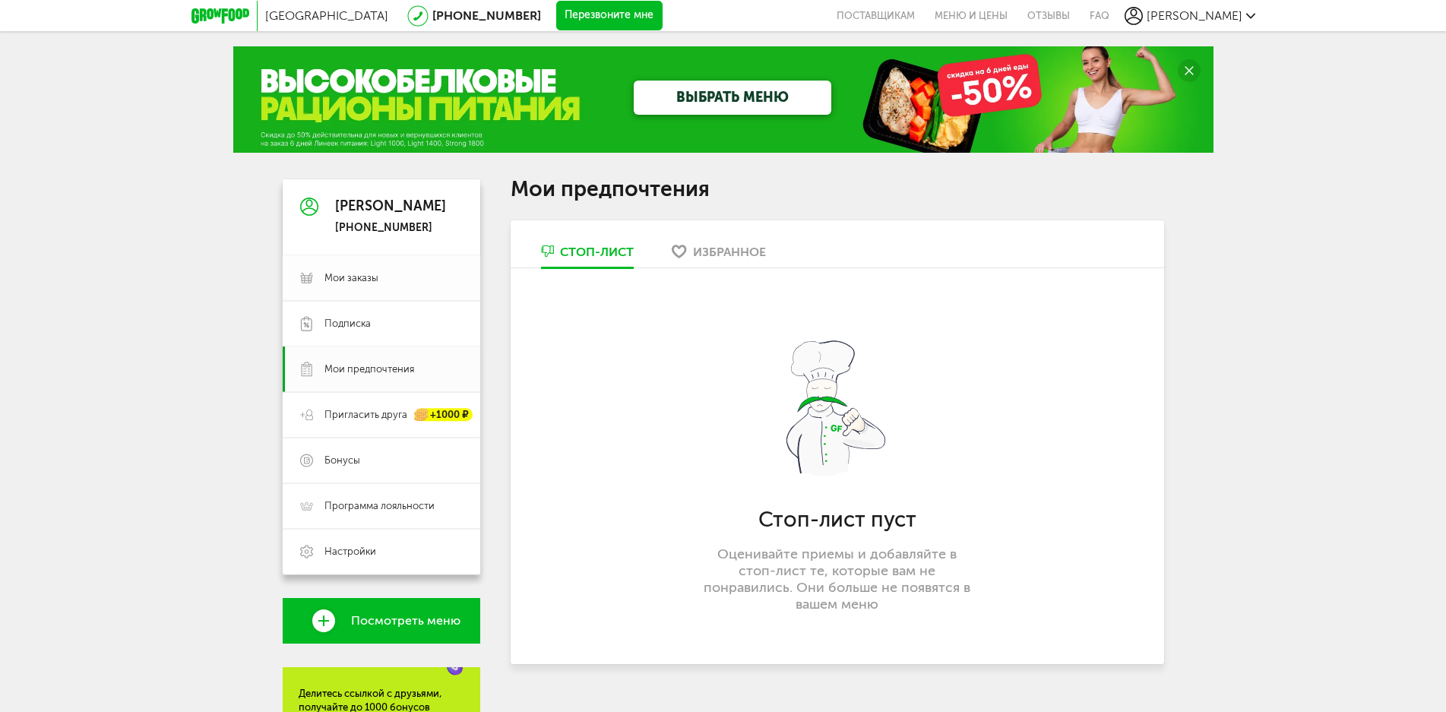
click at [347, 277] on span "Мои заказы" at bounding box center [351, 278] width 54 height 14
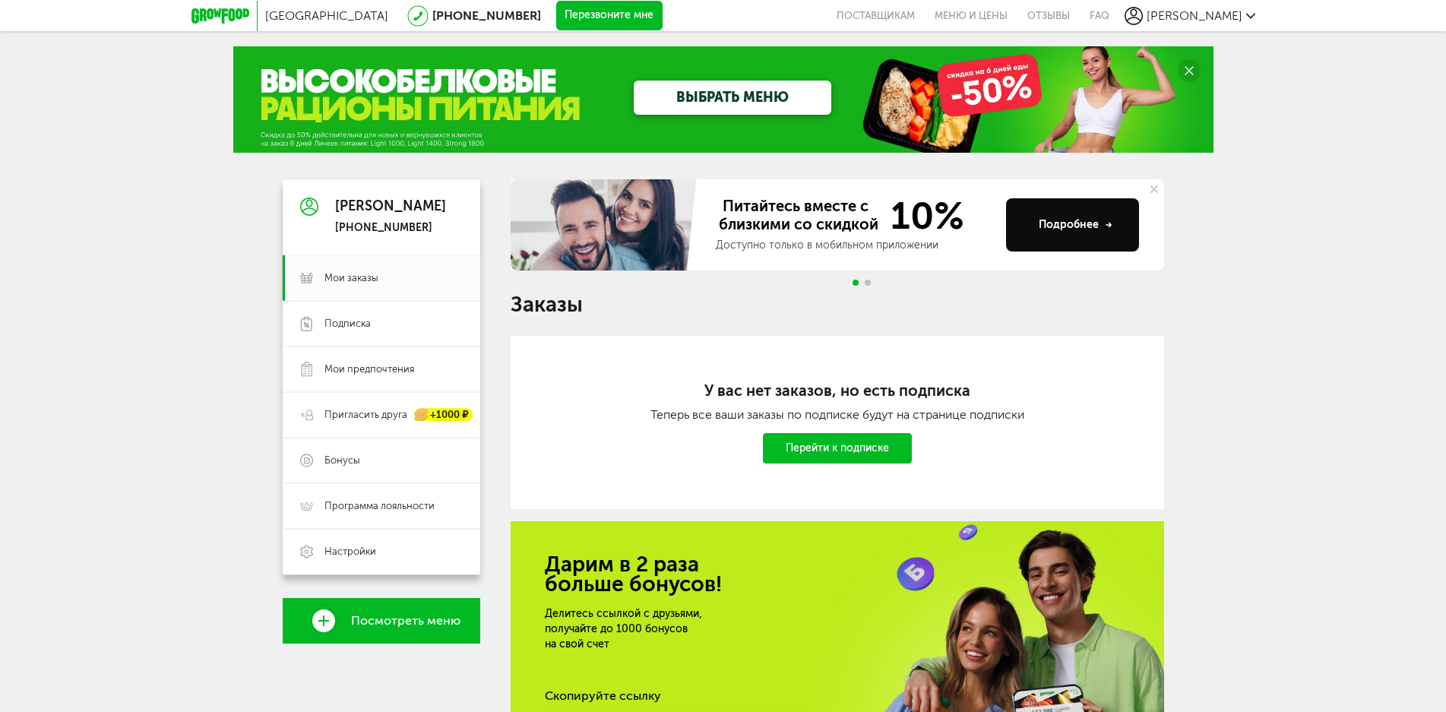
click at [832, 451] on link "Перейти к подписке" at bounding box center [837, 448] width 149 height 30
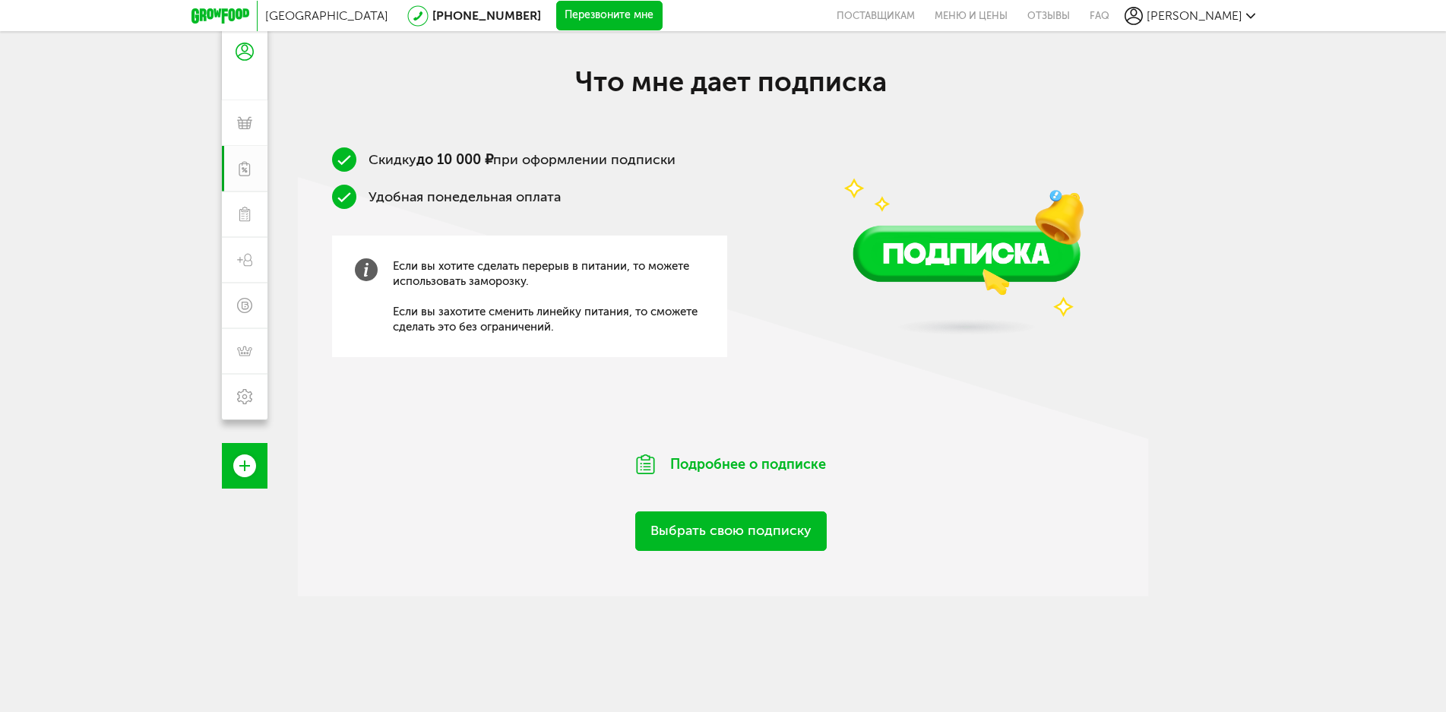
scroll to position [228, 0]
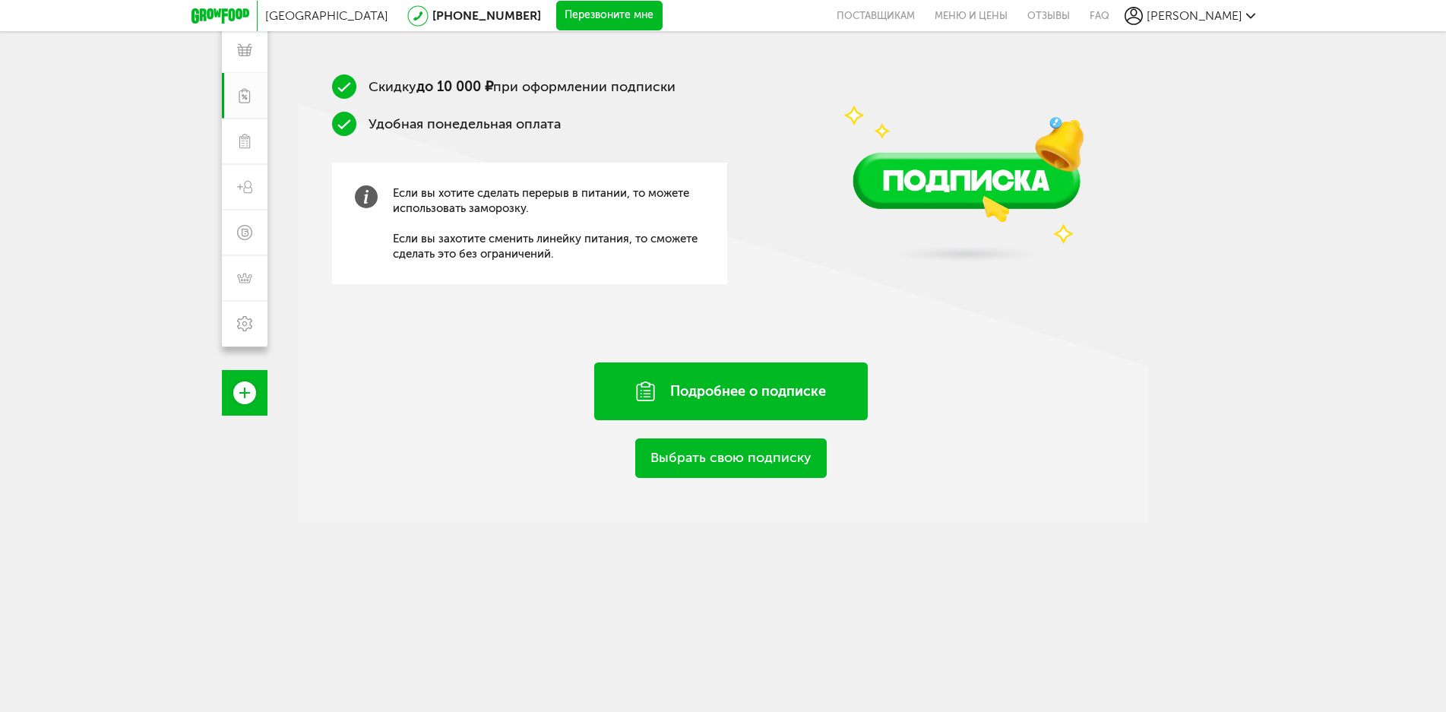
click at [767, 398] on div "Подробнее о подписке" at bounding box center [731, 391] width 274 height 58
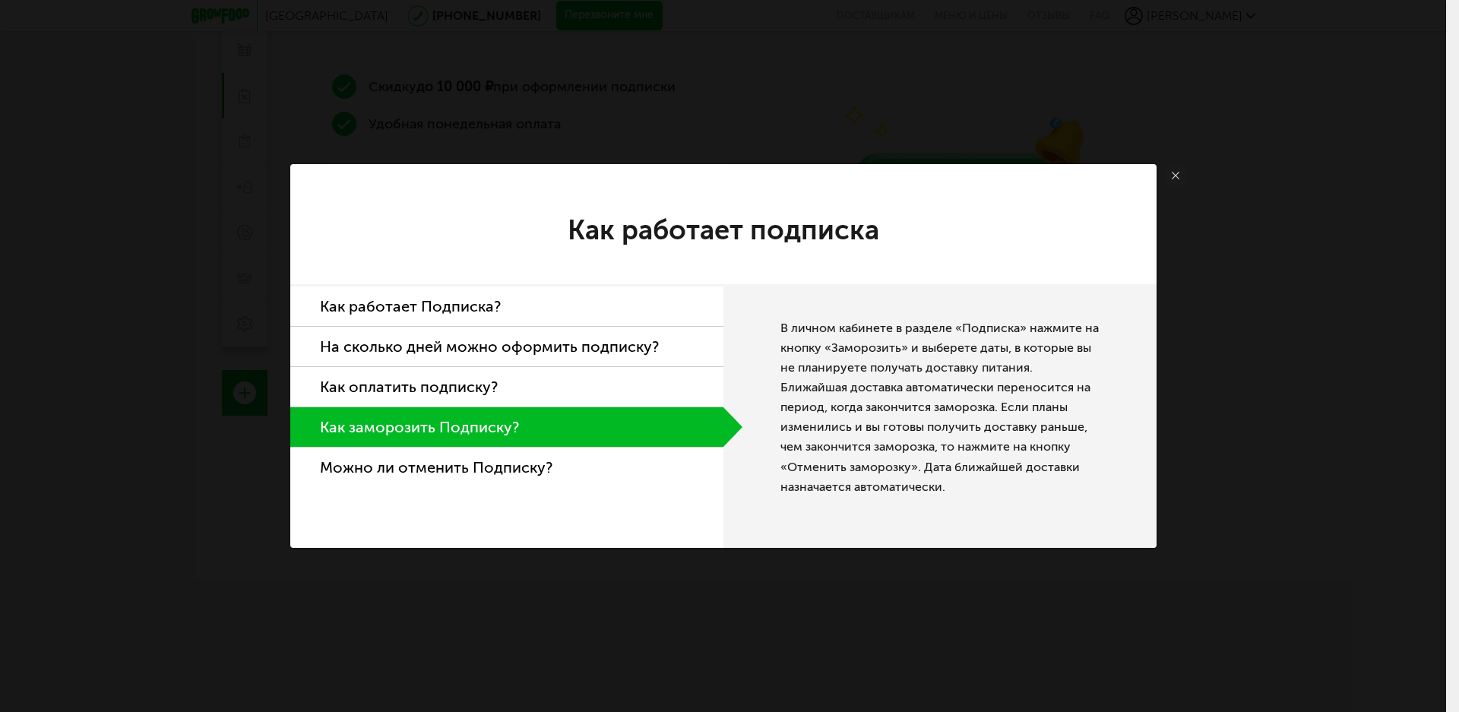
click at [1175, 169] on link at bounding box center [1175, 175] width 23 height 23
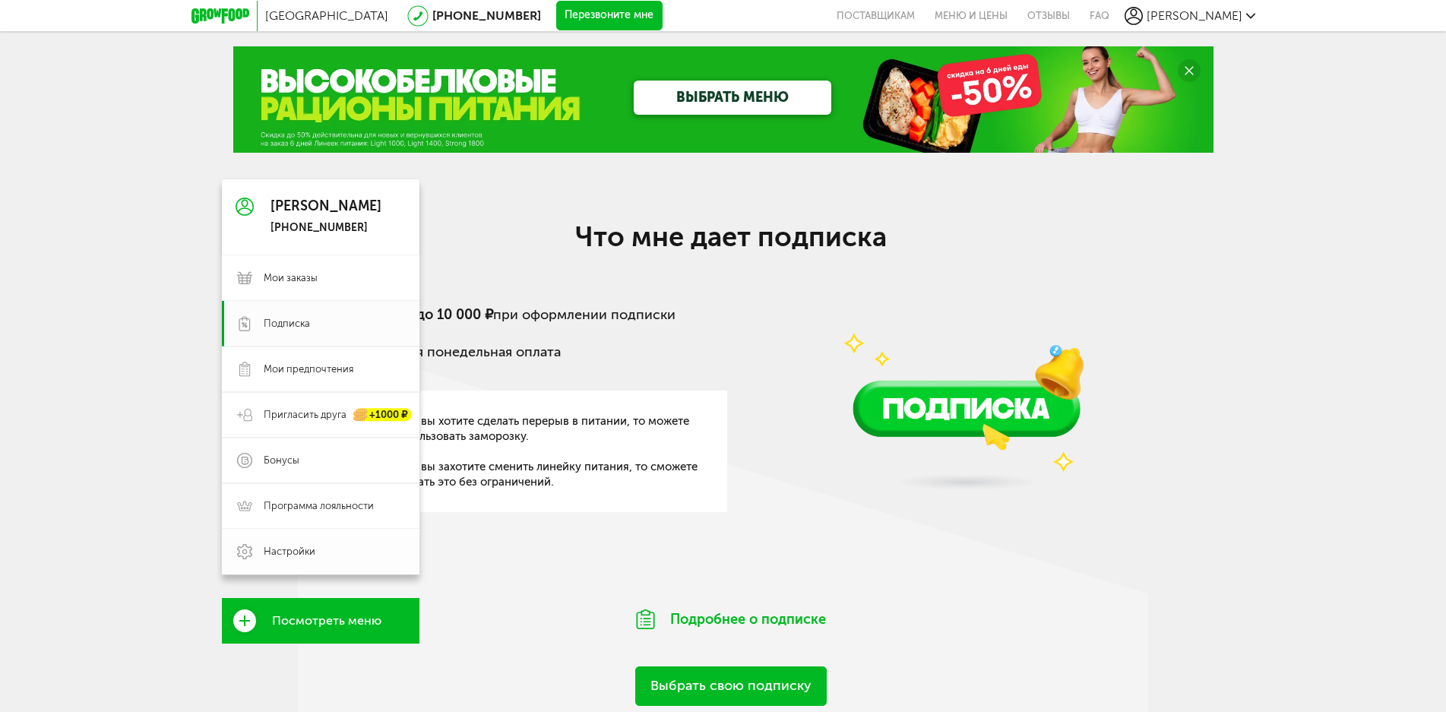
click at [270, 552] on span "Настройки" at bounding box center [290, 552] width 52 height 14
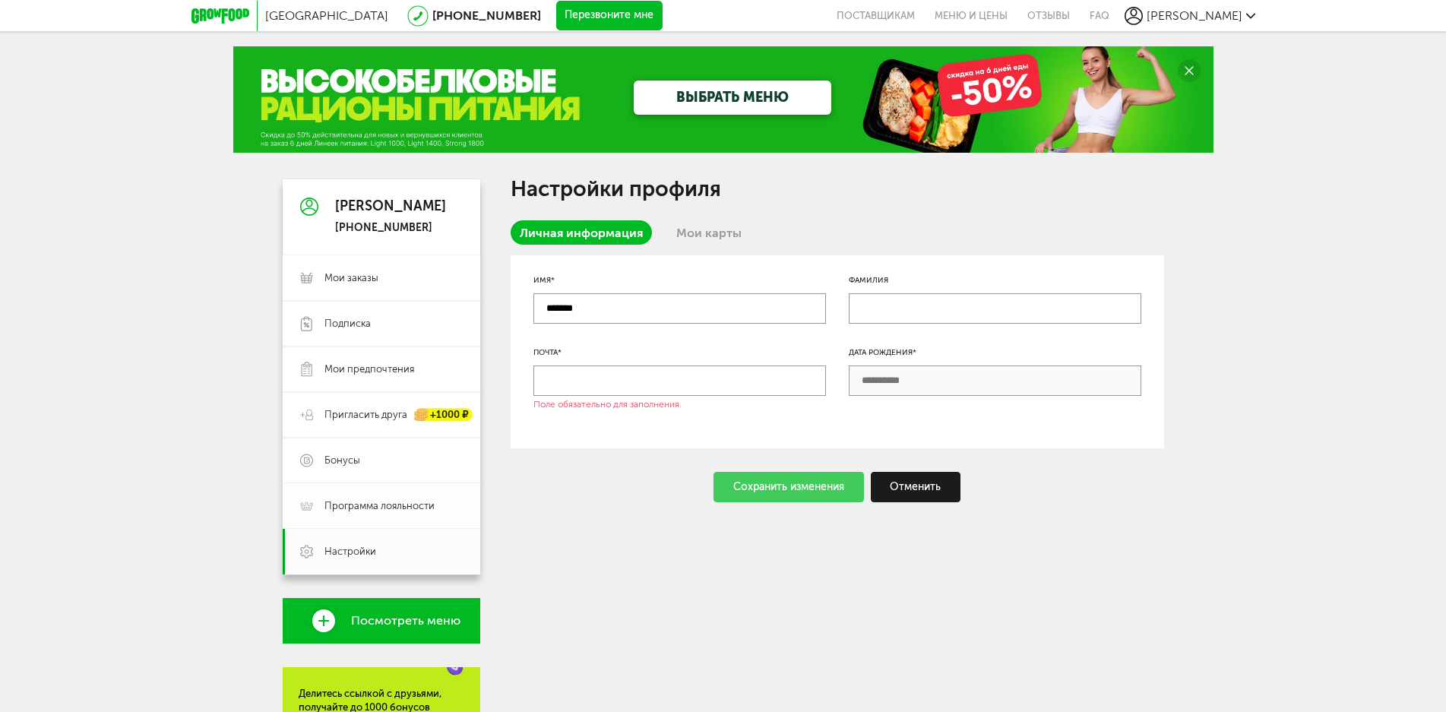
click at [382, 505] on span "Программа лояльности" at bounding box center [379, 506] width 110 height 14
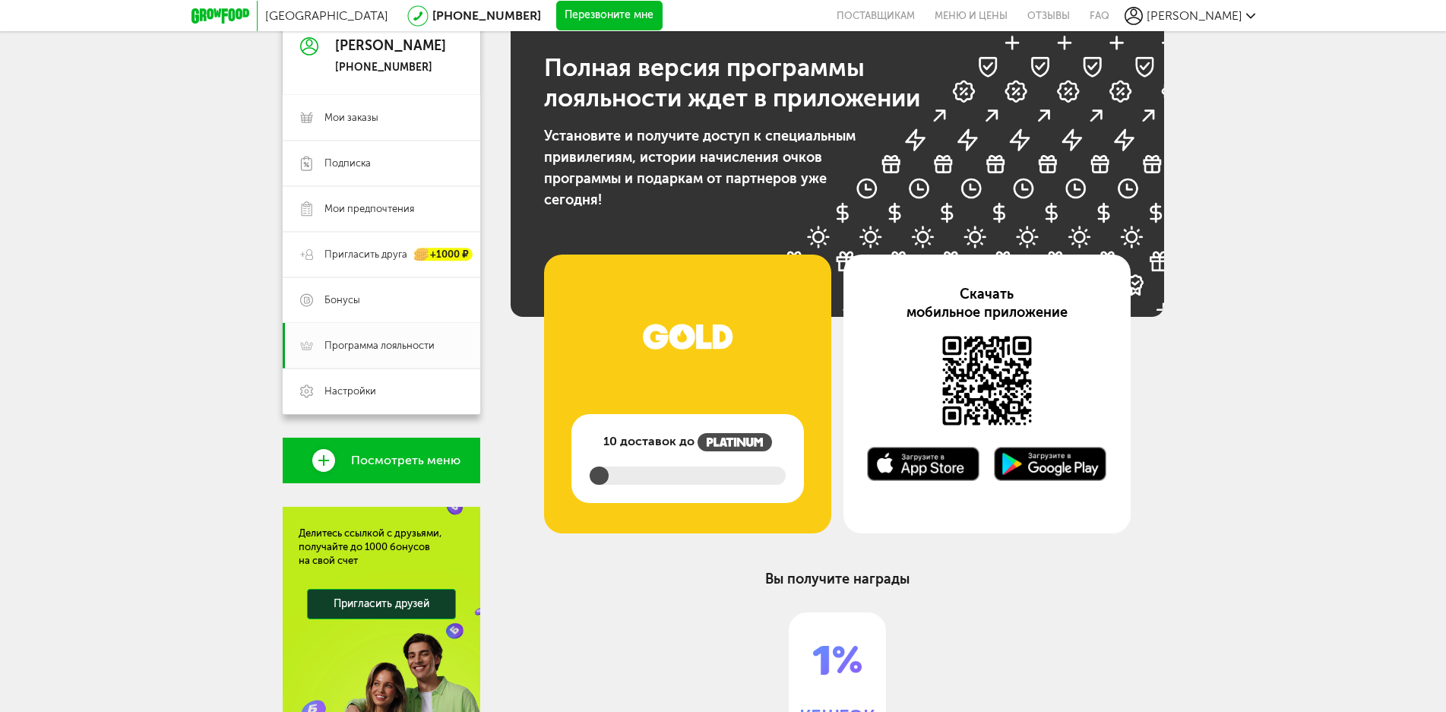
scroll to position [48, 0]
